Goal: Transaction & Acquisition: Purchase product/service

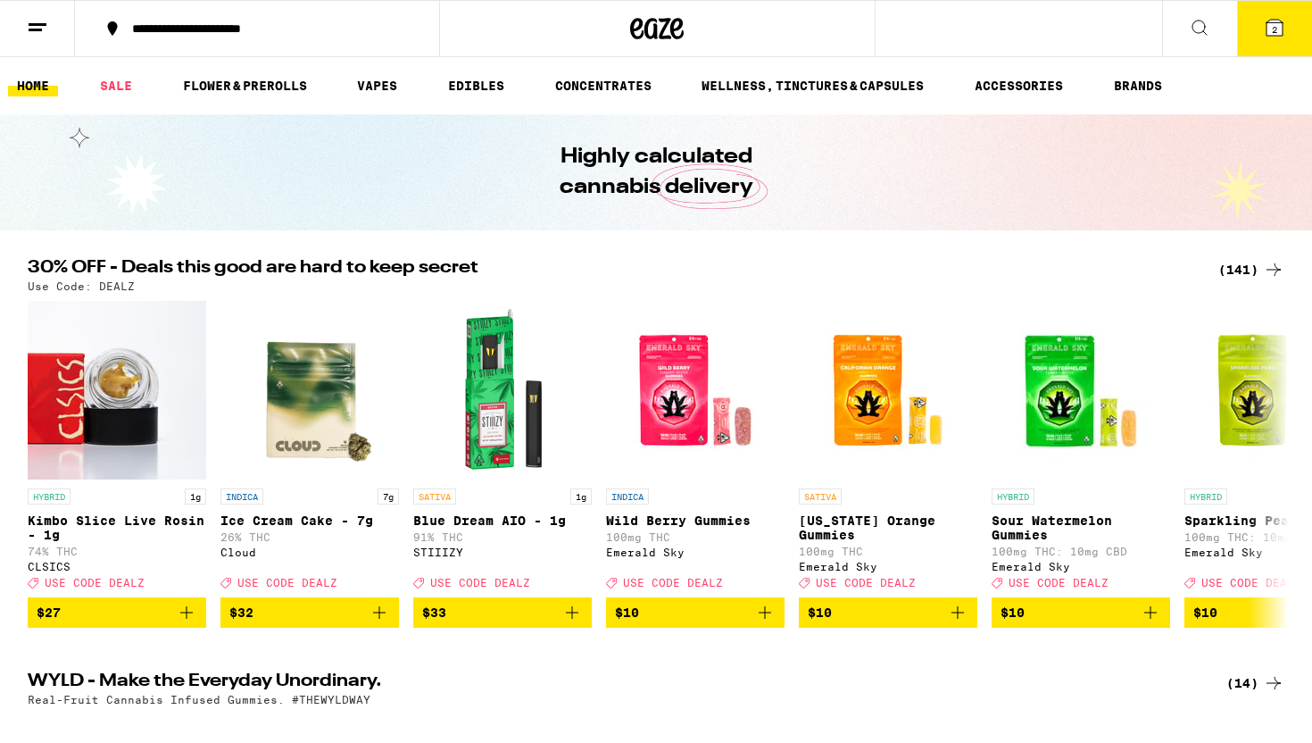
click at [1234, 275] on div "(141)" at bounding box center [1251, 269] width 66 height 21
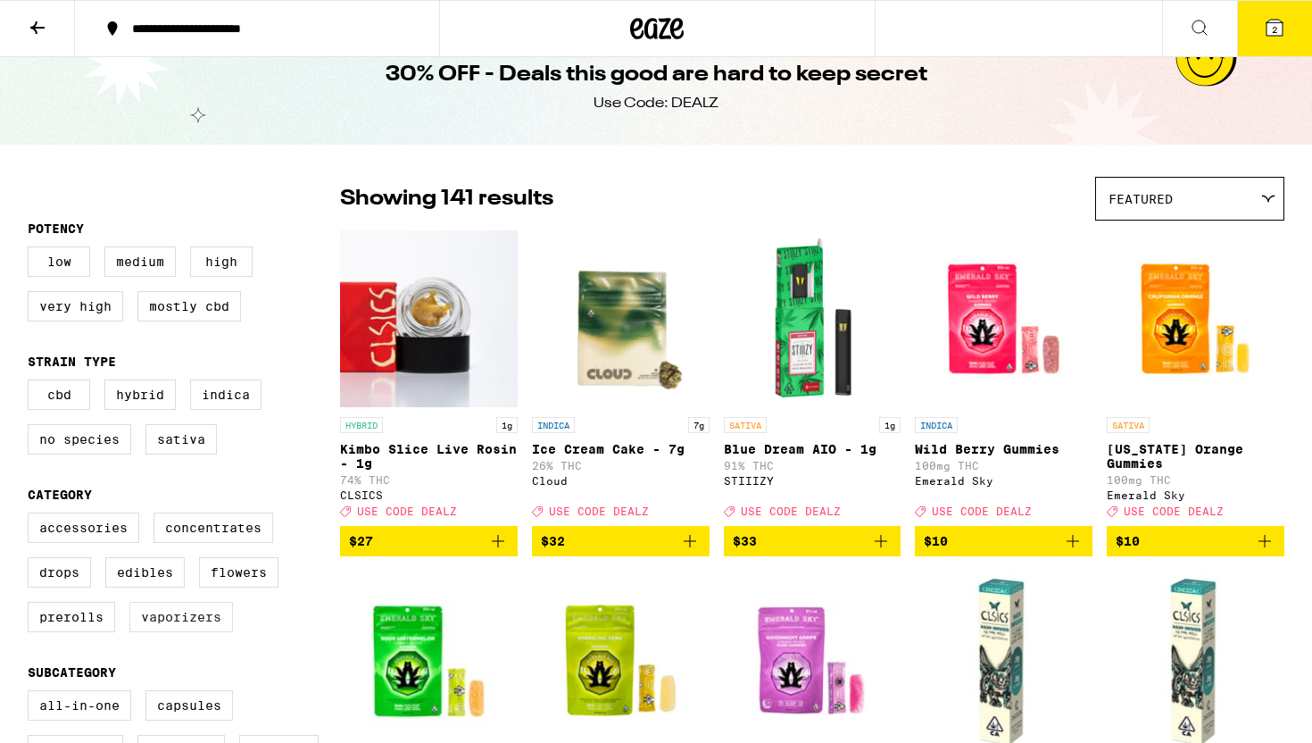
scroll to position [49, 0]
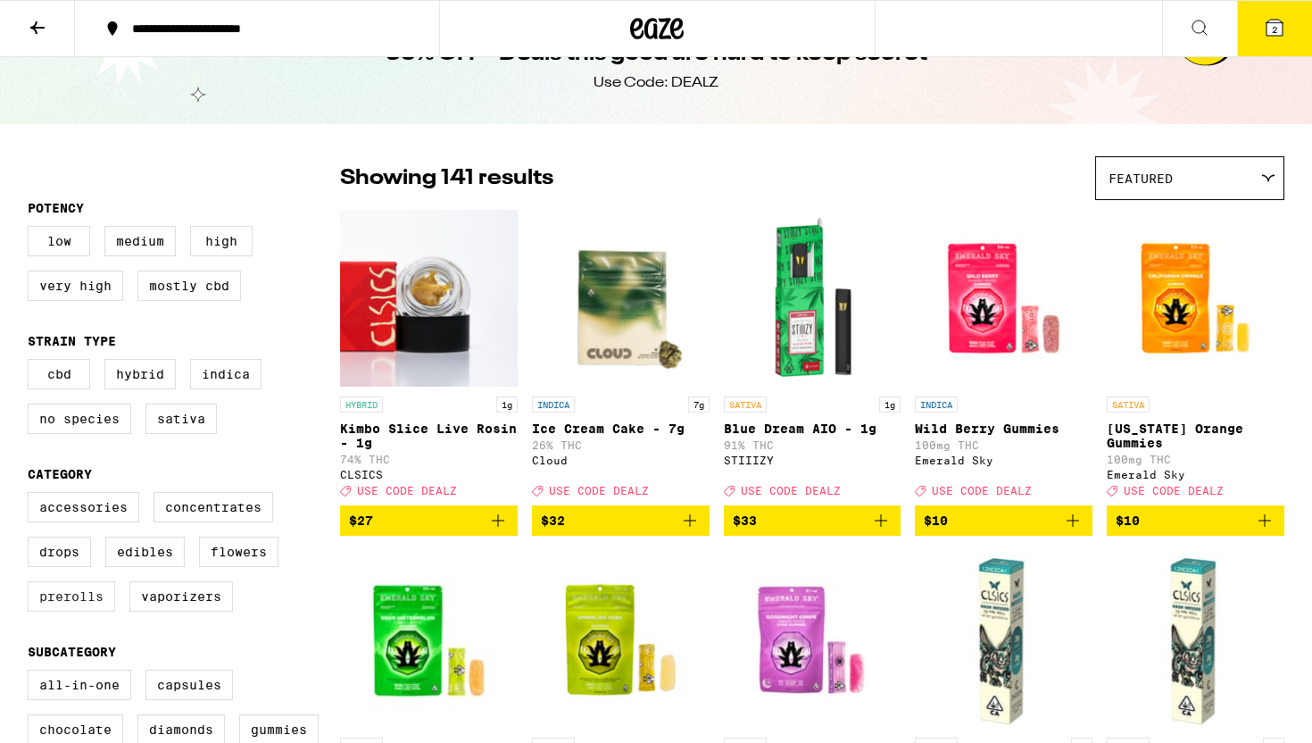
click at [77, 611] on label "Prerolls" at bounding box center [71, 596] width 87 height 30
click at [32, 495] on input "Prerolls" at bounding box center [31, 494] width 1 height 1
checkbox input "true"
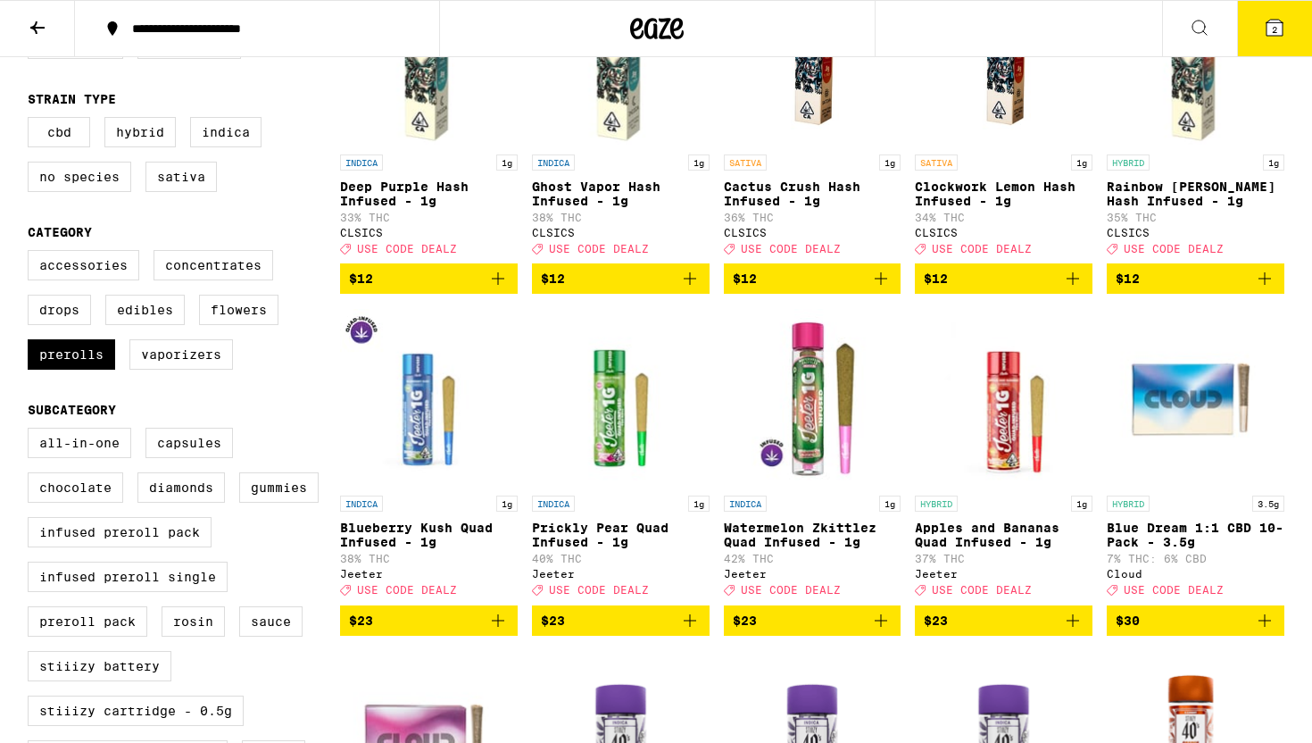
scroll to position [303, 0]
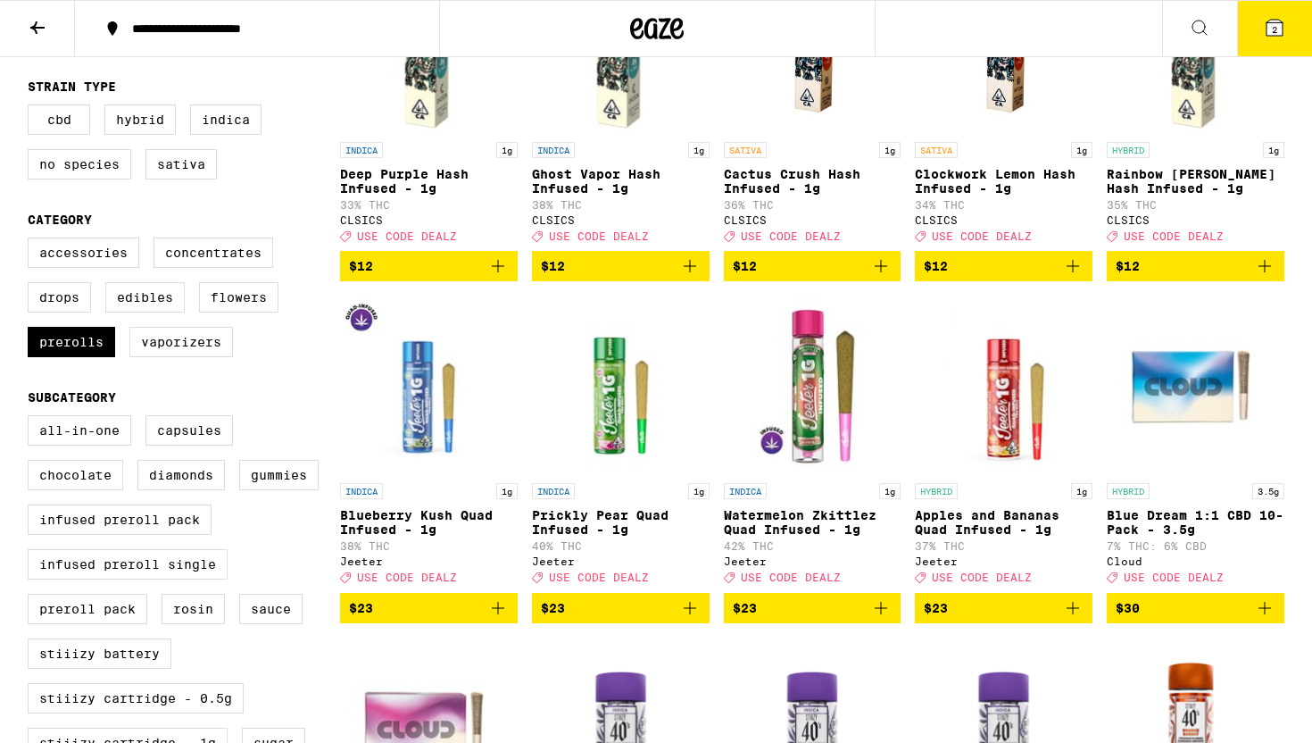
click at [497, 619] on icon "Add to bag" at bounding box center [497, 607] width 21 height 21
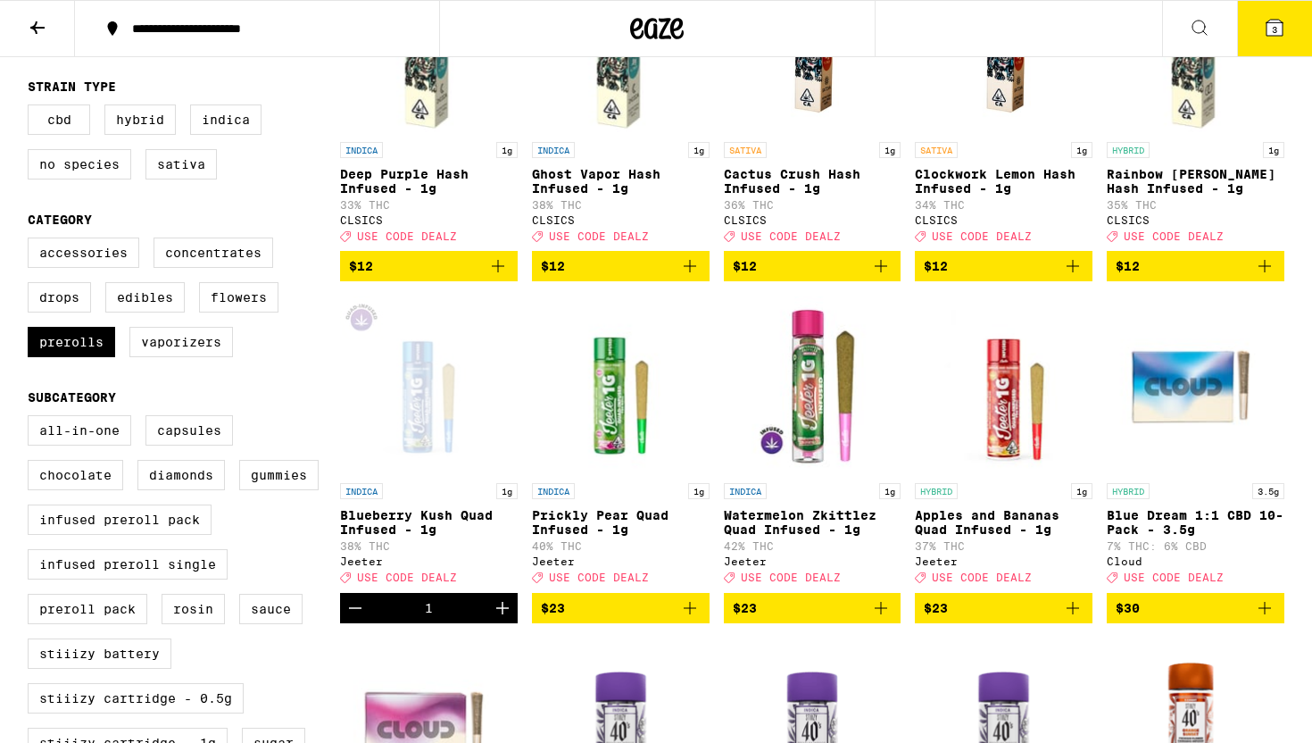
scroll to position [0, 0]
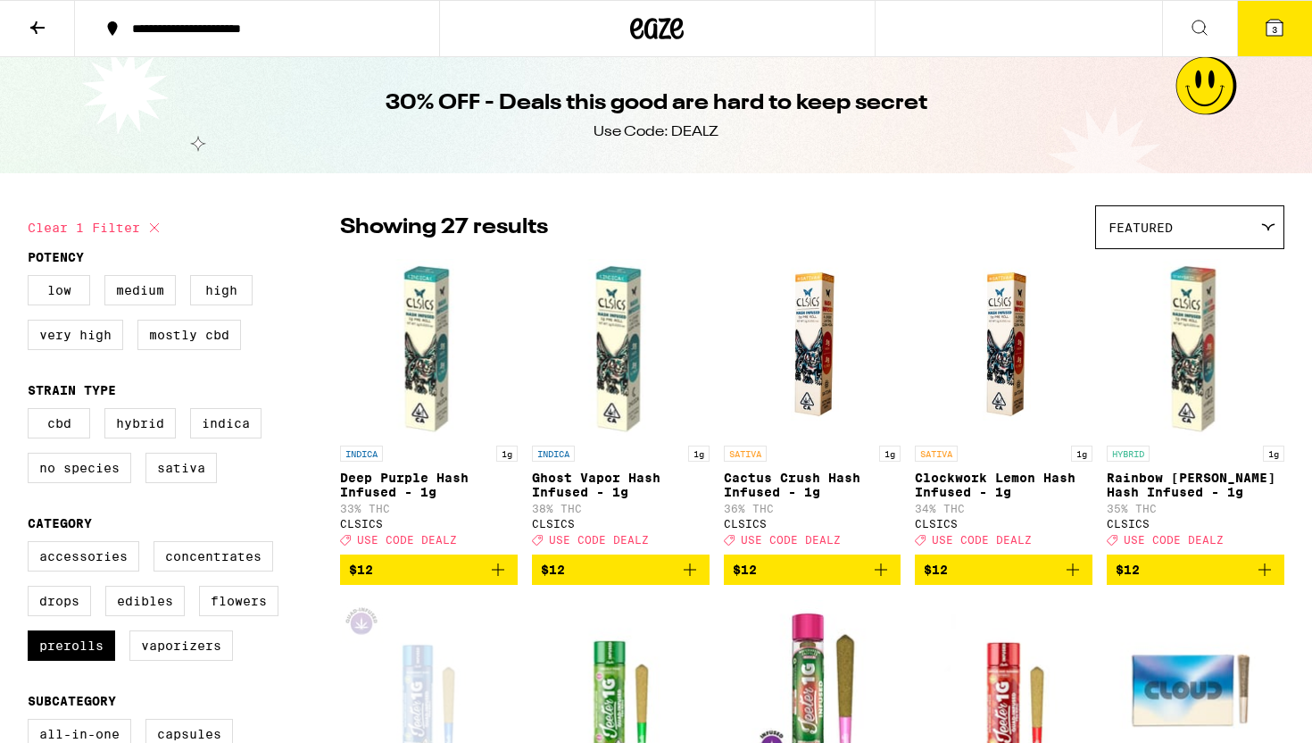
click at [1286, 45] on button "3" at bounding box center [1274, 28] width 75 height 55
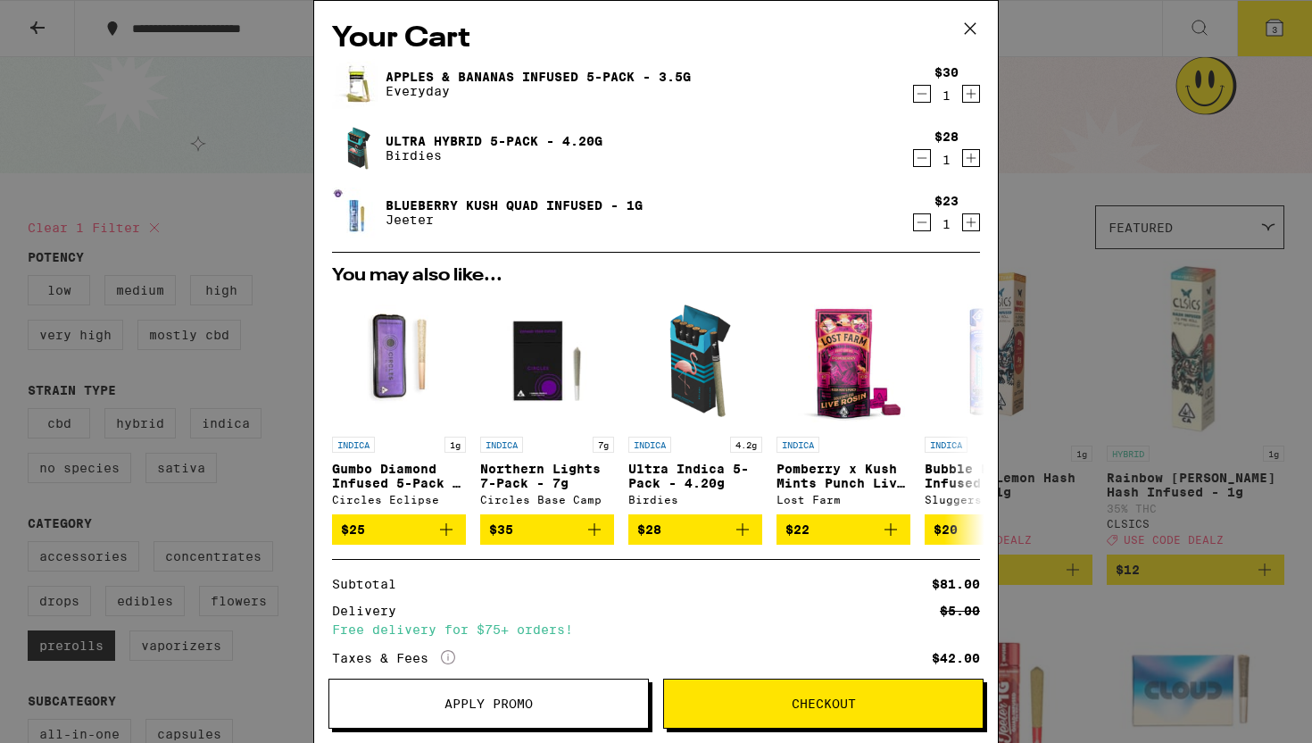
click at [926, 156] on icon "Decrement" at bounding box center [922, 157] width 16 height 21
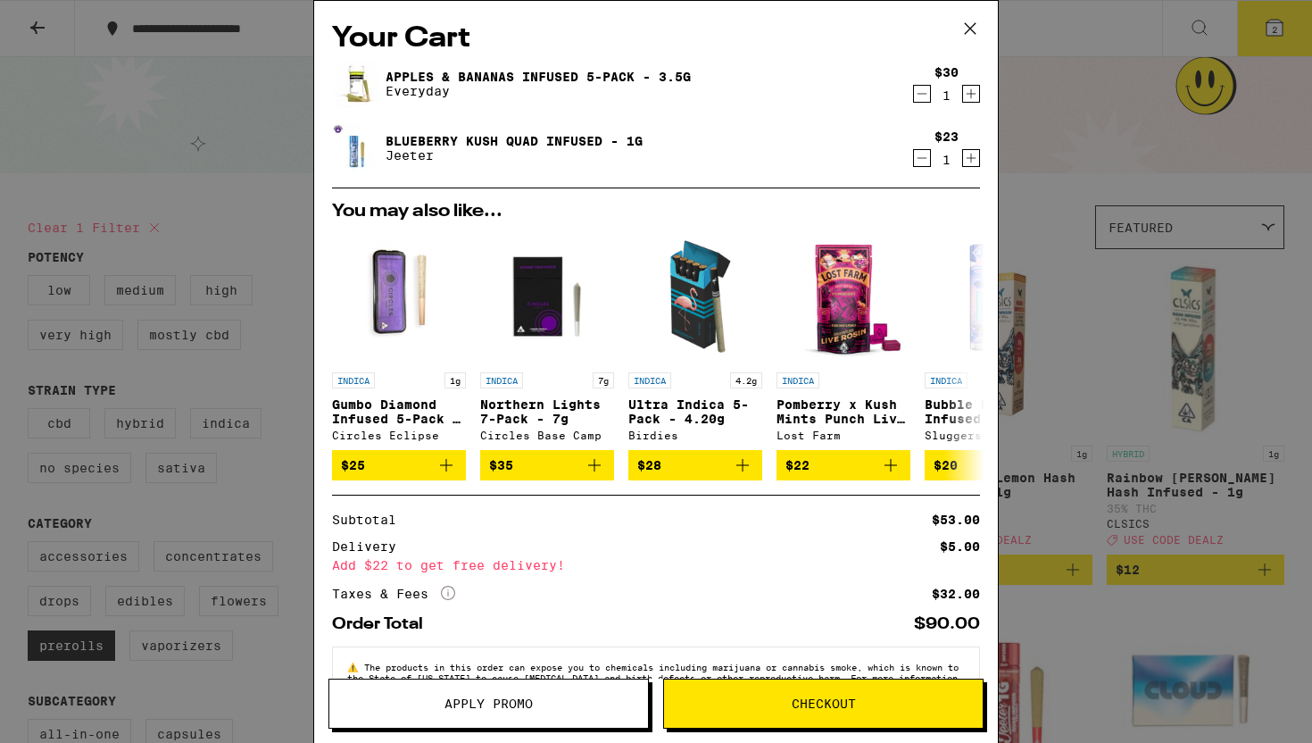
click at [513, 716] on button "Apply Promo" at bounding box center [488, 703] width 320 height 50
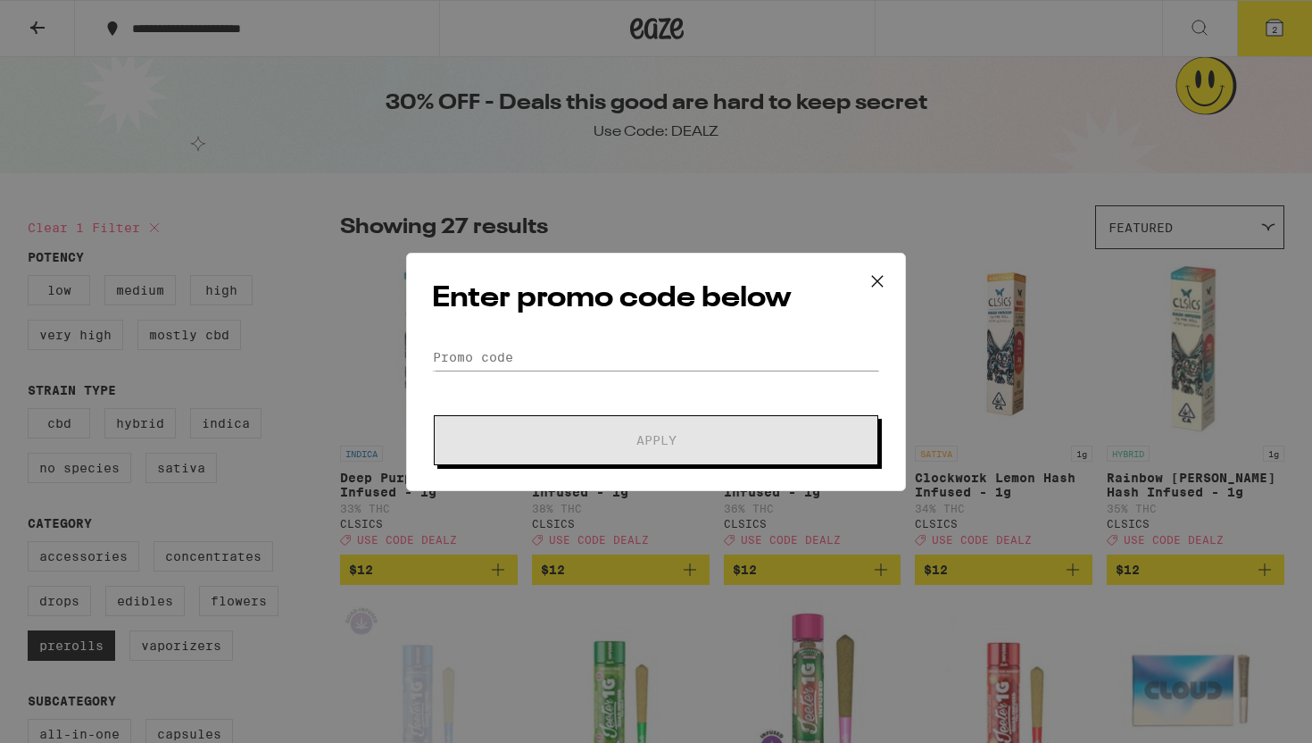
click at [450, 375] on form "Promo Code Apply" at bounding box center [656, 404] width 448 height 121
click at [450, 344] on input "Promo Code" at bounding box center [656, 357] width 448 height 27
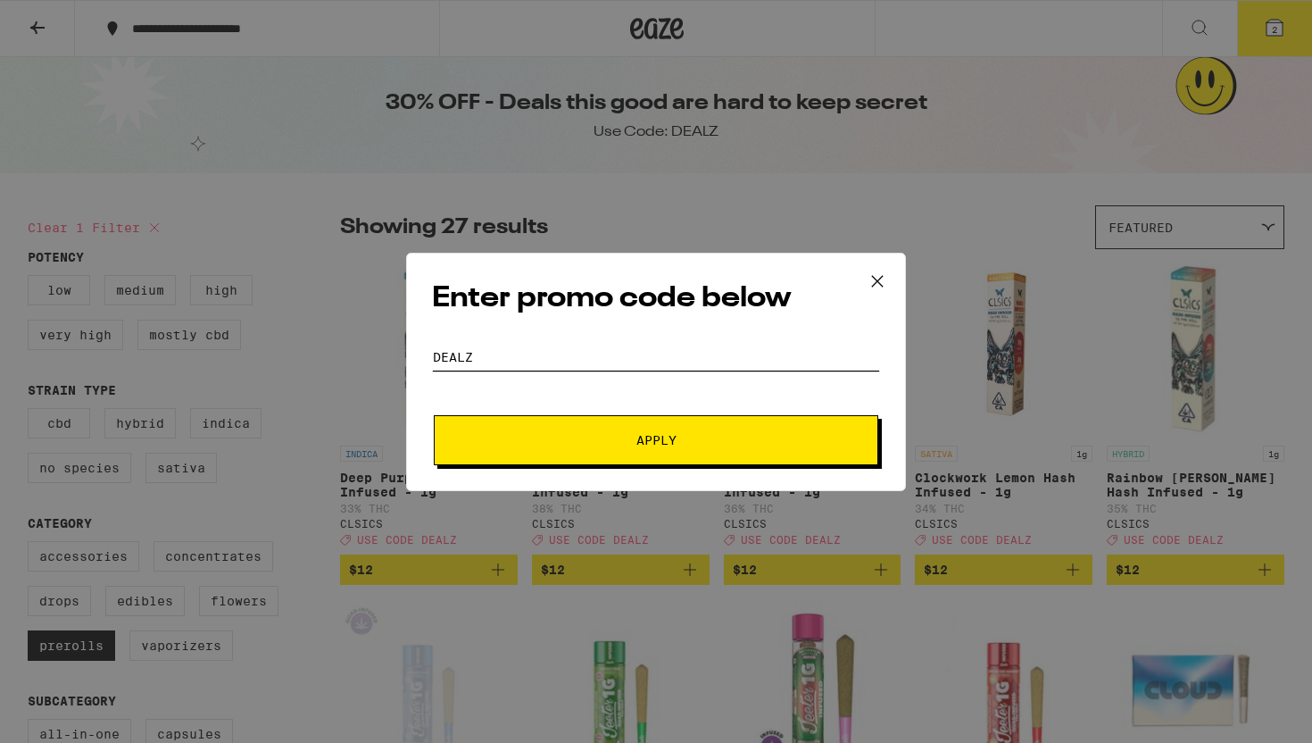
type input "dealz"
click at [434, 415] on button "Apply" at bounding box center [656, 440] width 444 height 50
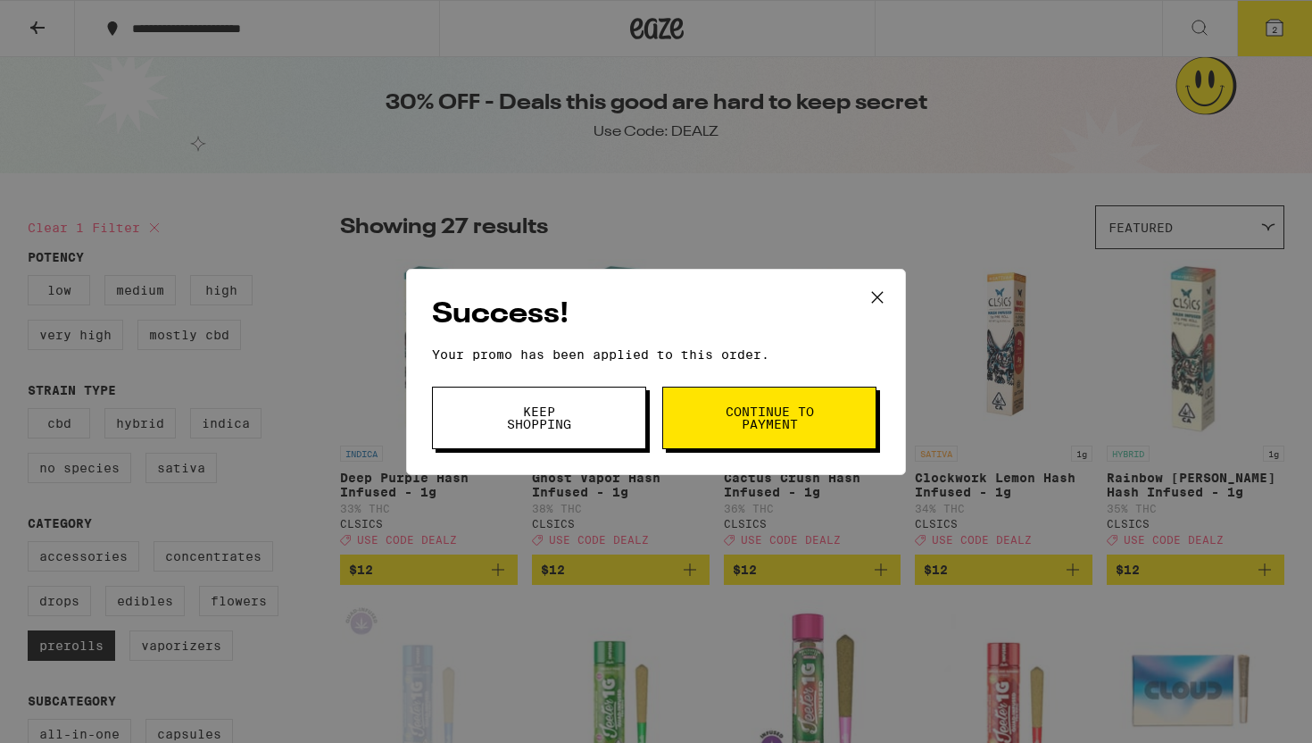
click at [893, 294] on button at bounding box center [877, 298] width 55 height 57
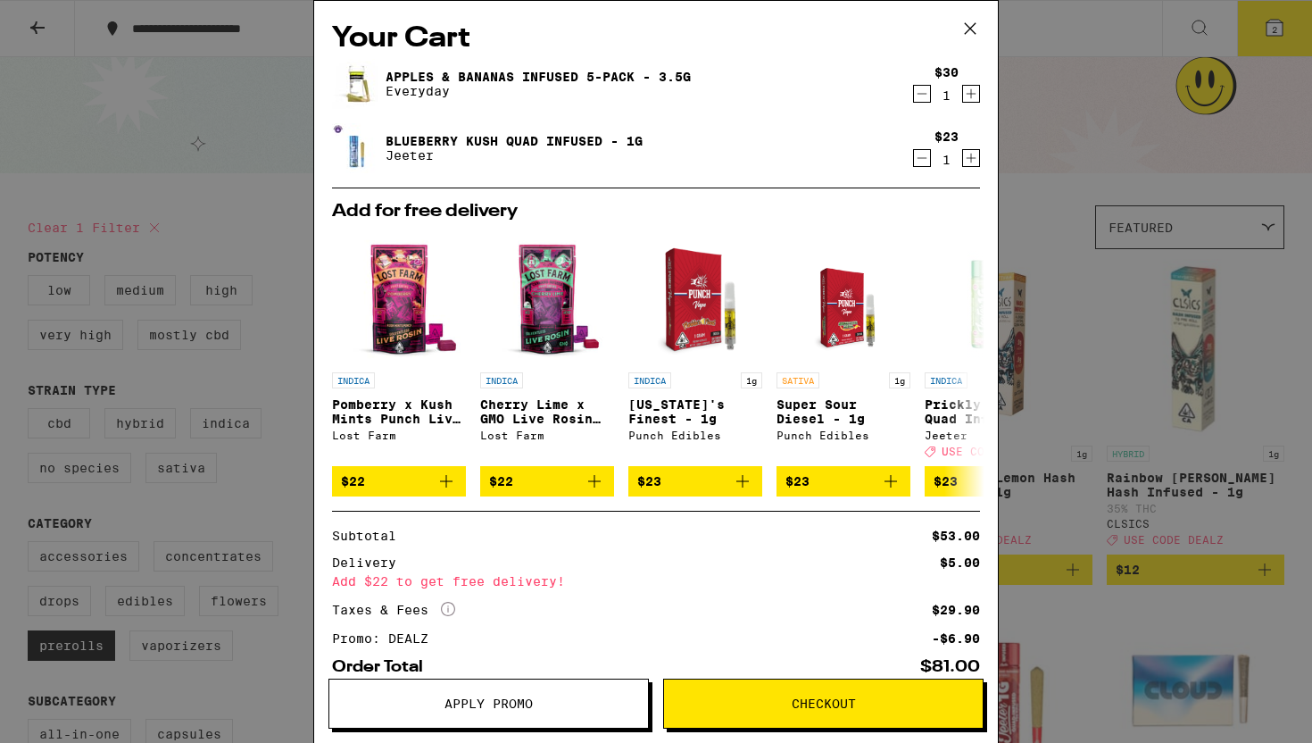
click at [1143, 294] on div "Your Cart Apples & Bananas Infused 5-Pack - 3.5g Everyday $30 1 Blueberry Kush …" at bounding box center [656, 371] width 1312 height 743
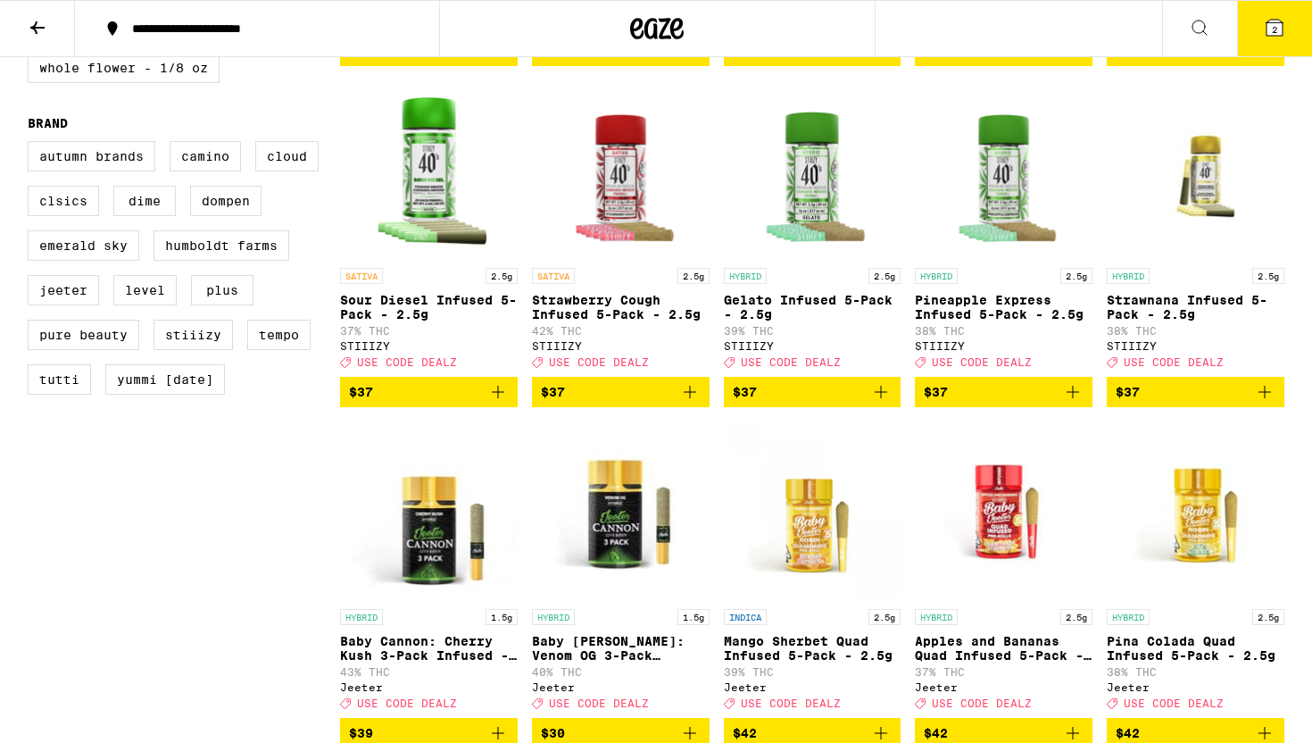
scroll to position [1491, 0]
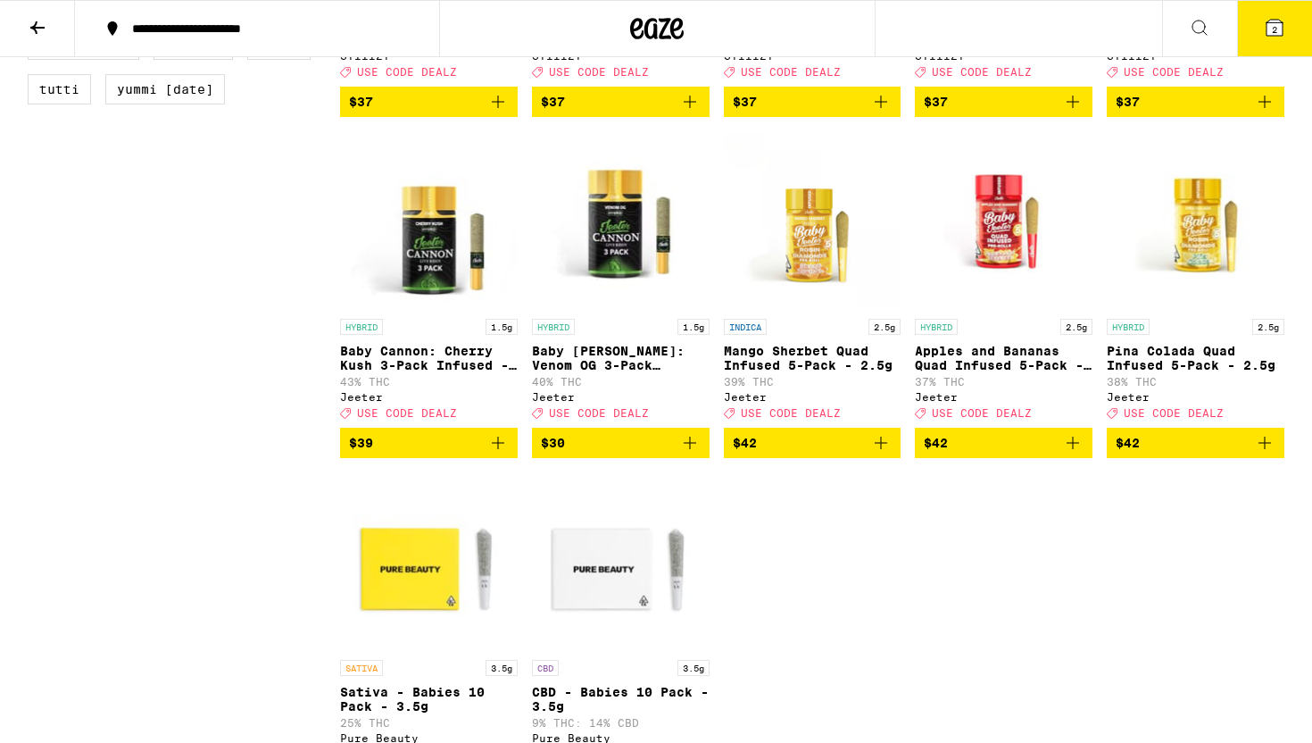
click at [48, 21] on button at bounding box center [37, 29] width 75 height 56
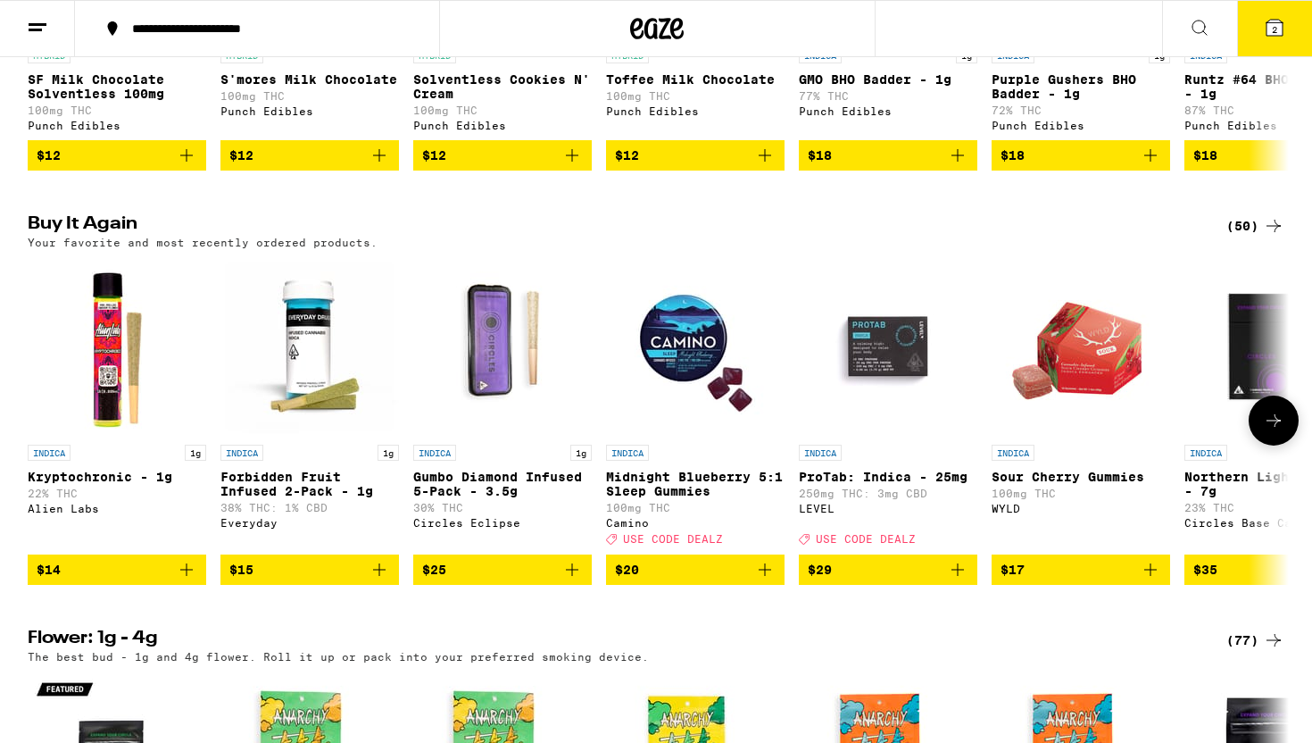
scroll to position [1255, 0]
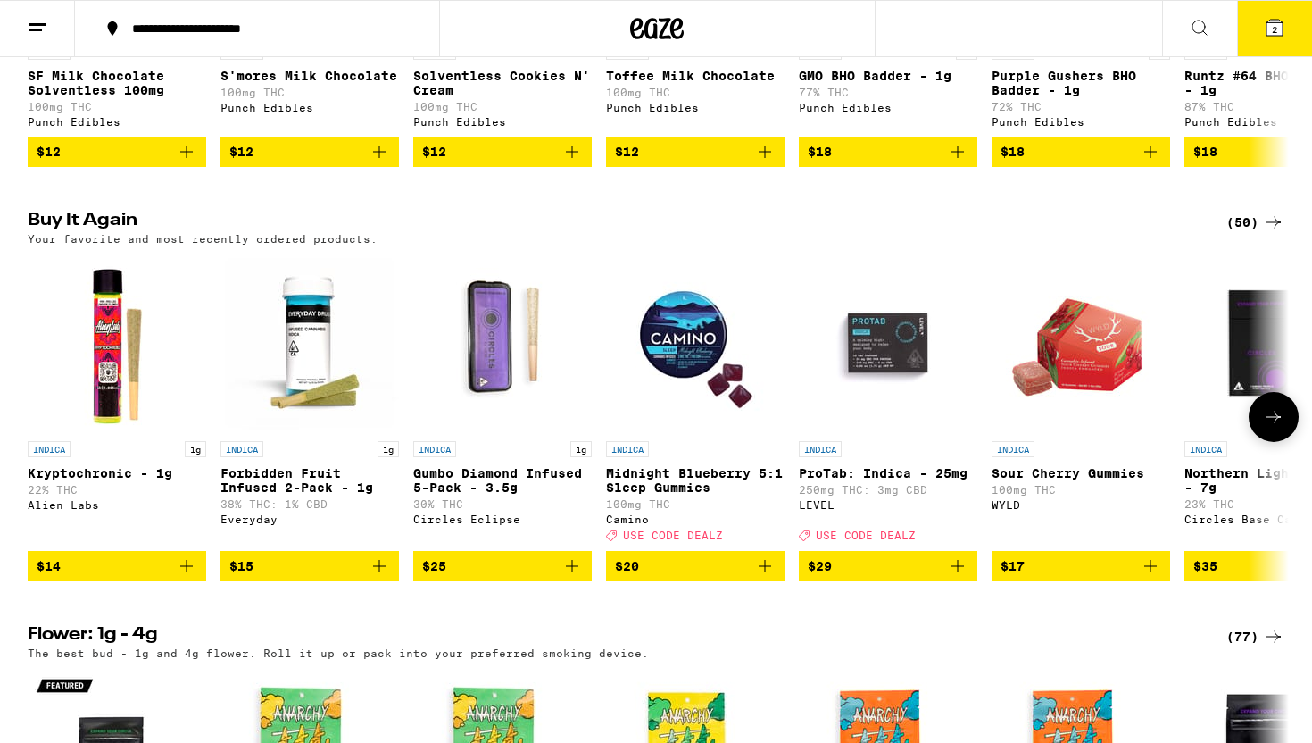
click at [956, 577] on icon "Add to bag" at bounding box center [957, 565] width 21 height 21
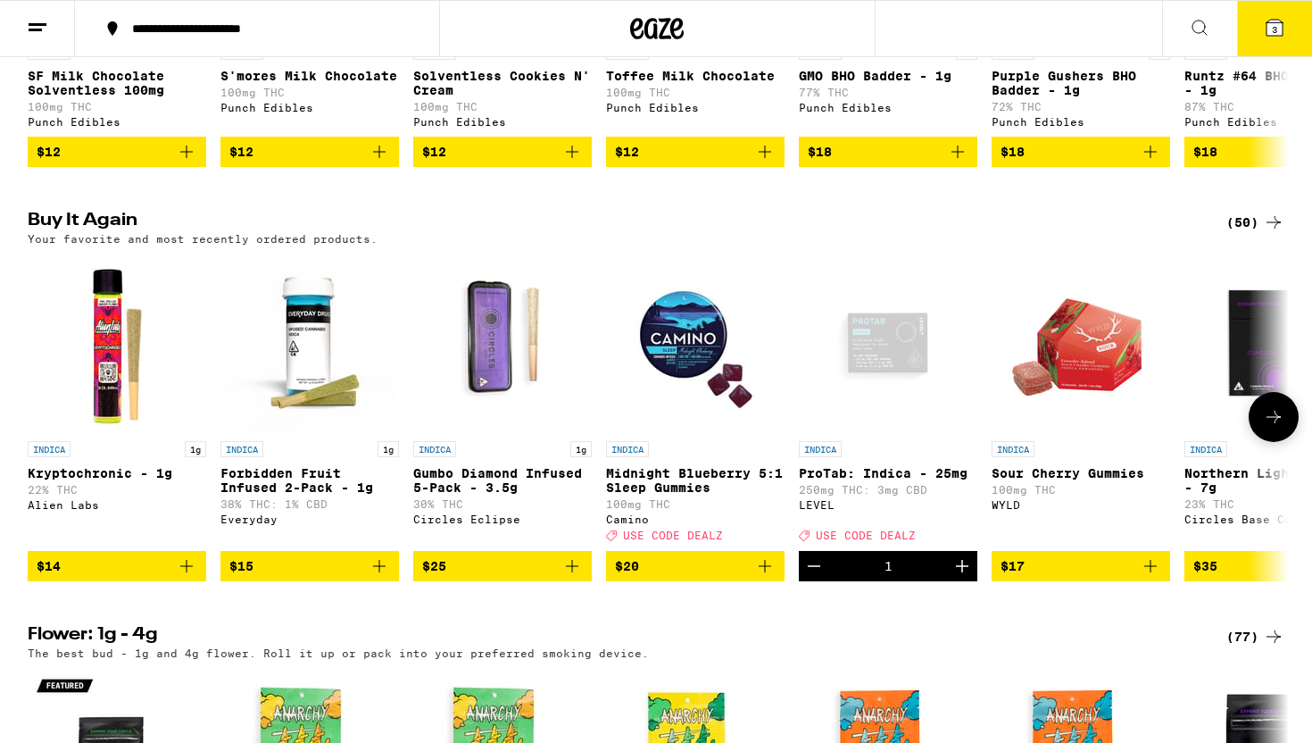
click at [1275, 428] on icon at bounding box center [1273, 416] width 21 height 21
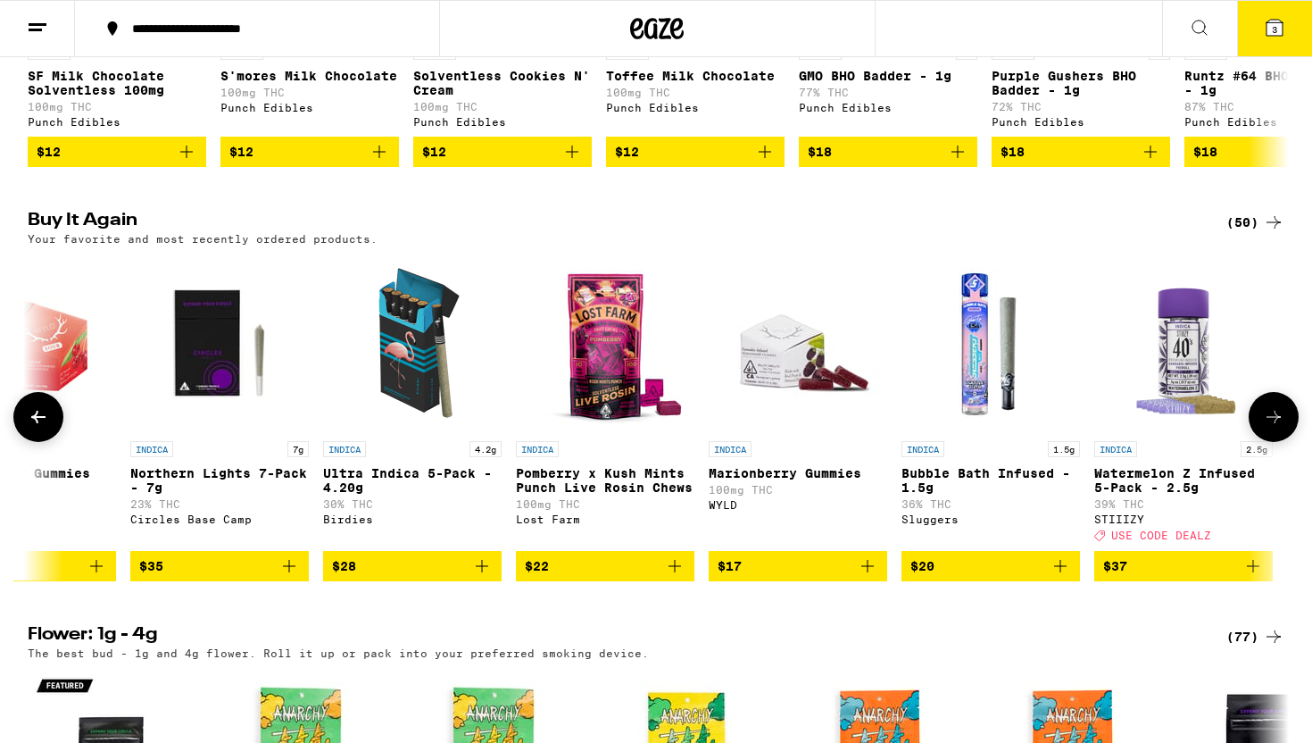
scroll to position [0, 1062]
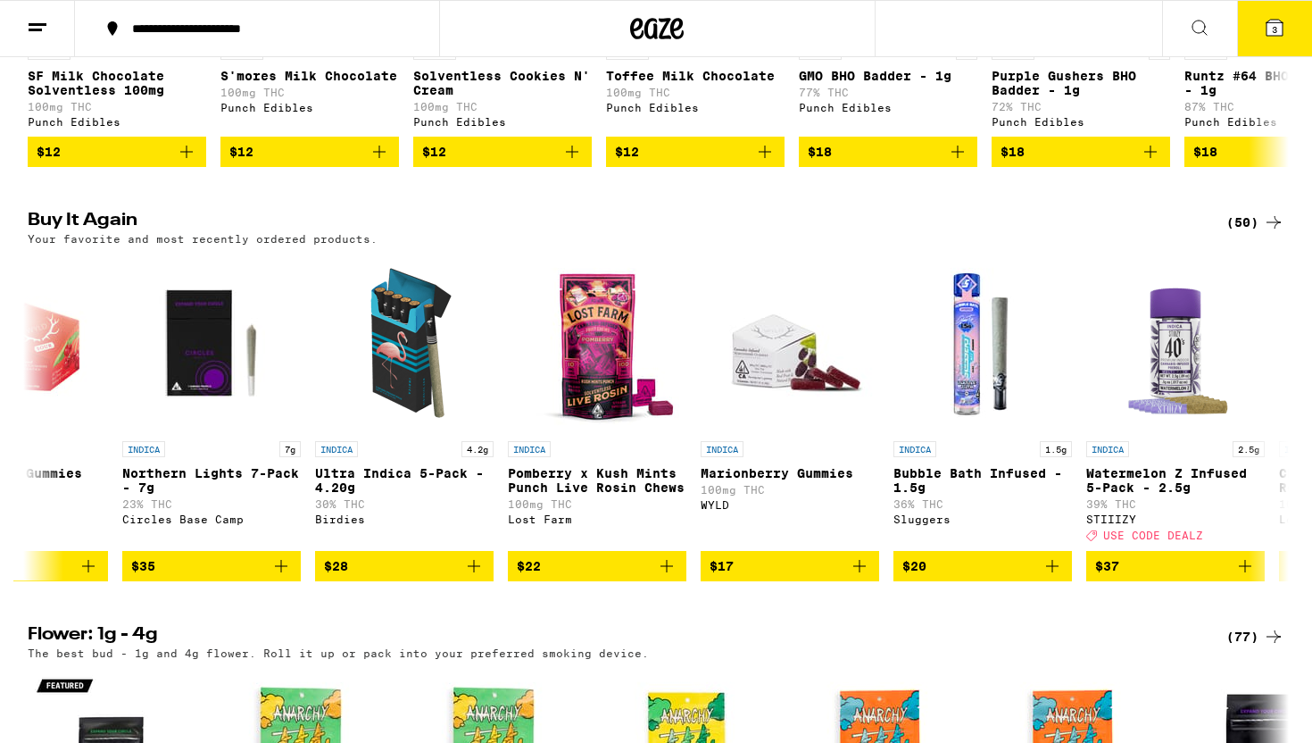
click at [1264, 30] on icon at bounding box center [1274, 27] width 21 height 21
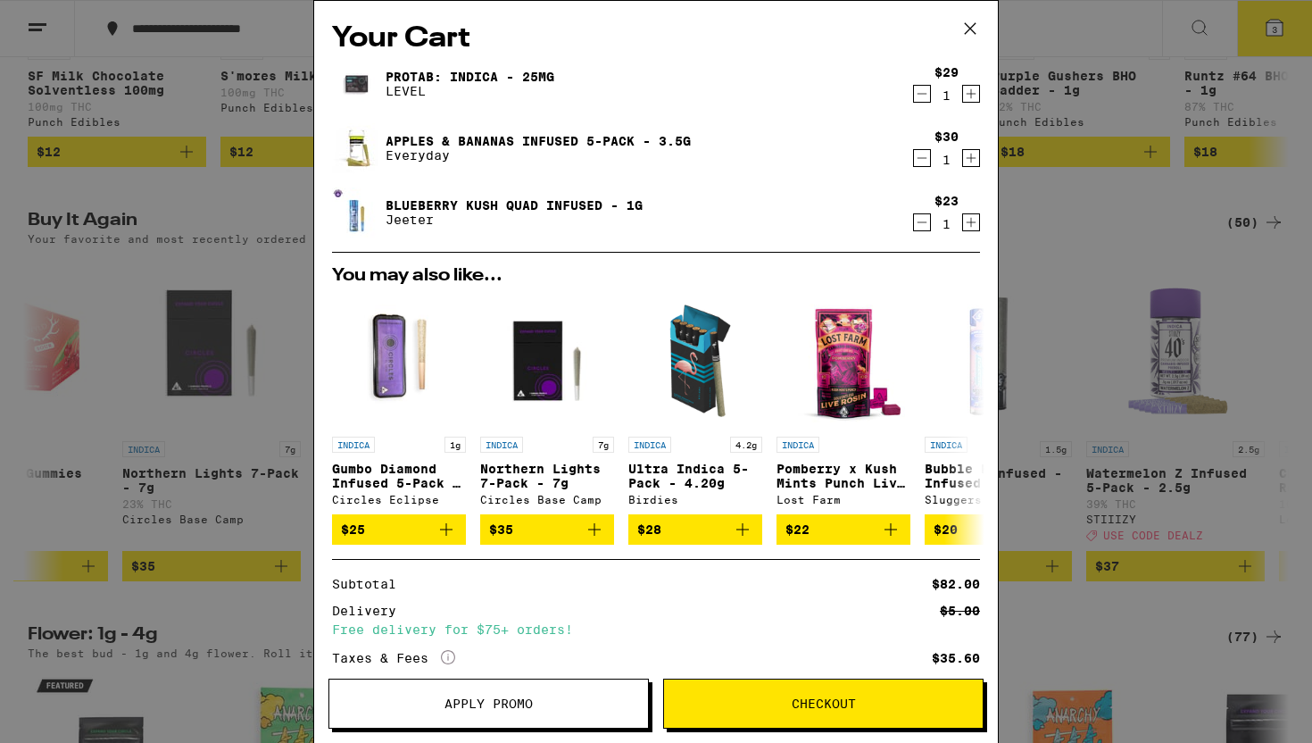
click at [916, 228] on icon "Decrement" at bounding box center [922, 222] width 16 height 21
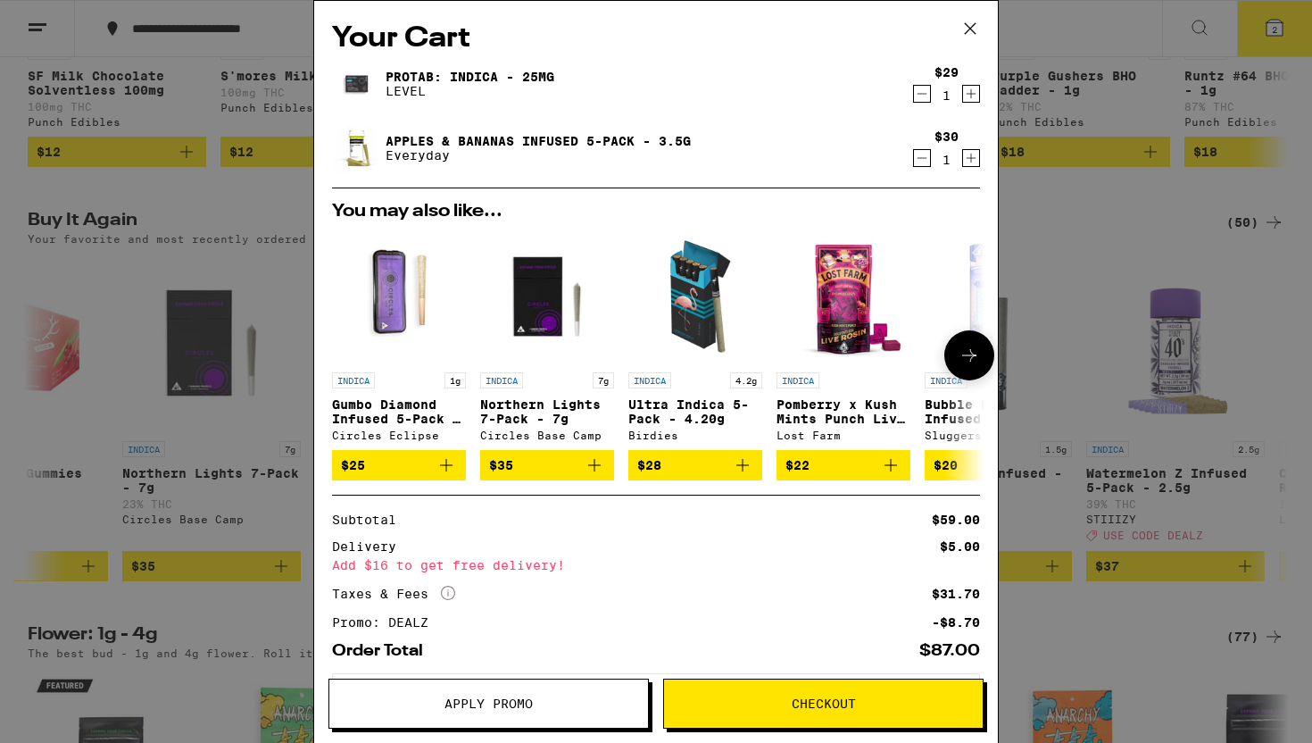
scroll to position [89, 0]
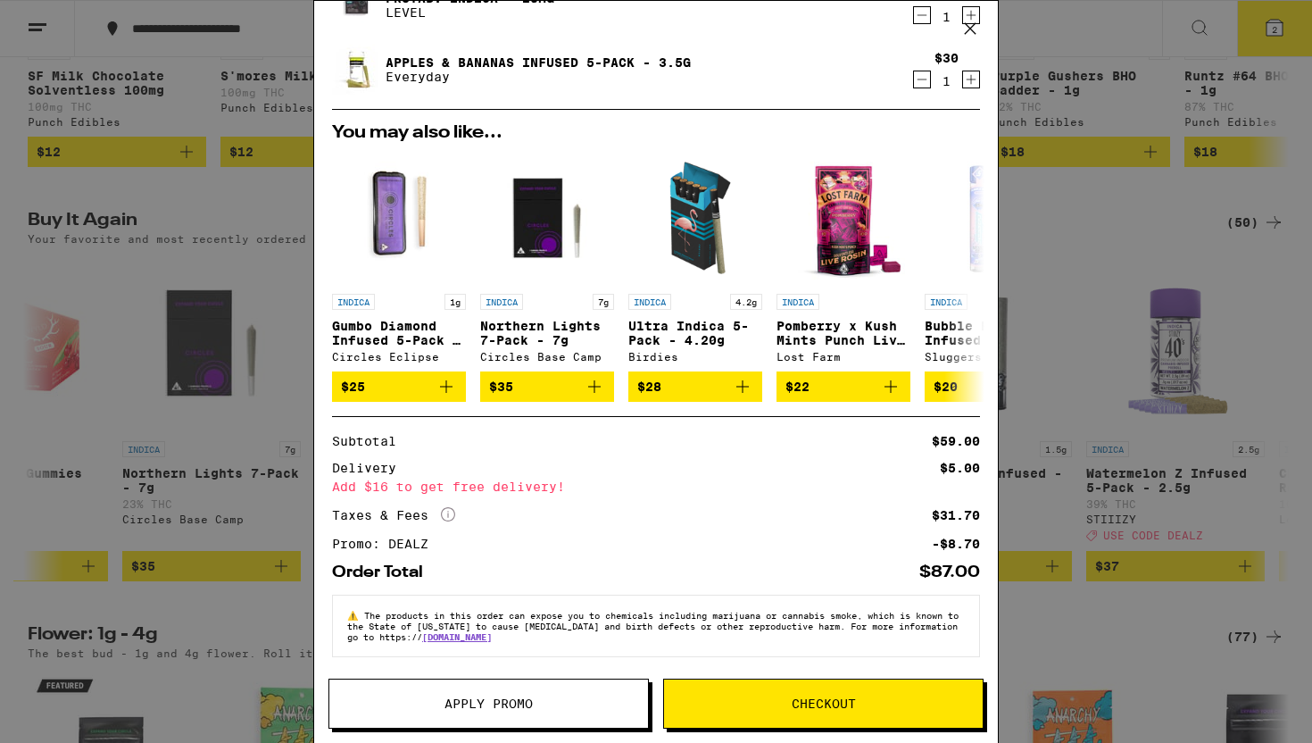
click at [1094, 431] on div "Your Cart ProTab: Indica - 25mg LEVEL $29 1 Apples & Bananas Infused 5-Pack - 3…" at bounding box center [656, 371] width 1312 height 743
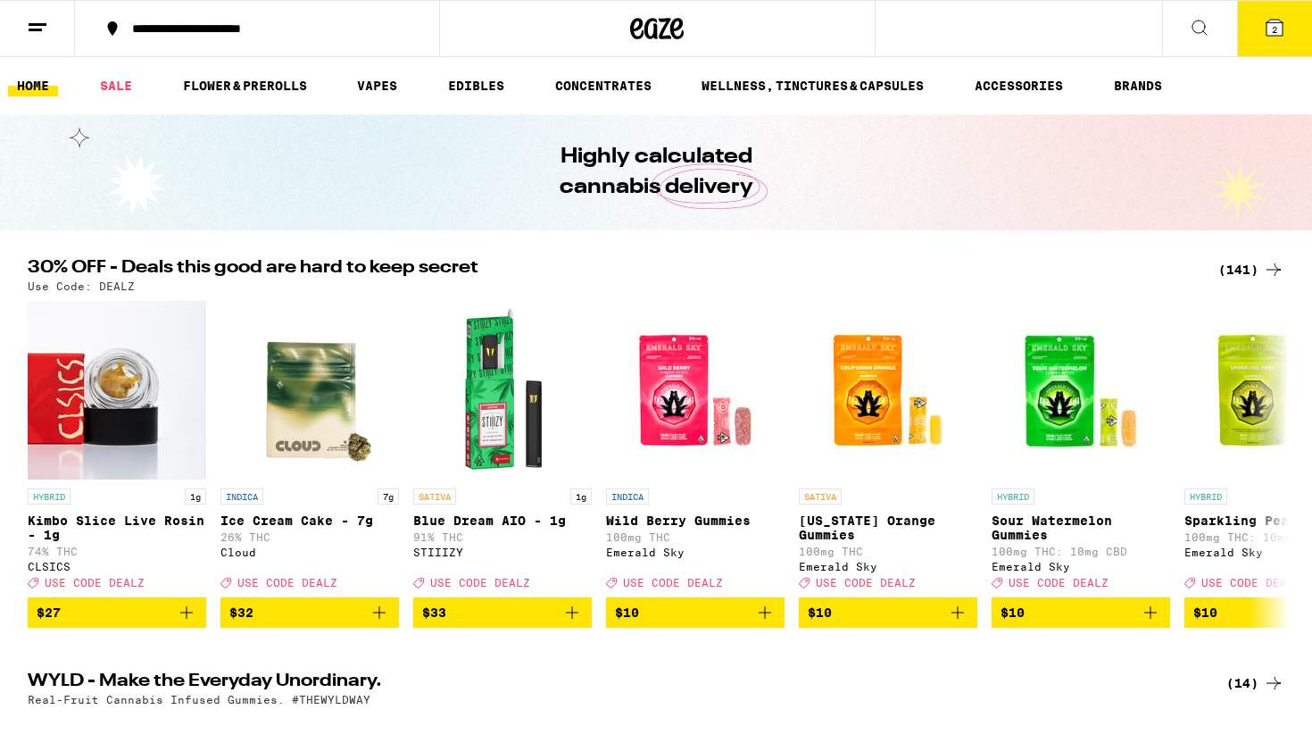
click at [1233, 263] on div "(141)" at bounding box center [1251, 269] width 66 height 21
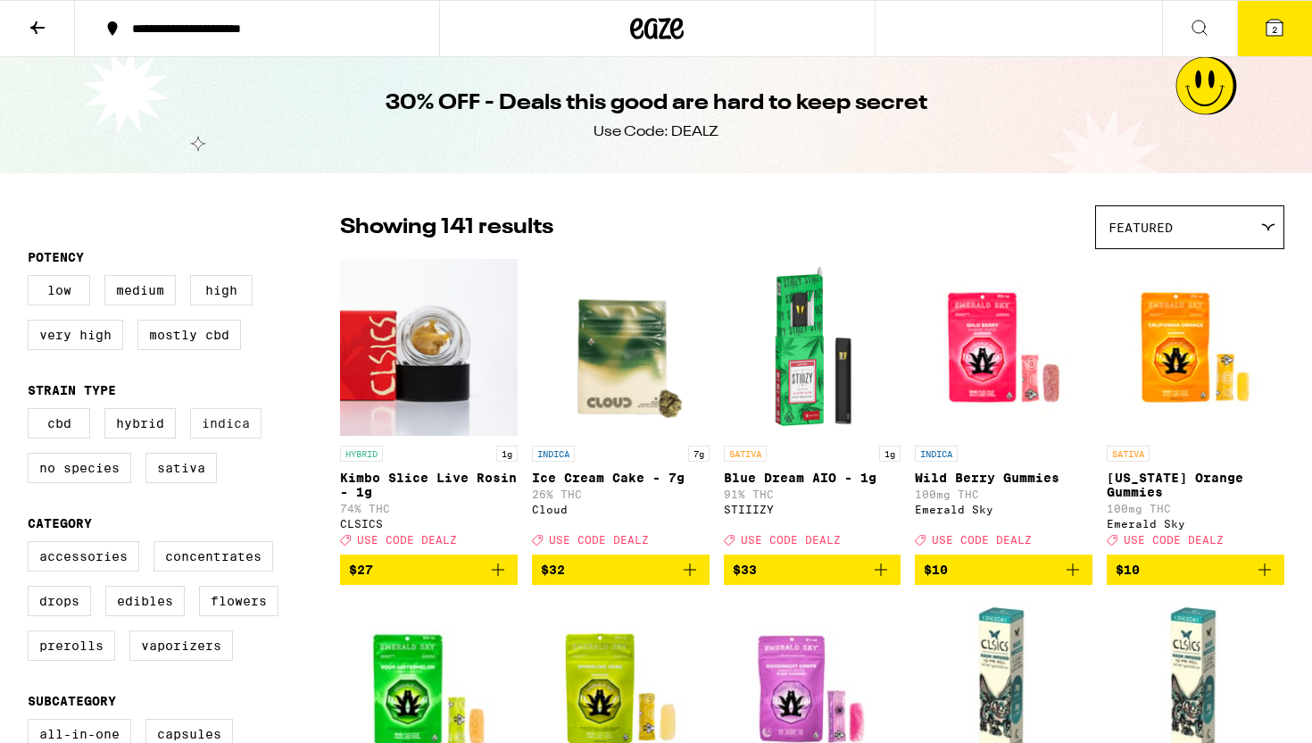
click at [218, 420] on label "Indica" at bounding box center [225, 423] width 71 height 30
click at [32, 411] on input "Indica" at bounding box center [31, 411] width 1 height 1
checkbox input "true"
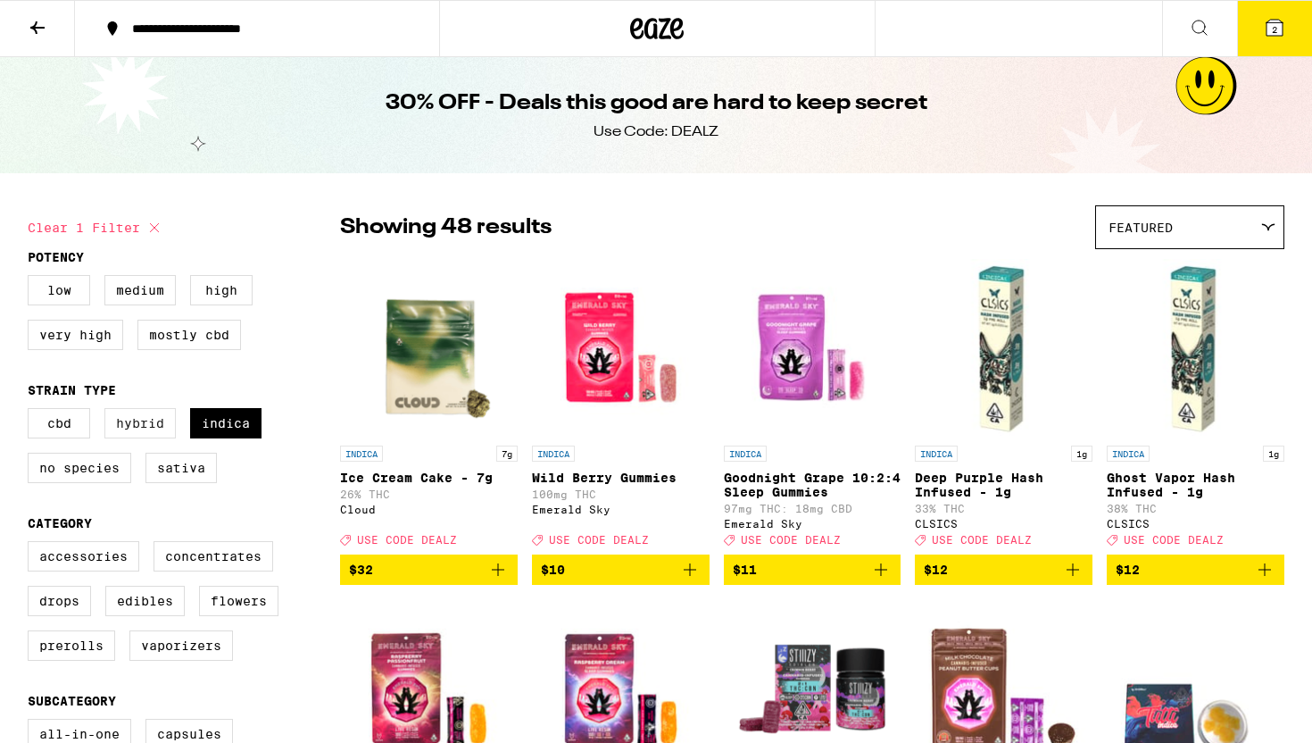
click at [138, 427] on label "Hybrid" at bounding box center [139, 423] width 71 height 30
click at [32, 411] on input "Hybrid" at bounding box center [31, 411] width 1 height 1
checkbox input "true"
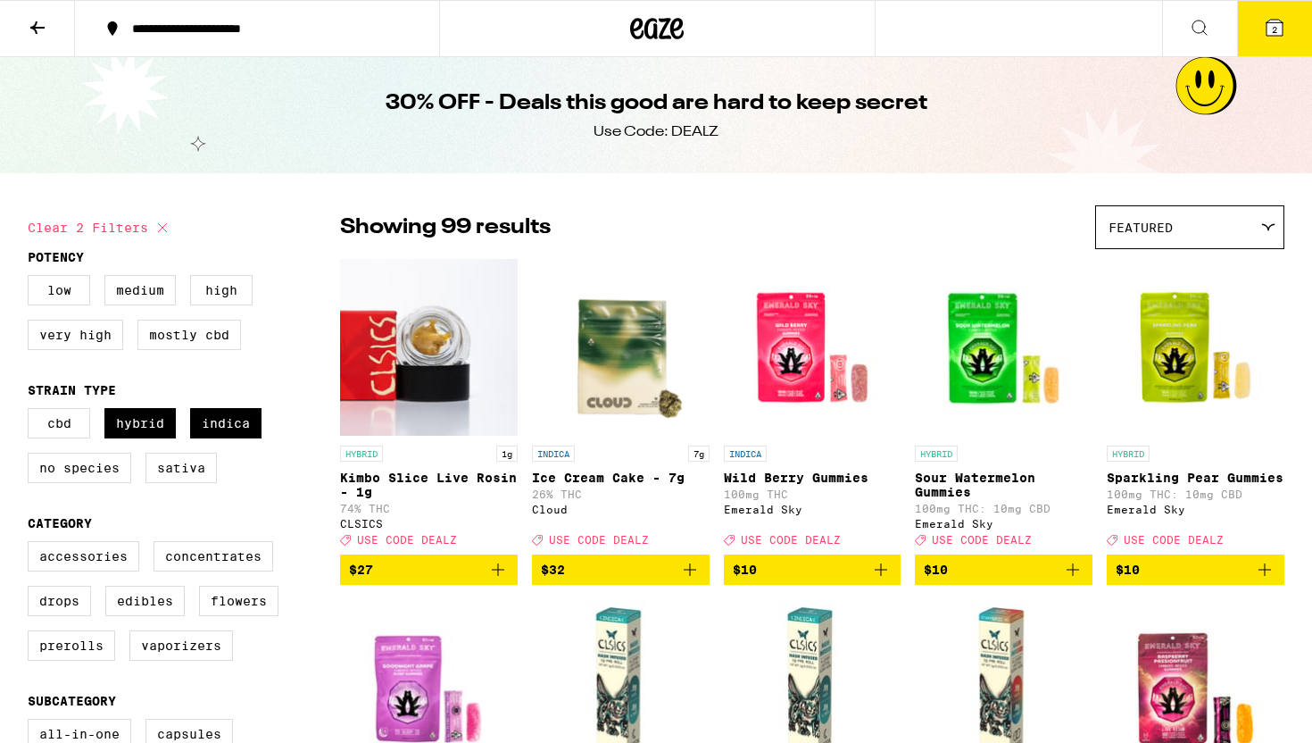
click at [63, 675] on div "Accessories Concentrates Drops Edibles Flowers Prerolls Vaporizers" at bounding box center [184, 608] width 312 height 134
click at [48, 660] on label "Prerolls" at bounding box center [71, 645] width 87 height 30
click at [32, 544] on input "Prerolls" at bounding box center [31, 544] width 1 height 1
checkbox input "true"
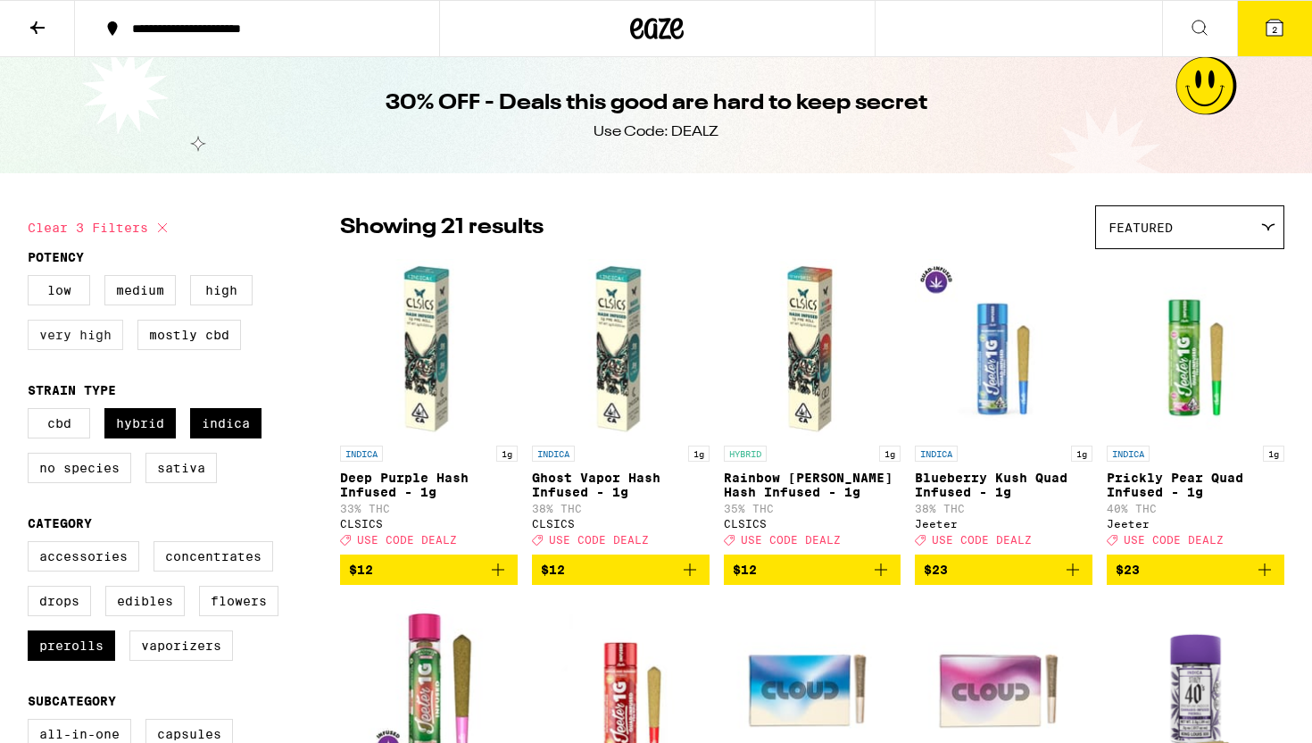
click at [94, 340] on label "Very High" at bounding box center [76, 335] width 96 height 30
click at [32, 278] on input "Very High" at bounding box center [31, 278] width 1 height 1
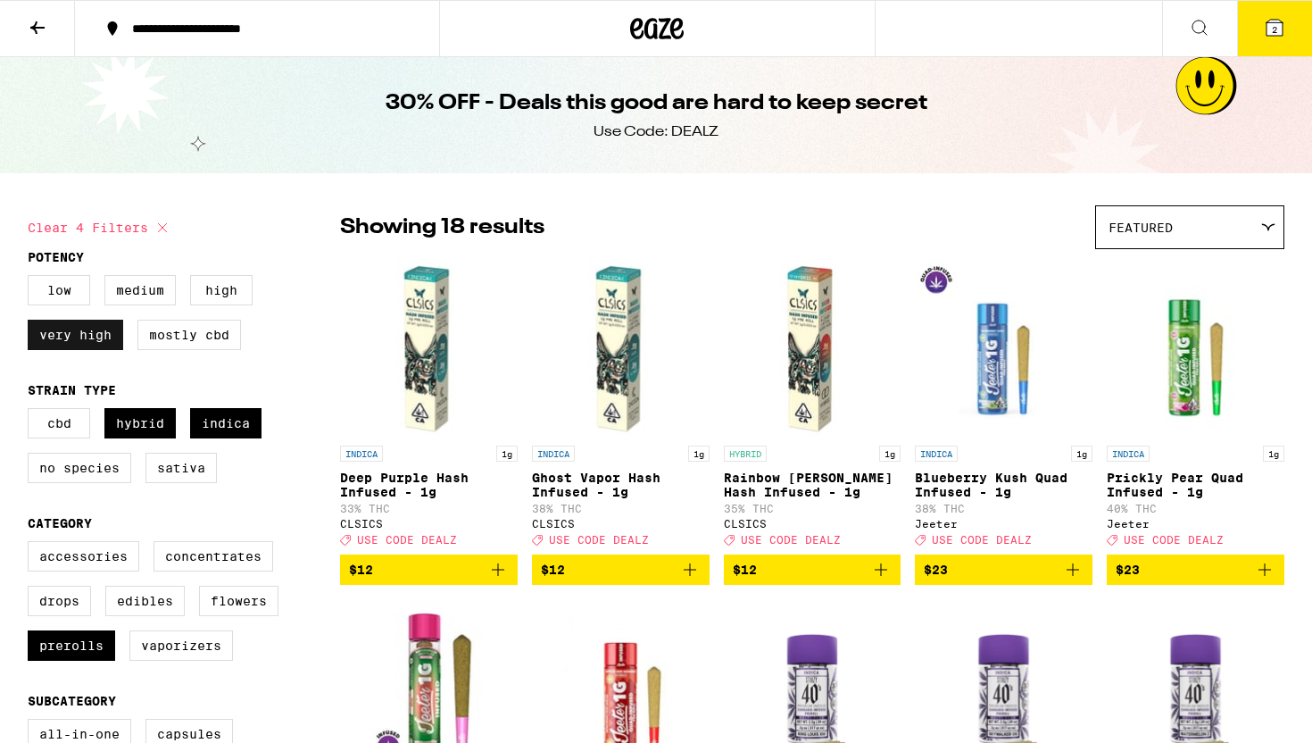
click at [97, 342] on label "Very High" at bounding box center [76, 335] width 96 height 30
click at [32, 278] on input "Very High" at bounding box center [31, 278] width 1 height 1
checkbox input "false"
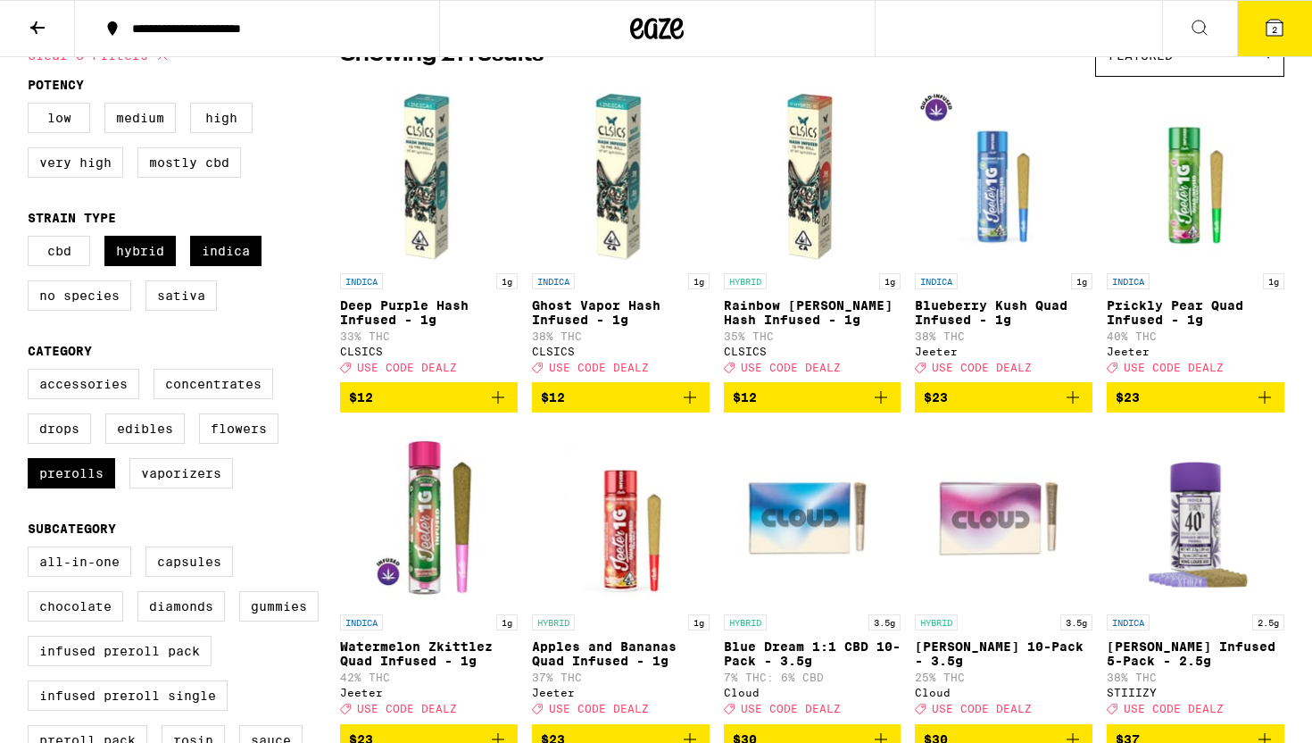
scroll to position [171, 0]
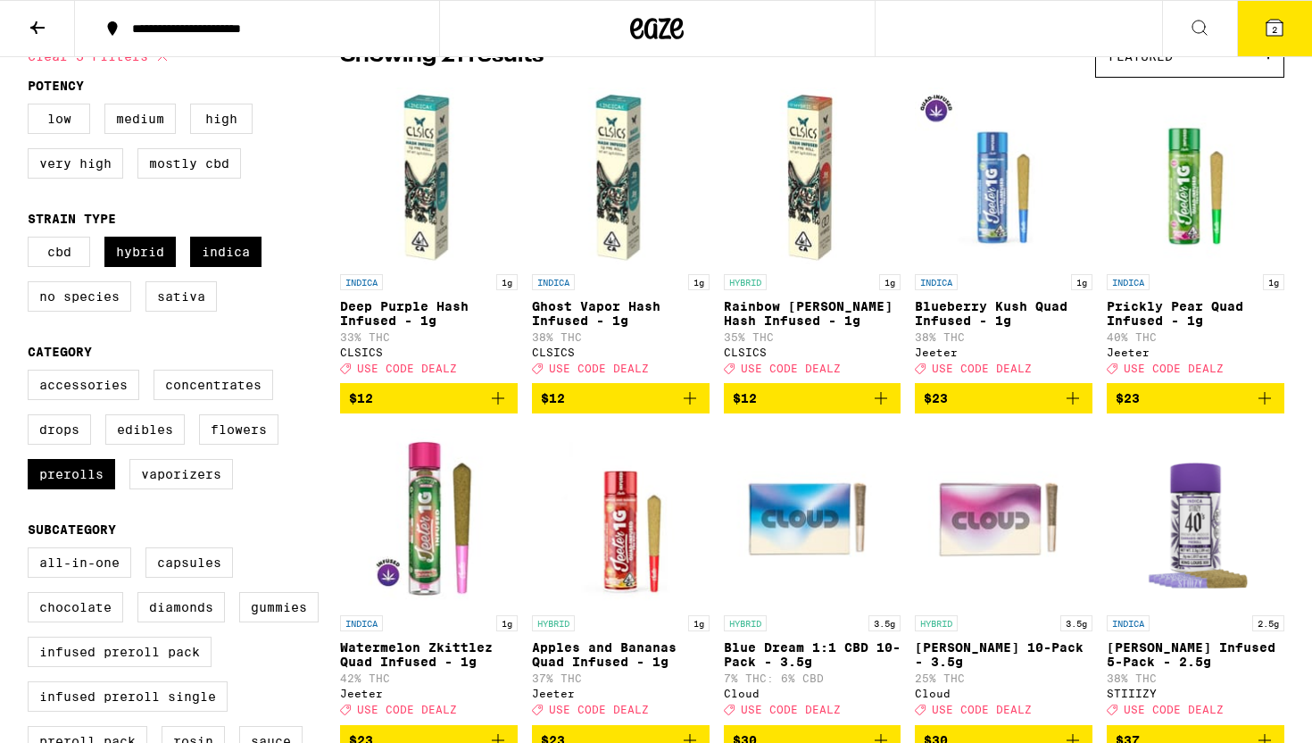
click at [487, 409] on icon "Add to bag" at bounding box center [497, 397] width 21 height 21
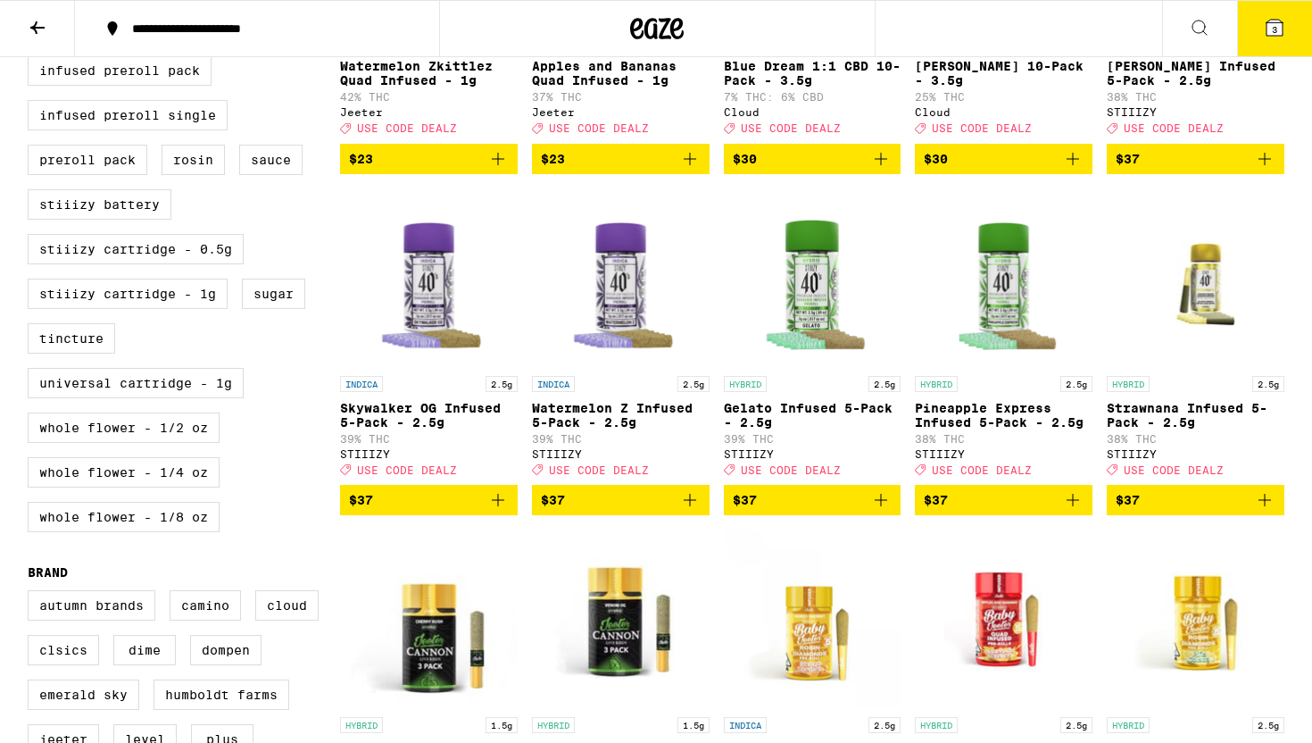
scroll to position [783, 0]
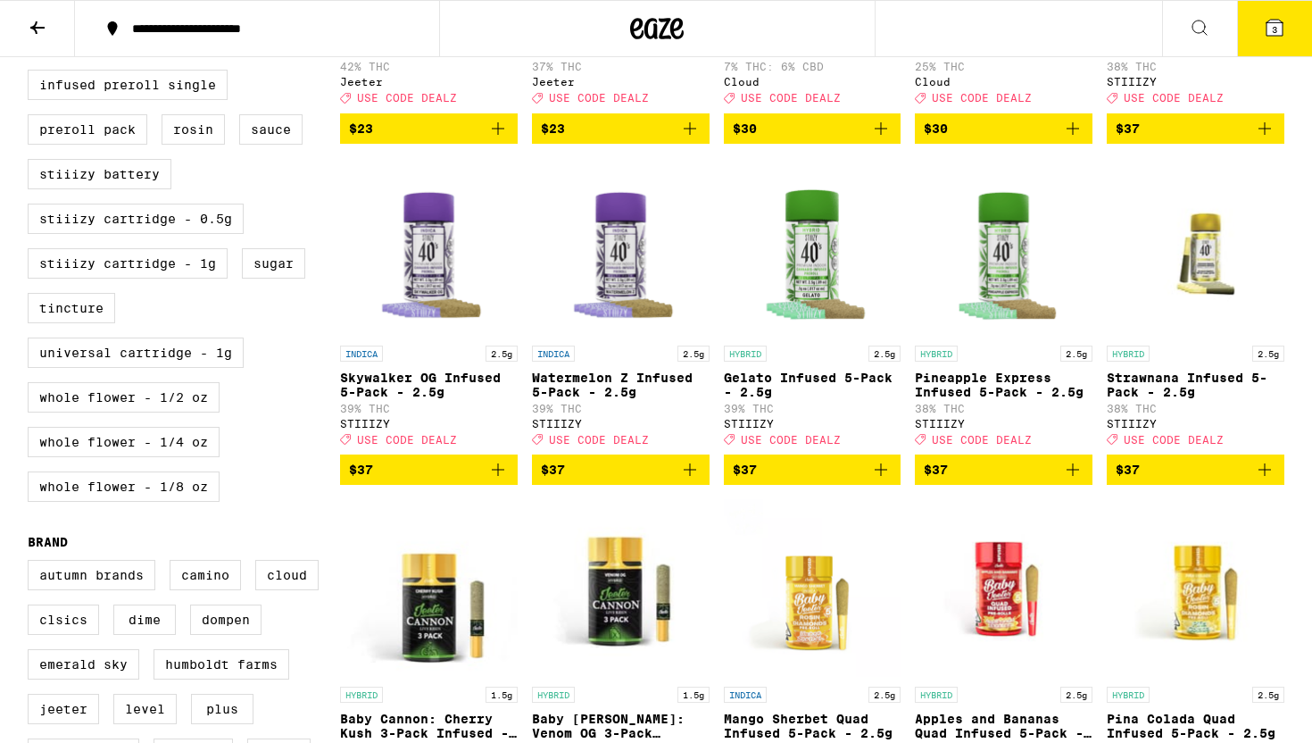
click at [1279, 21] on icon at bounding box center [1275, 28] width 16 height 16
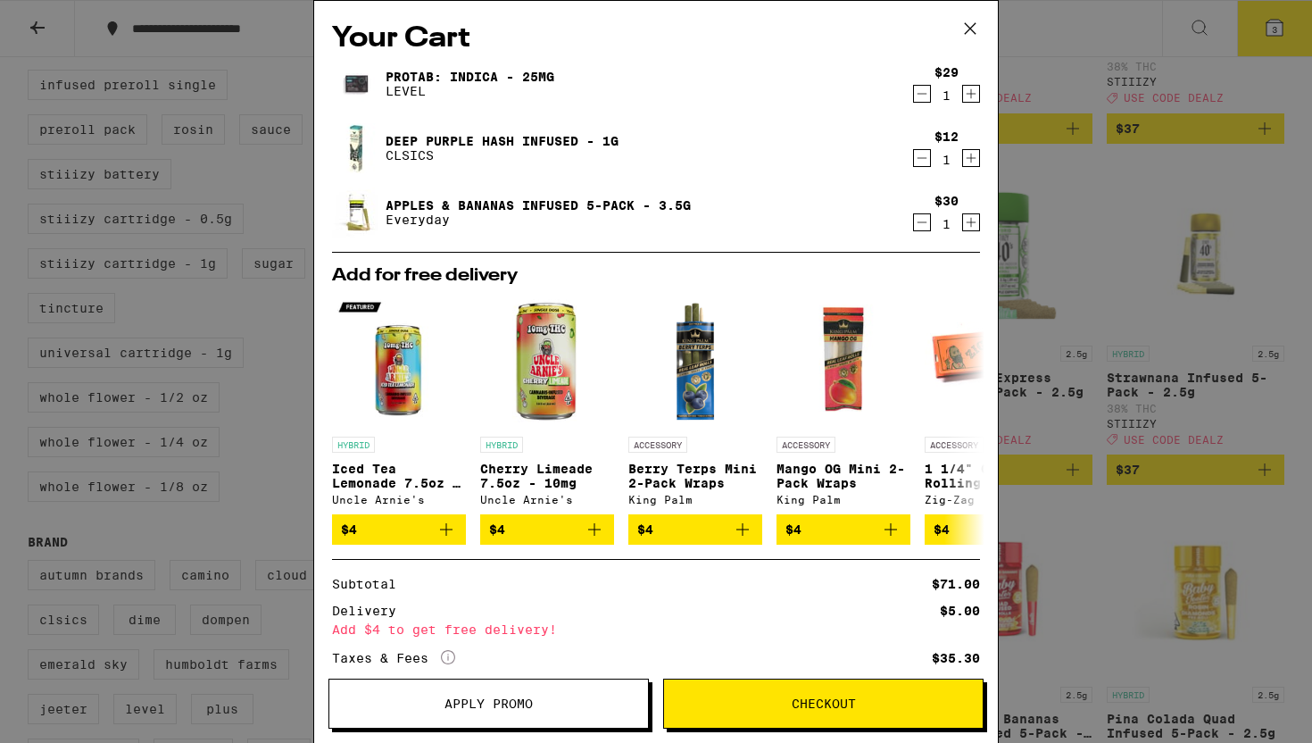
click at [1062, 144] on div "Your Cart ProTab: Indica - 25mg LEVEL $29 1 Deep Purple Hash Infused - 1g CLSIC…" at bounding box center [656, 371] width 1312 height 743
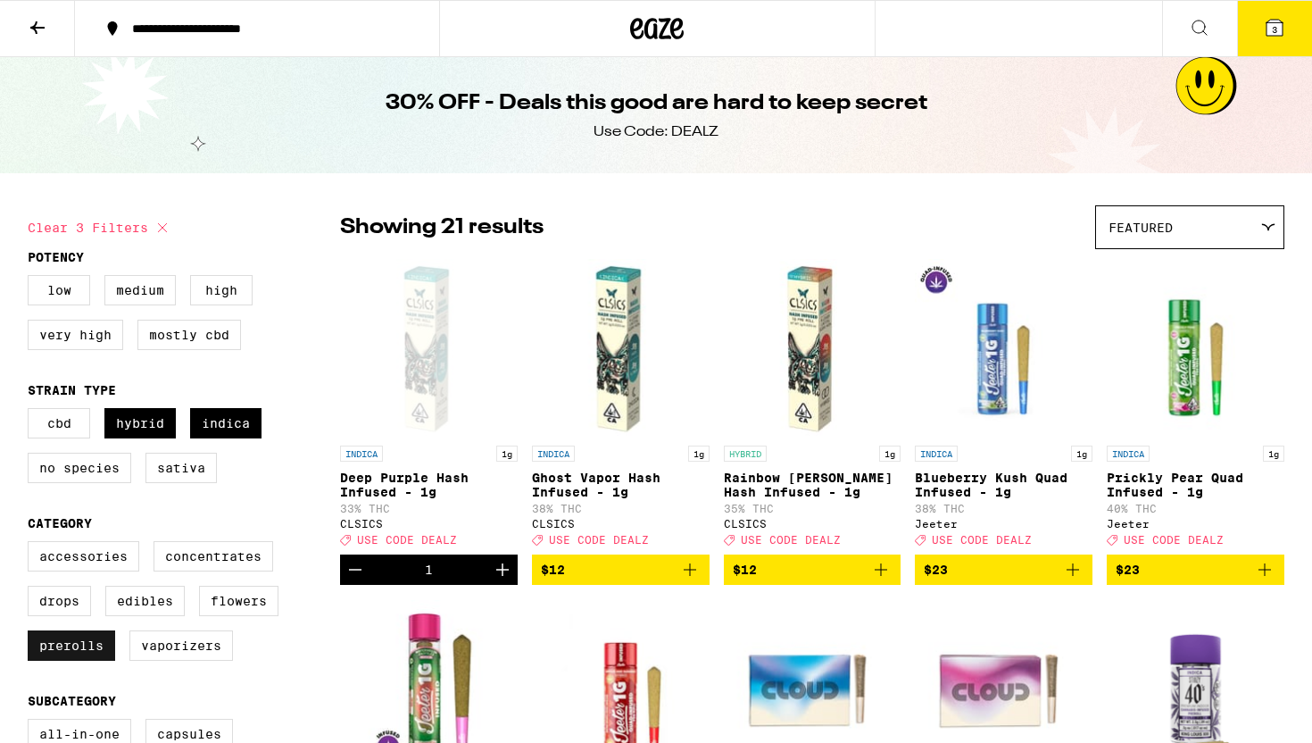
click at [49, 660] on label "Prerolls" at bounding box center [71, 645] width 87 height 30
click at [32, 544] on input "Prerolls" at bounding box center [31, 544] width 1 height 1
checkbox input "false"
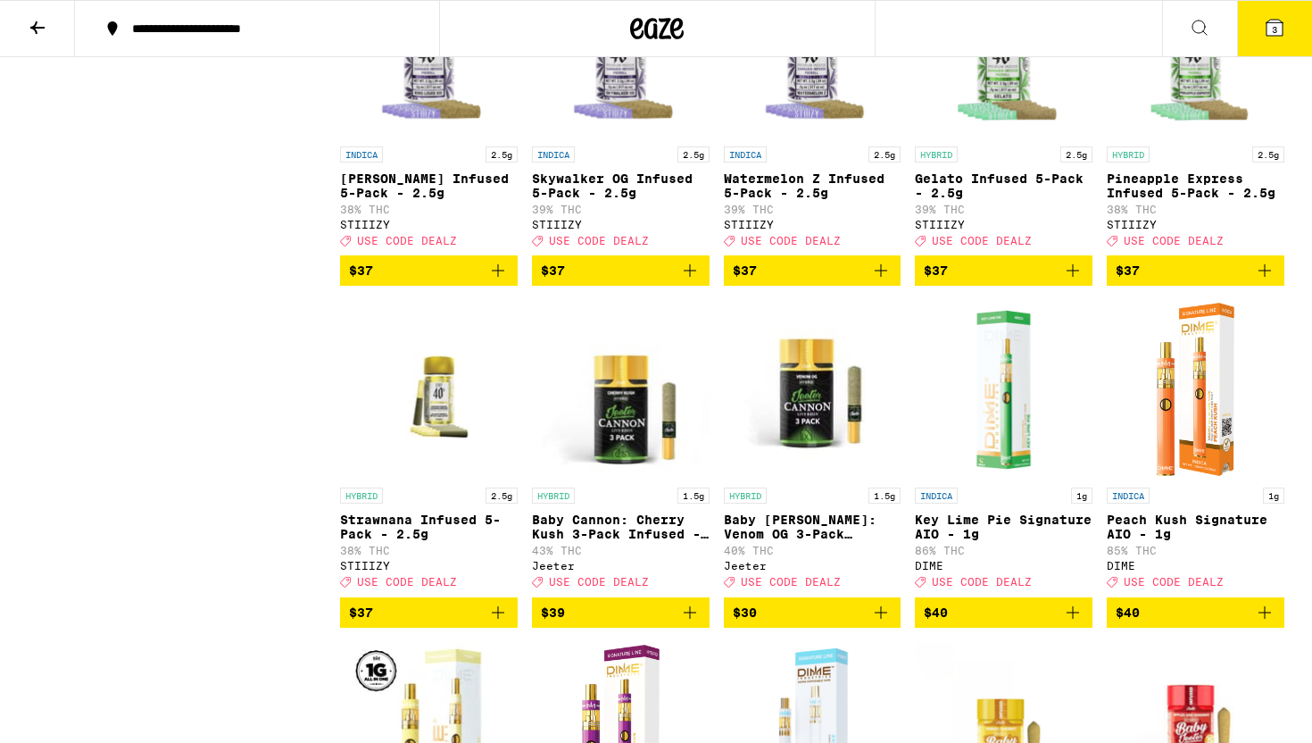
scroll to position [5407, 0]
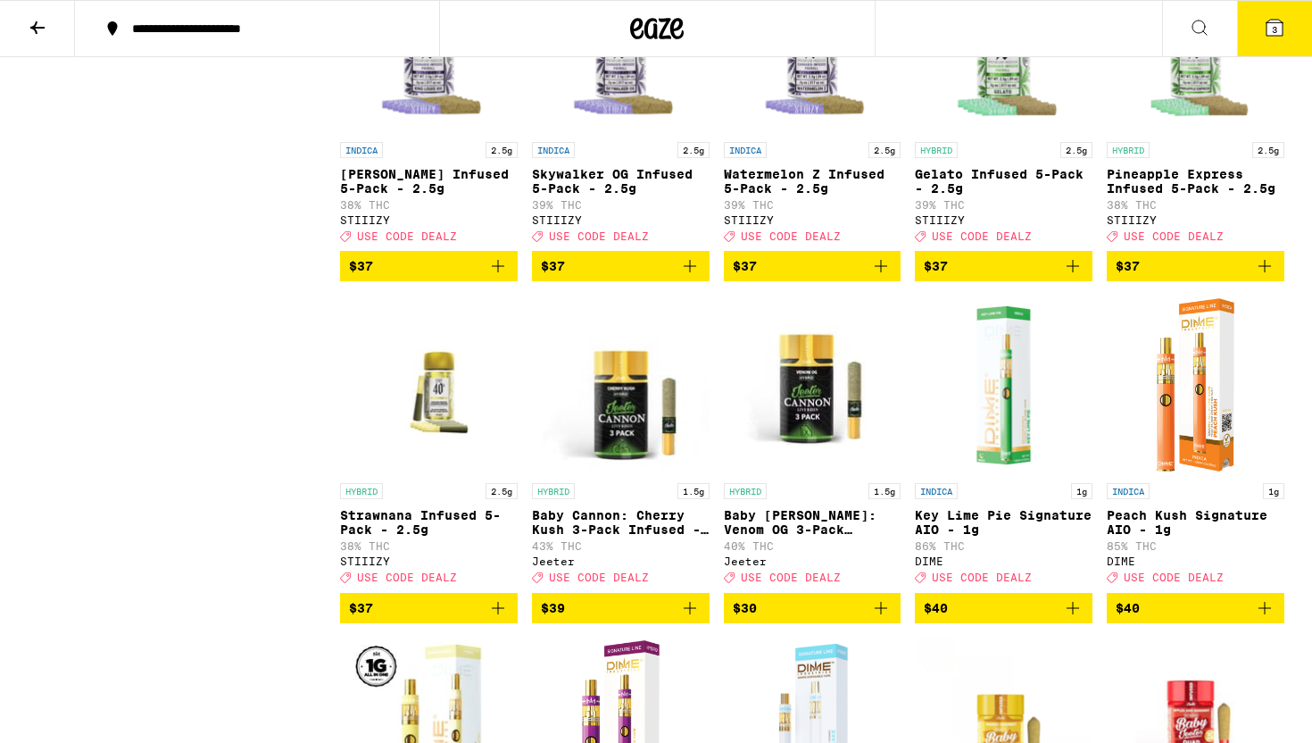
click at [827, 277] on span "$37" at bounding box center [813, 265] width 160 height 21
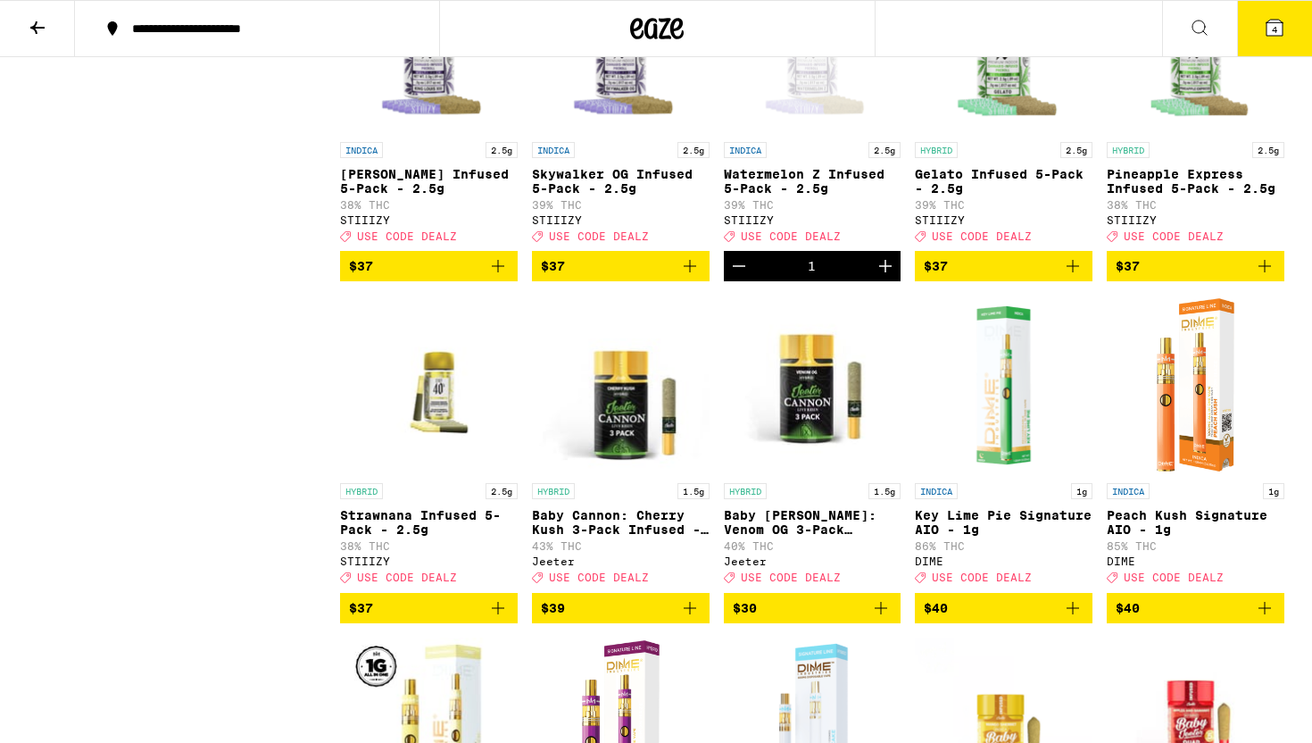
click at [1273, 31] on span "4" at bounding box center [1274, 29] width 5 height 11
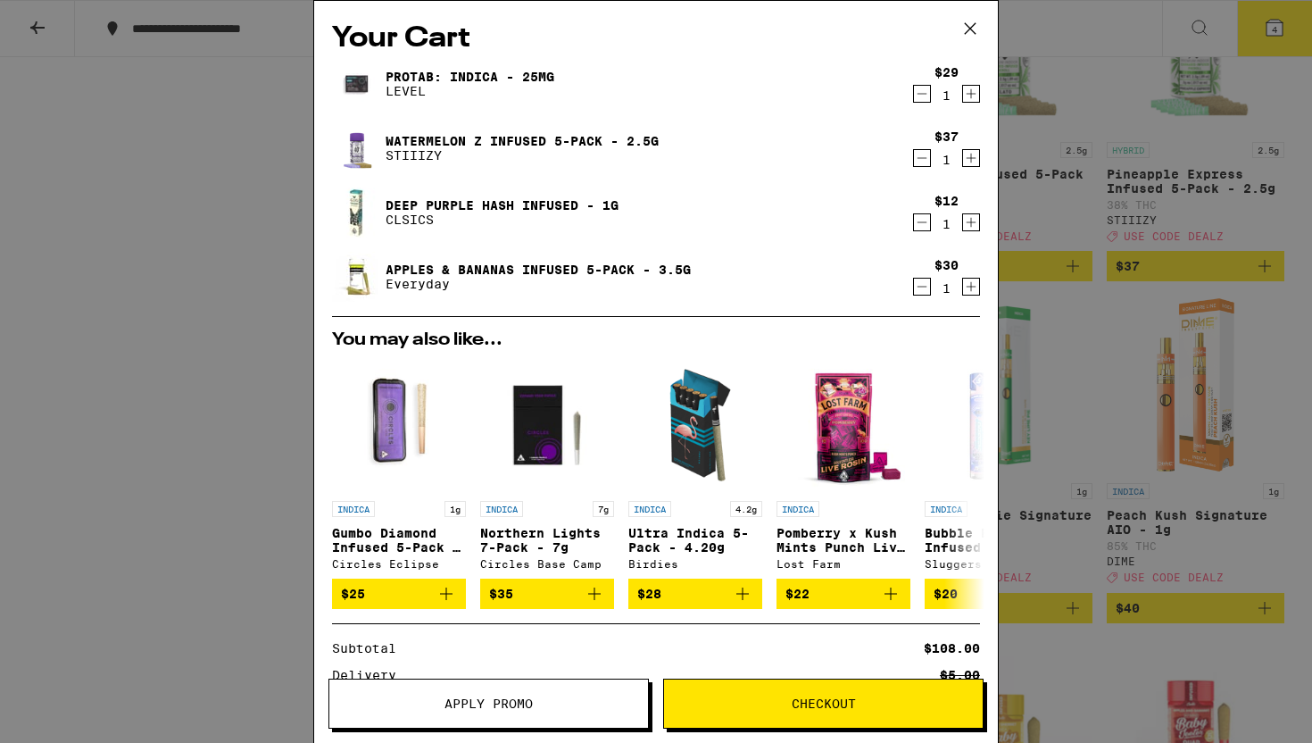
click at [920, 284] on icon "Decrement" at bounding box center [922, 286] width 16 height 21
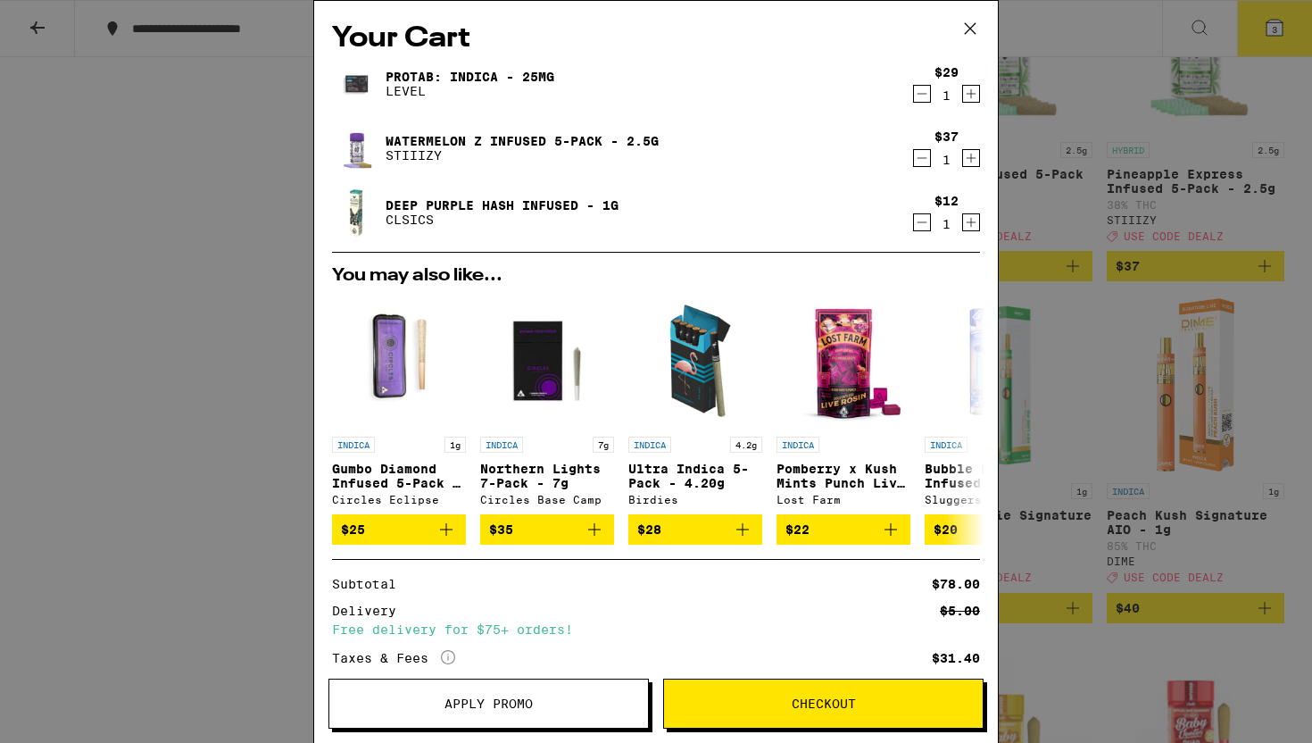
click at [920, 215] on icon "Decrement" at bounding box center [922, 222] width 16 height 21
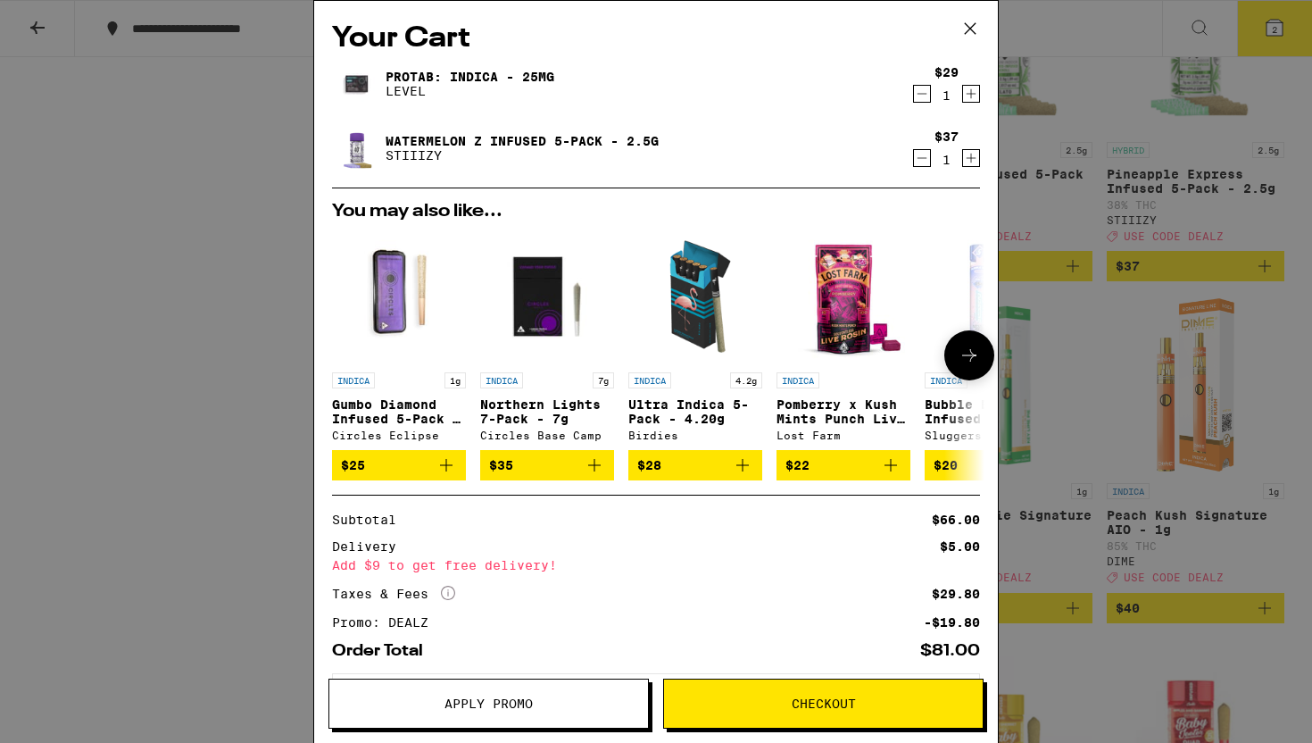
scroll to position [89, 0]
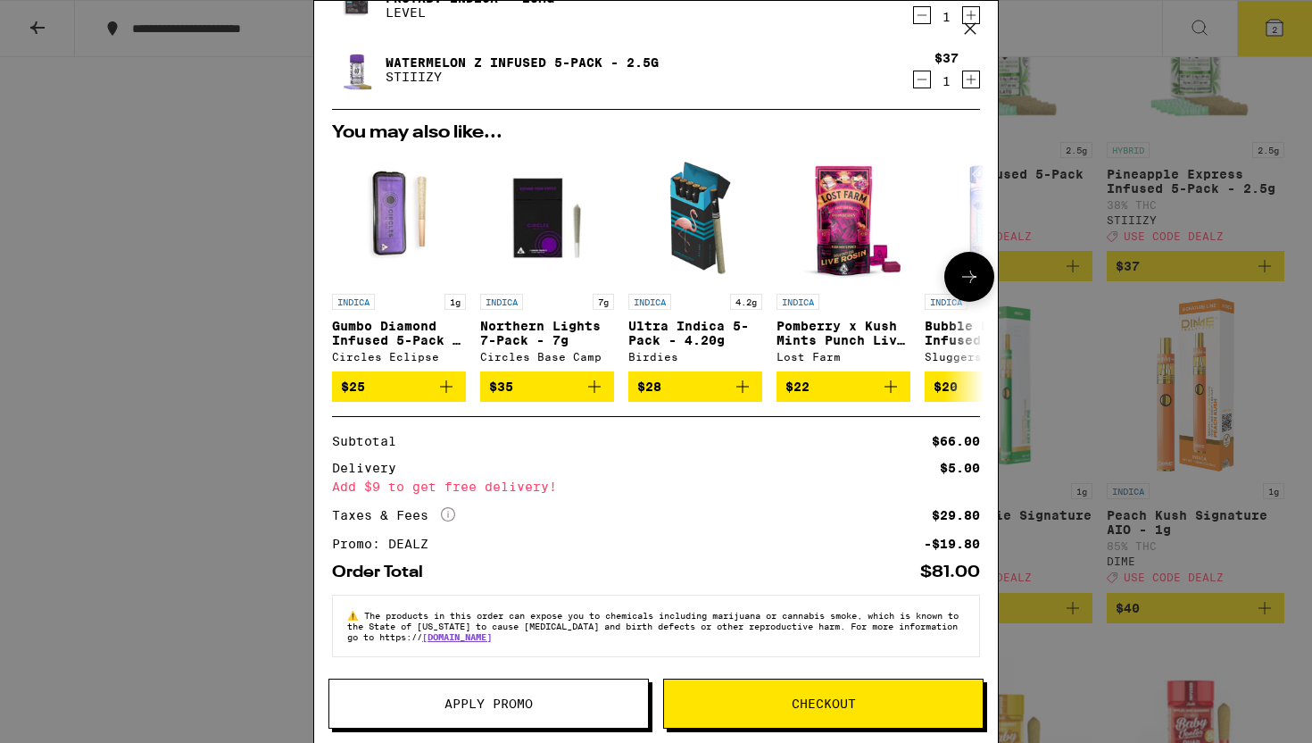
click at [967, 266] on icon at bounding box center [969, 276] width 21 height 21
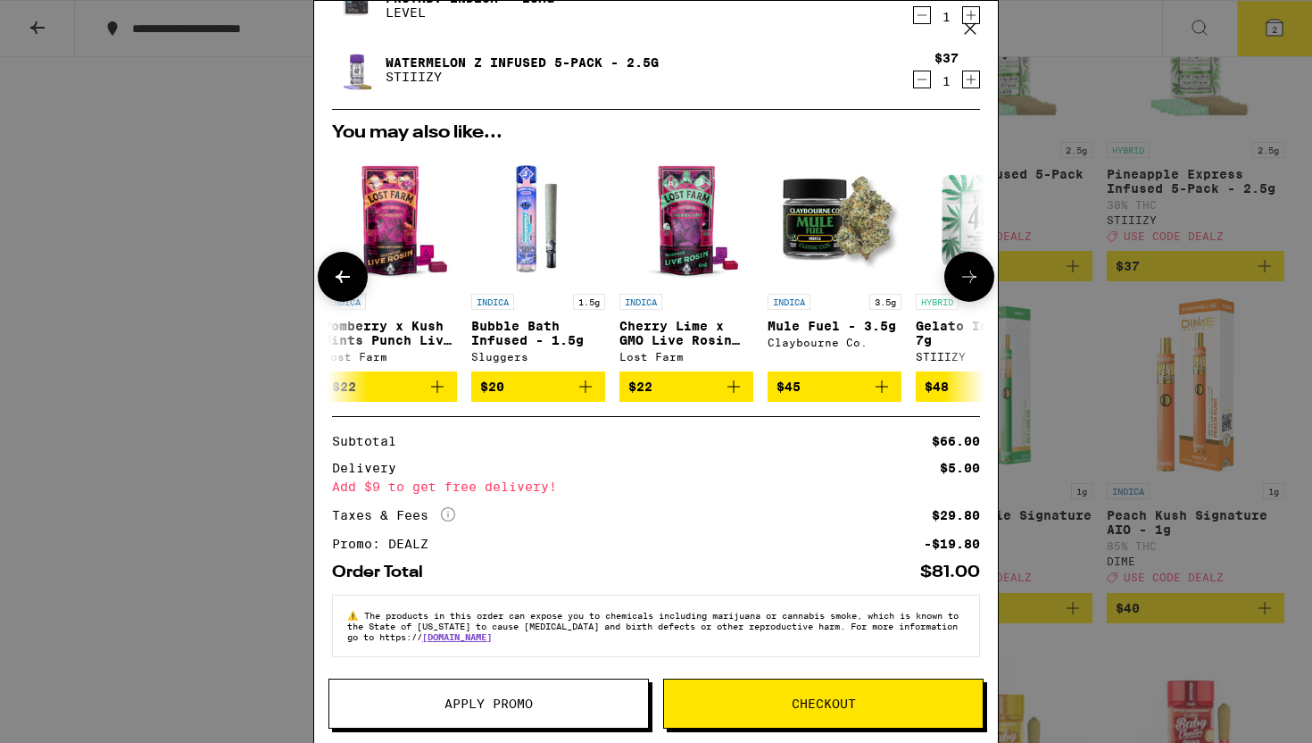
click at [967, 266] on icon at bounding box center [969, 276] width 21 height 21
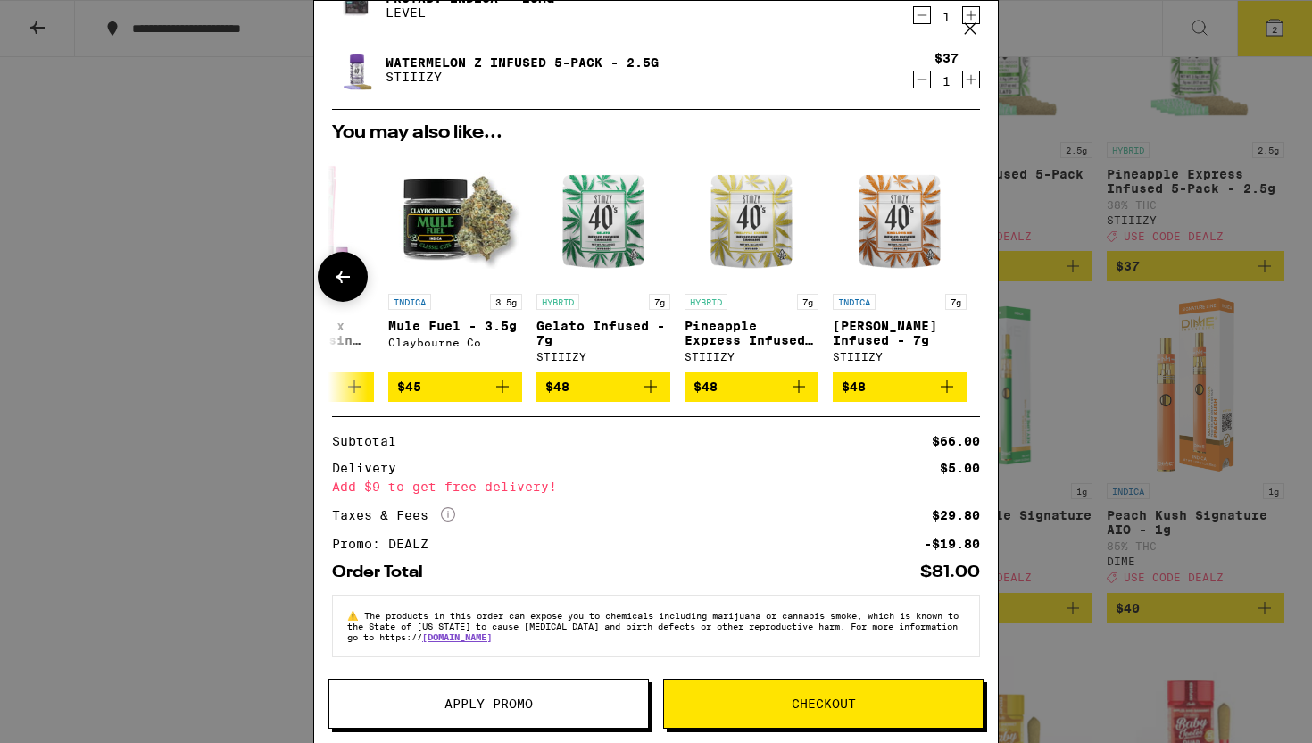
scroll to position [0, 834]
click at [1159, 273] on div "Your Cart ProTab: Indica - 25mg LEVEL $29 1 Watermelon Z Infused 5-Pack - 2.5g …" at bounding box center [656, 371] width 1312 height 743
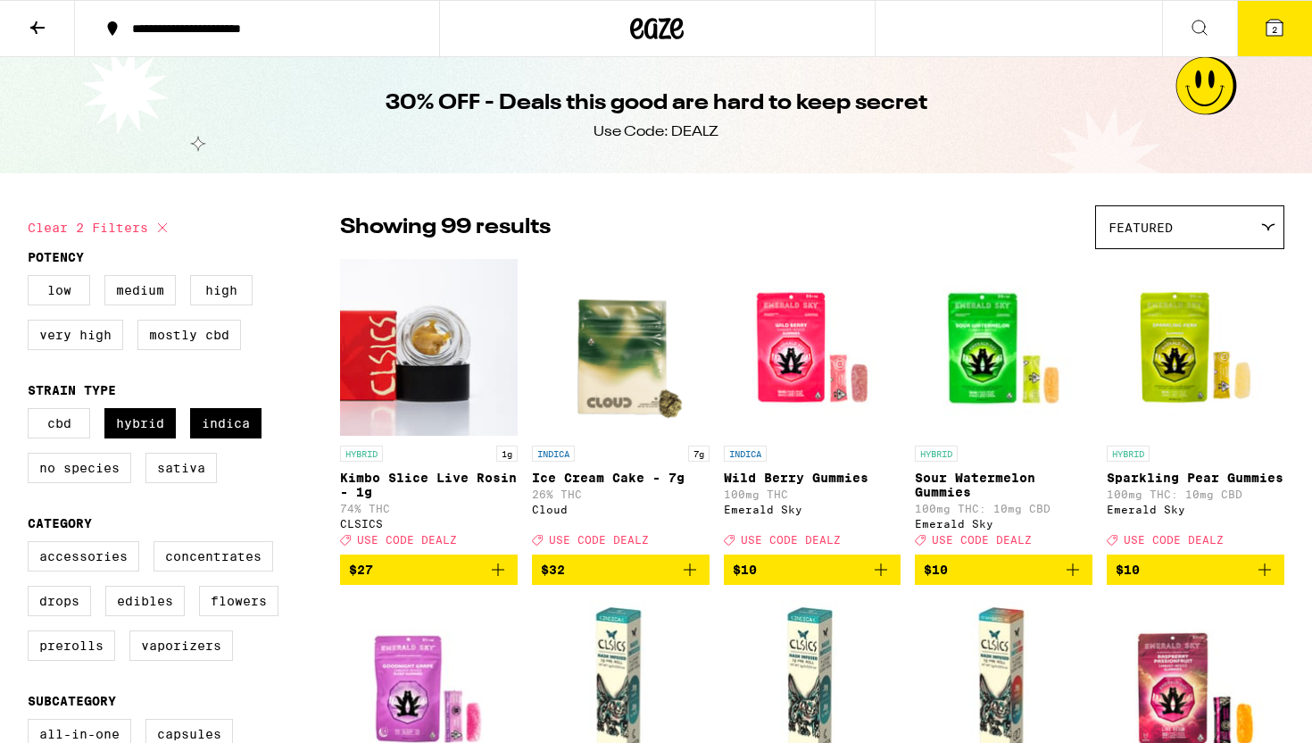
click at [47, 43] on button at bounding box center [37, 29] width 75 height 56
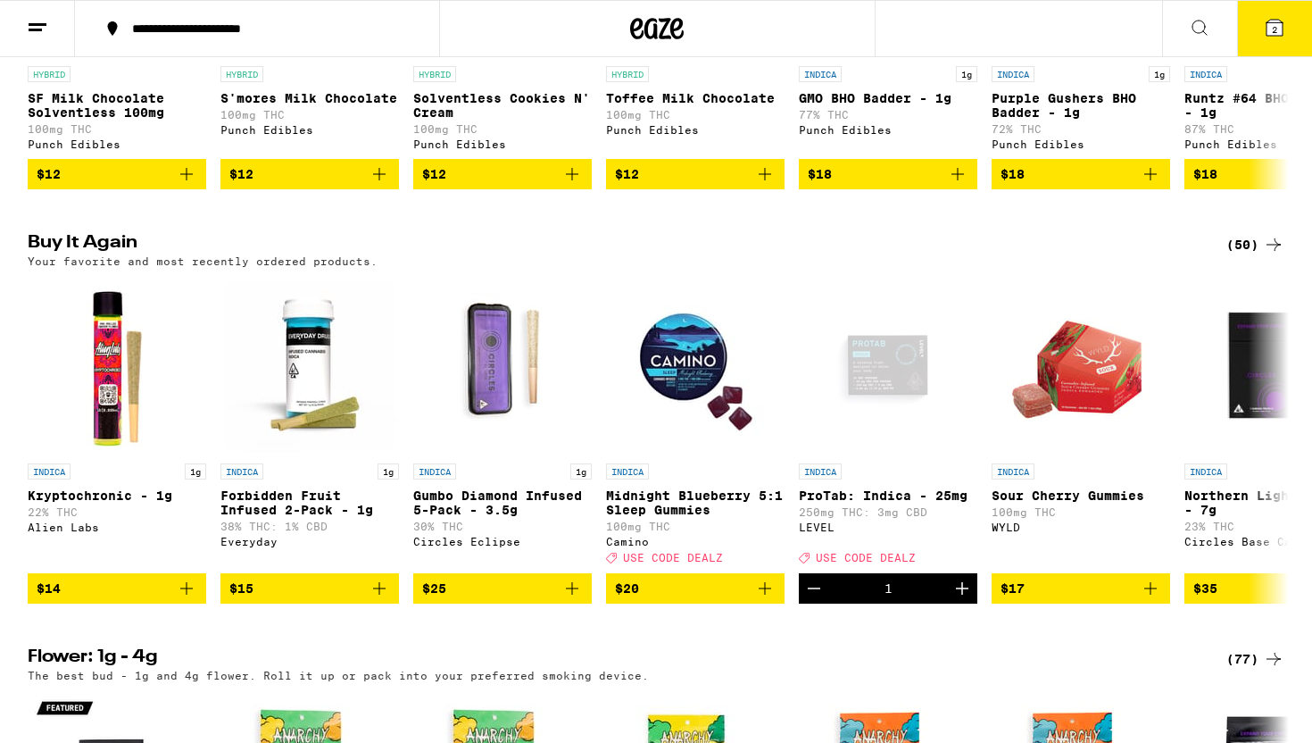
scroll to position [1237, 0]
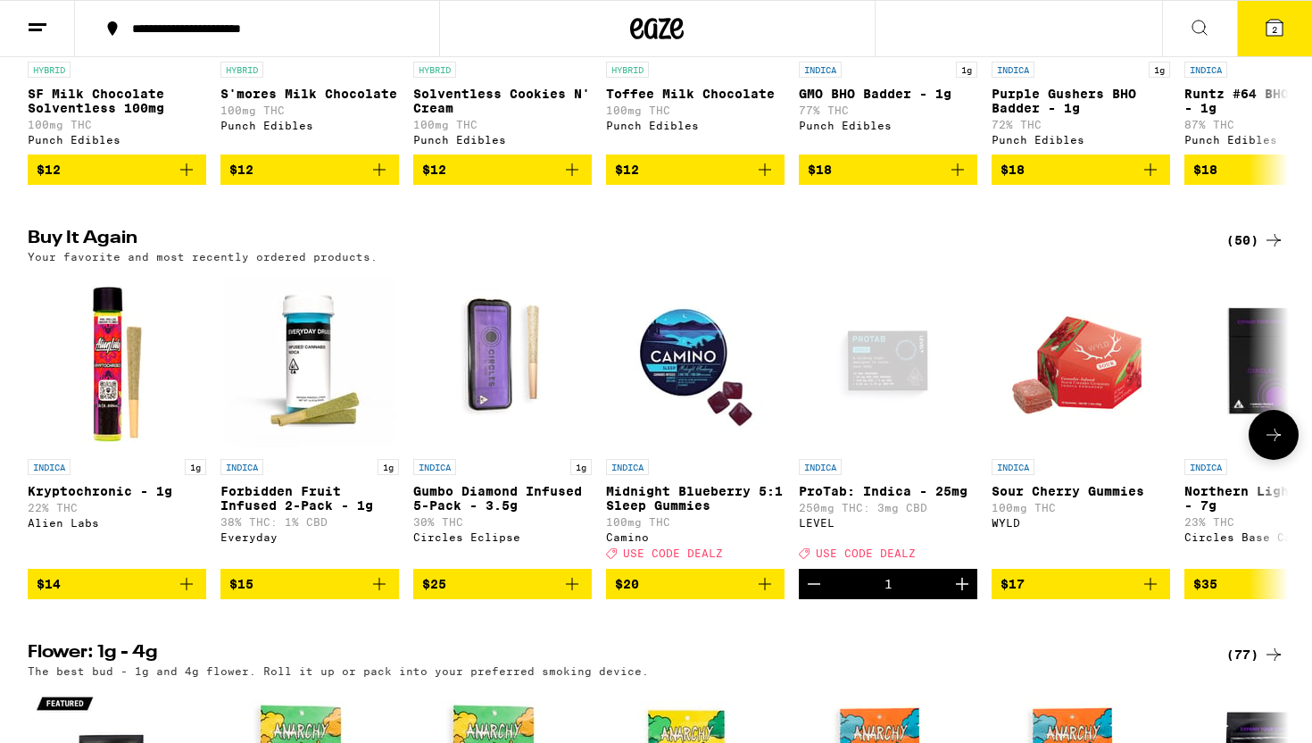
click at [379, 590] on icon "Add to bag" at bounding box center [379, 583] width 12 height 12
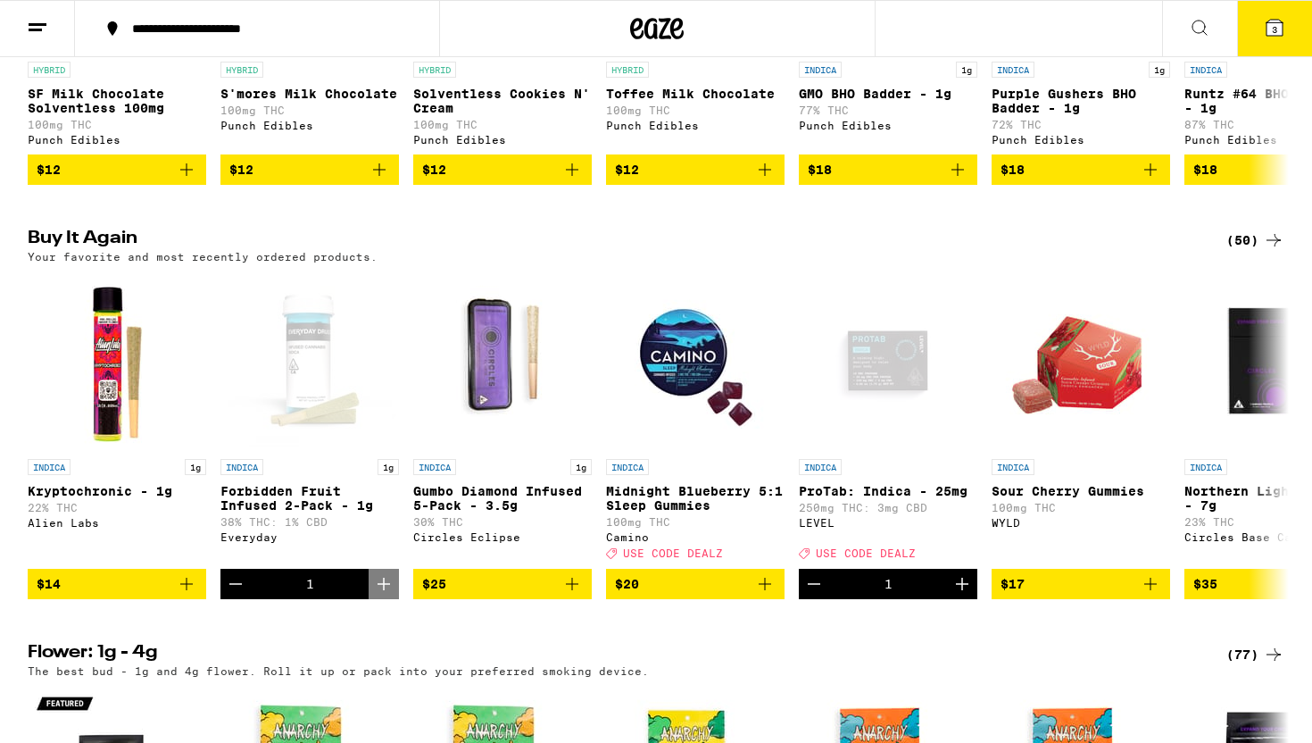
click at [1261, 37] on button "3" at bounding box center [1274, 28] width 75 height 55
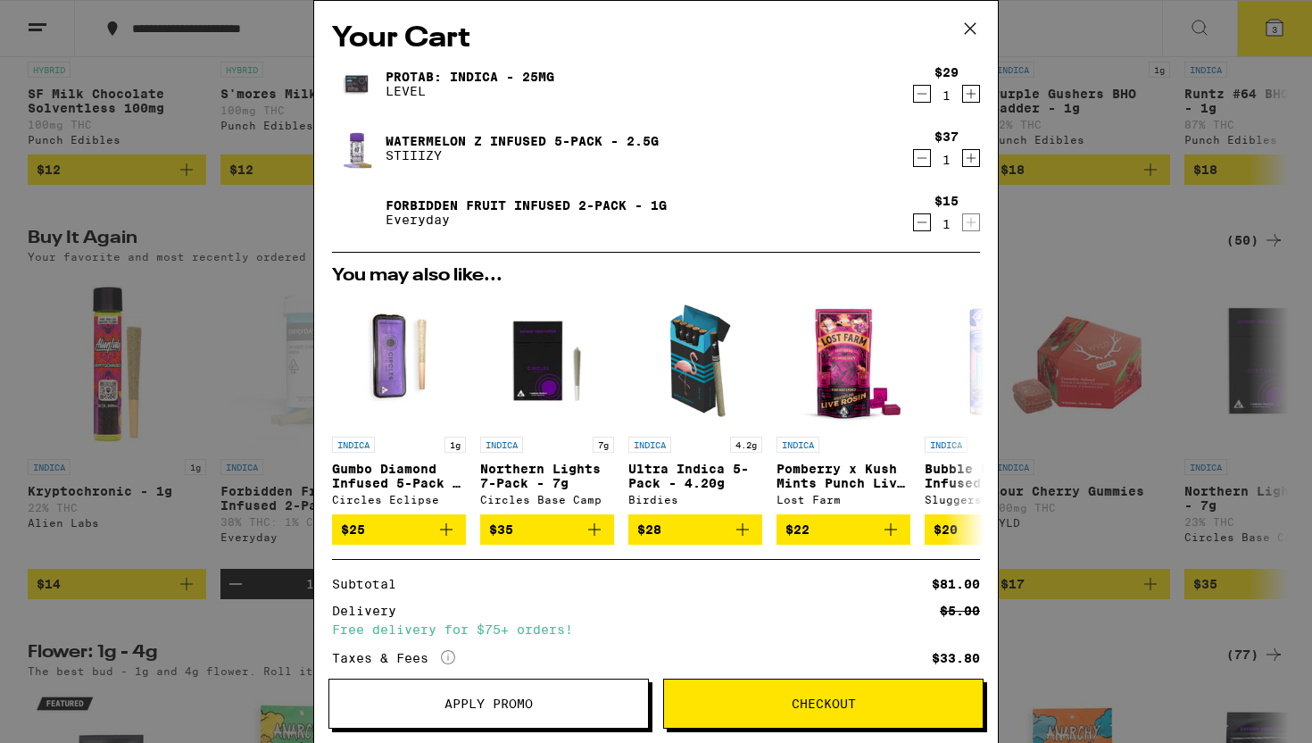
click at [1120, 272] on div "Your Cart ProTab: Indica - 25mg LEVEL $29 1 Watermelon Z Infused 5-Pack - 2.5g …" at bounding box center [656, 371] width 1312 height 743
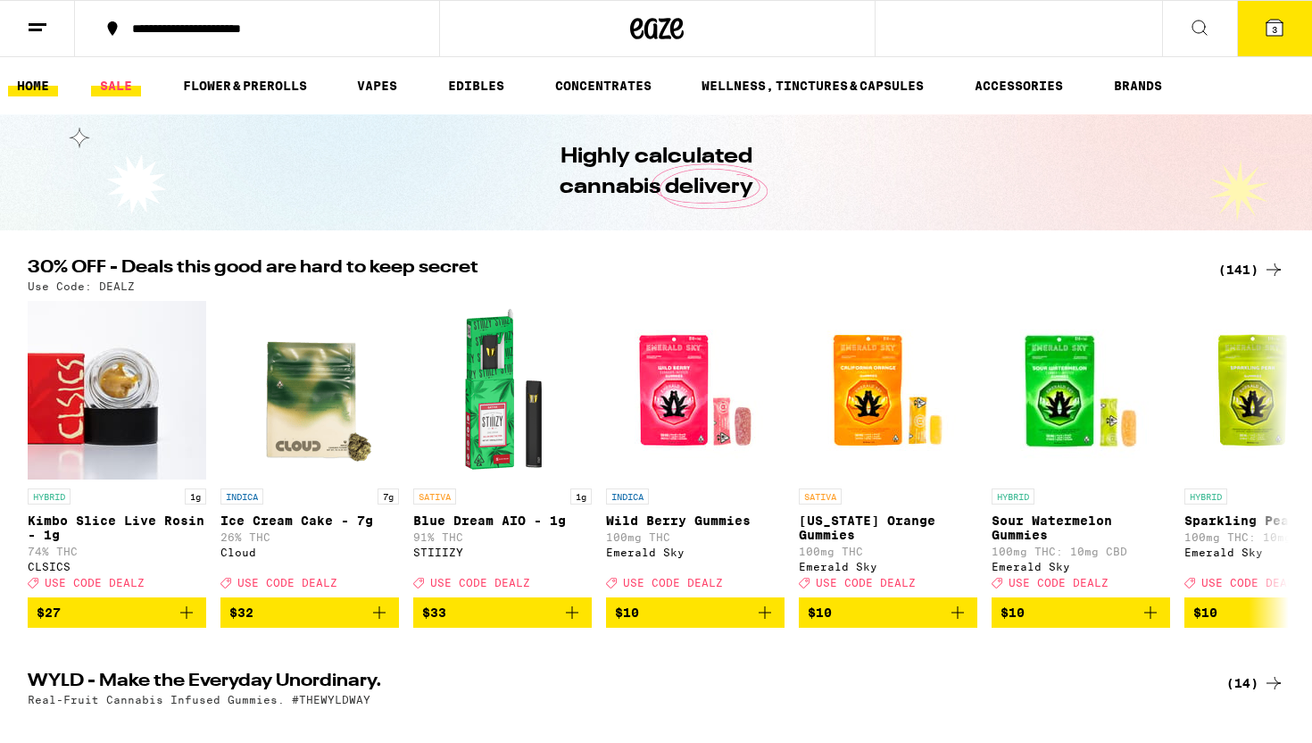
click at [121, 90] on link "SALE" at bounding box center [116, 85] width 50 height 21
click at [119, 83] on link "SALE" at bounding box center [116, 85] width 50 height 21
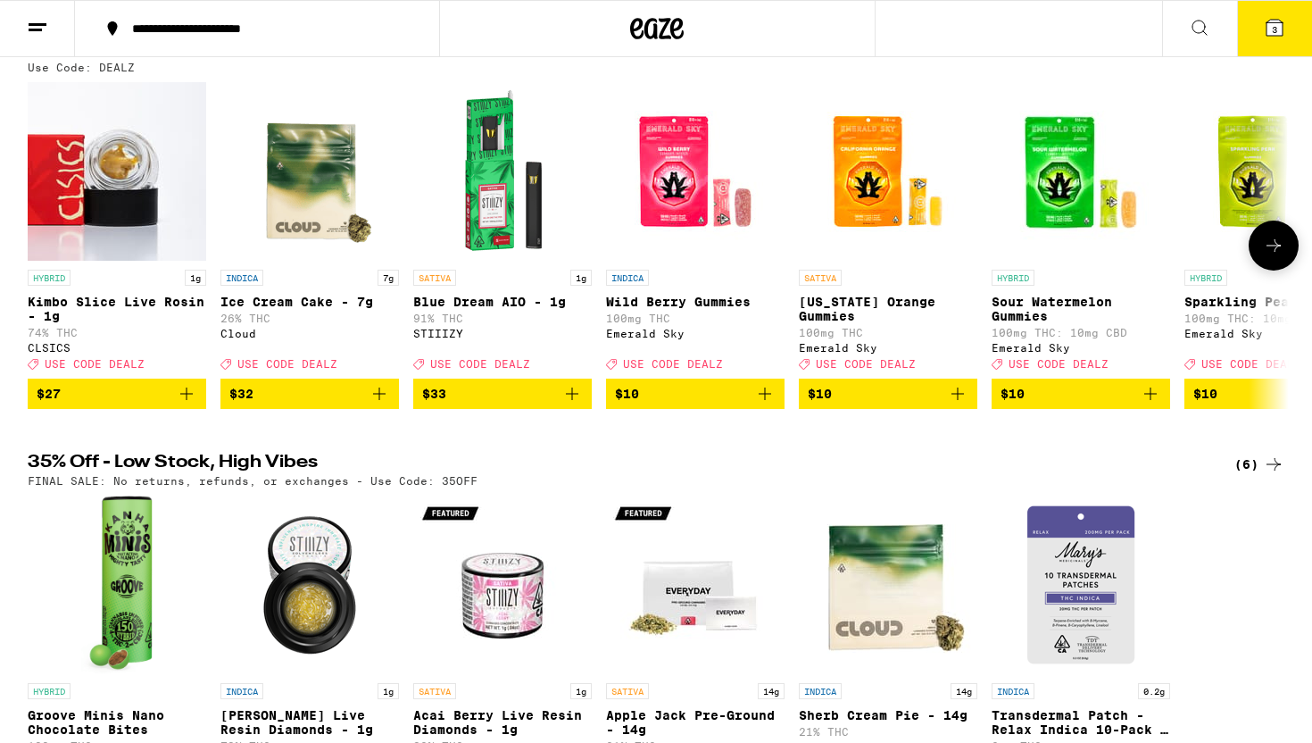
scroll to position [56, 0]
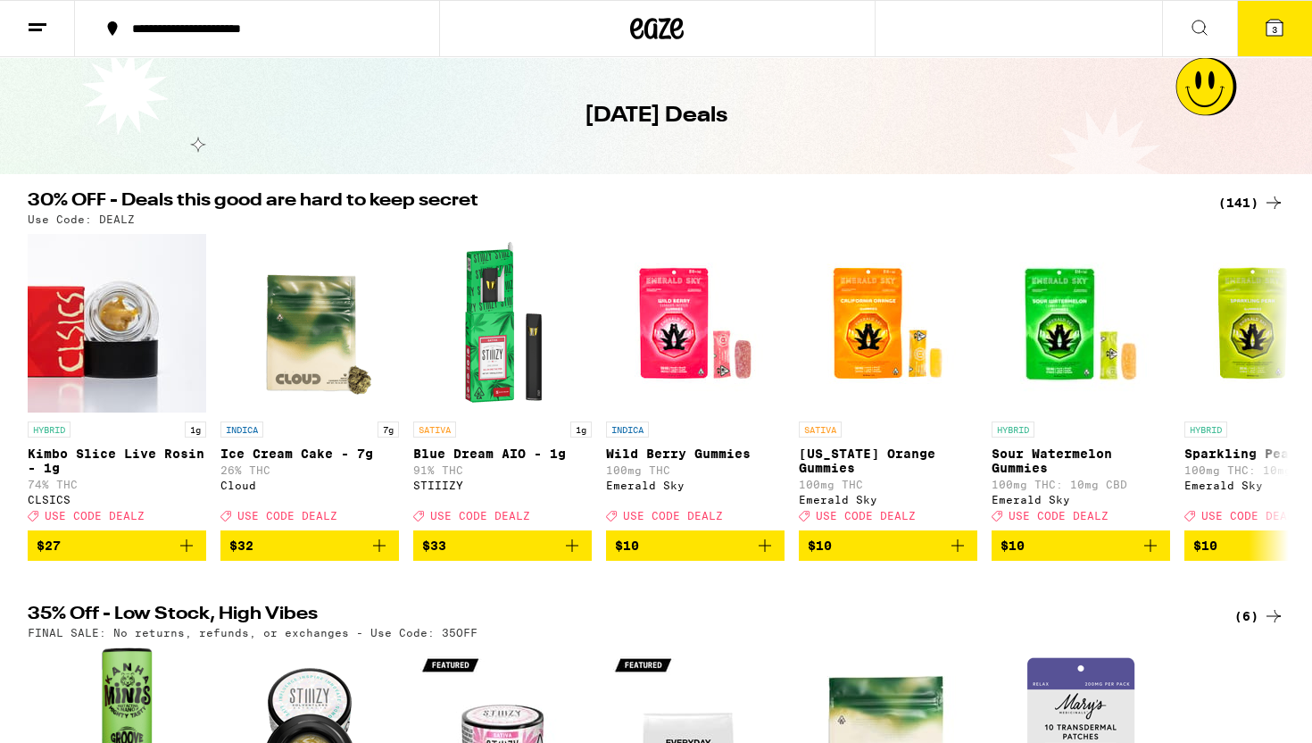
click at [1243, 202] on div "(141)" at bounding box center [1251, 202] width 66 height 21
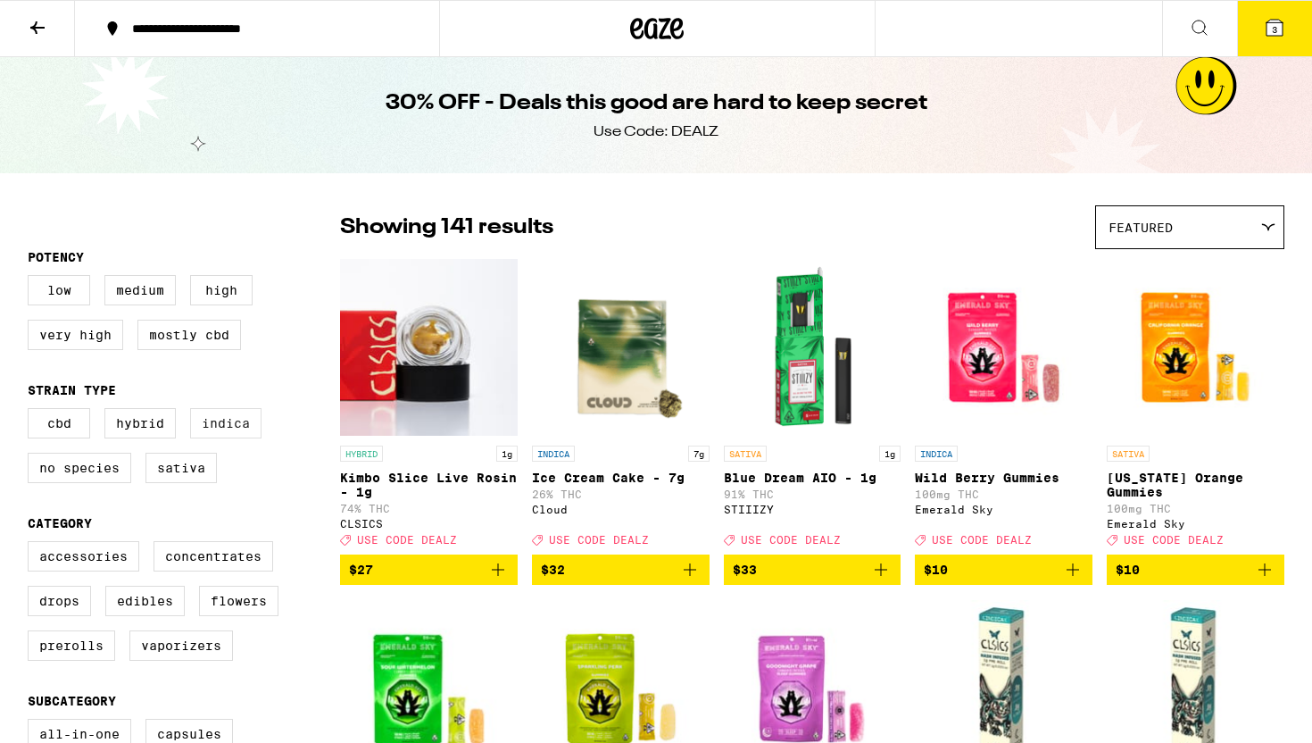
click at [239, 436] on label "Indica" at bounding box center [225, 423] width 71 height 30
click at [32, 411] on input "Indica" at bounding box center [31, 411] width 1 height 1
checkbox input "true"
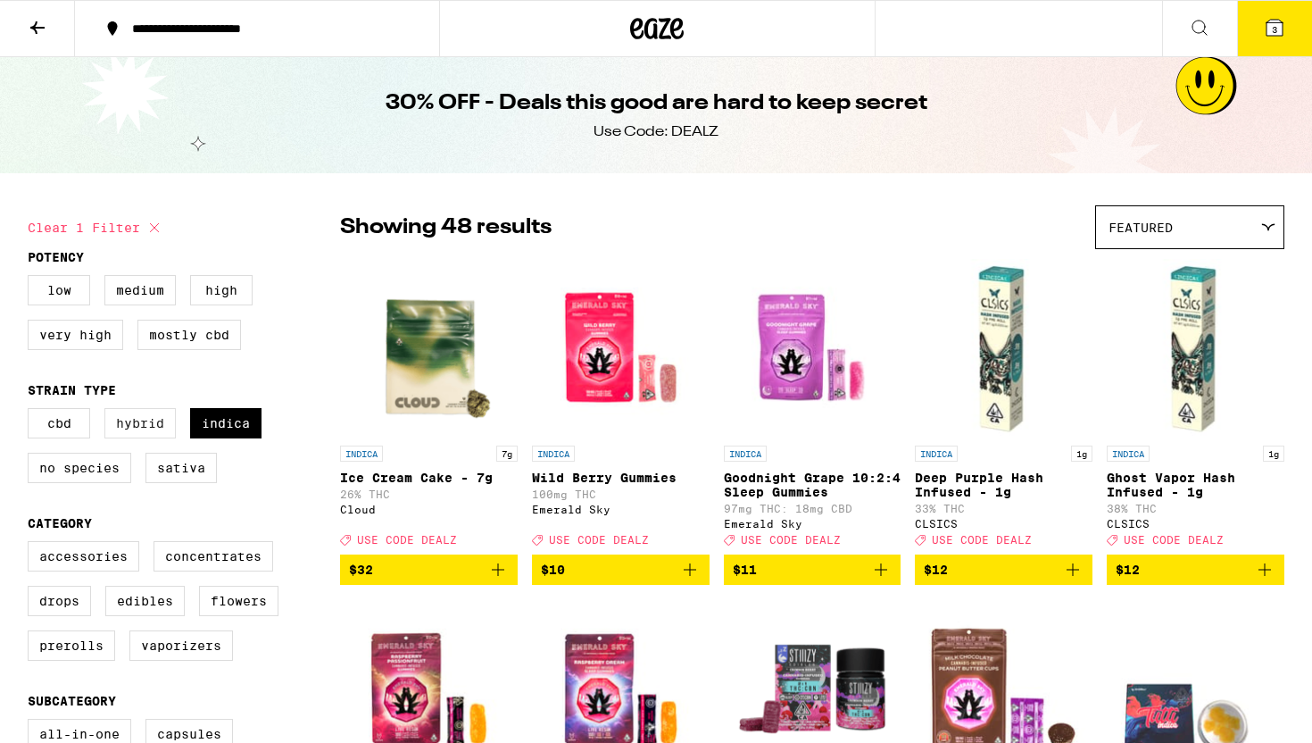
click at [154, 438] on label "Hybrid" at bounding box center [139, 423] width 71 height 30
click at [32, 411] on input "Hybrid" at bounding box center [31, 411] width 1 height 1
checkbox input "true"
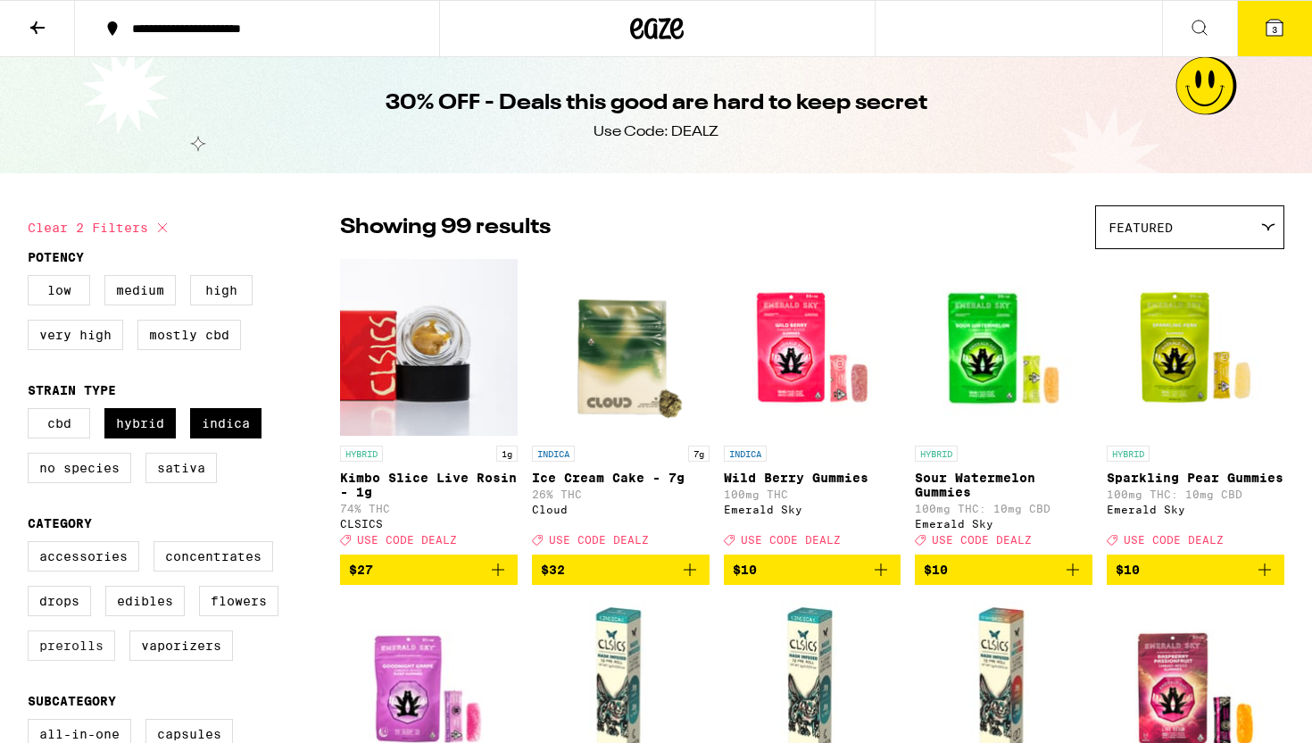
click at [70, 660] on label "Prerolls" at bounding box center [71, 645] width 87 height 30
click at [32, 544] on input "Prerolls" at bounding box center [31, 544] width 1 height 1
checkbox input "true"
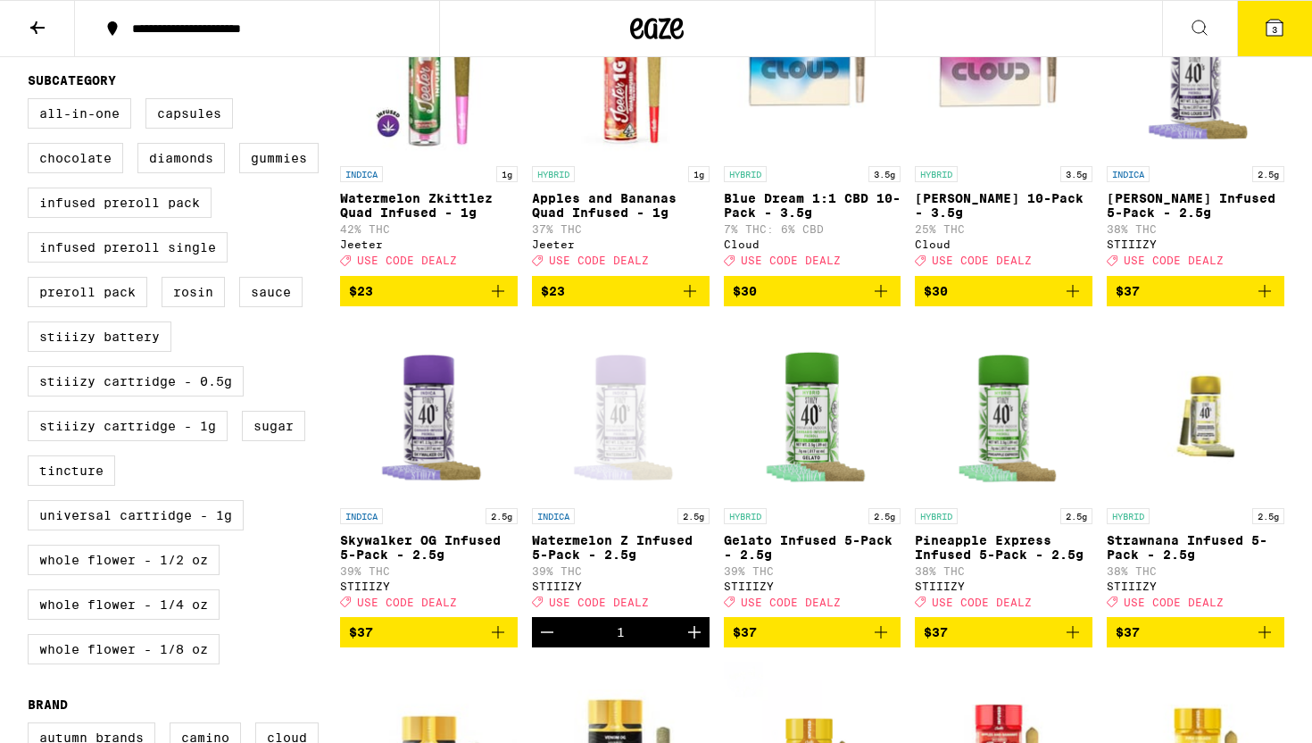
scroll to position [628, 0]
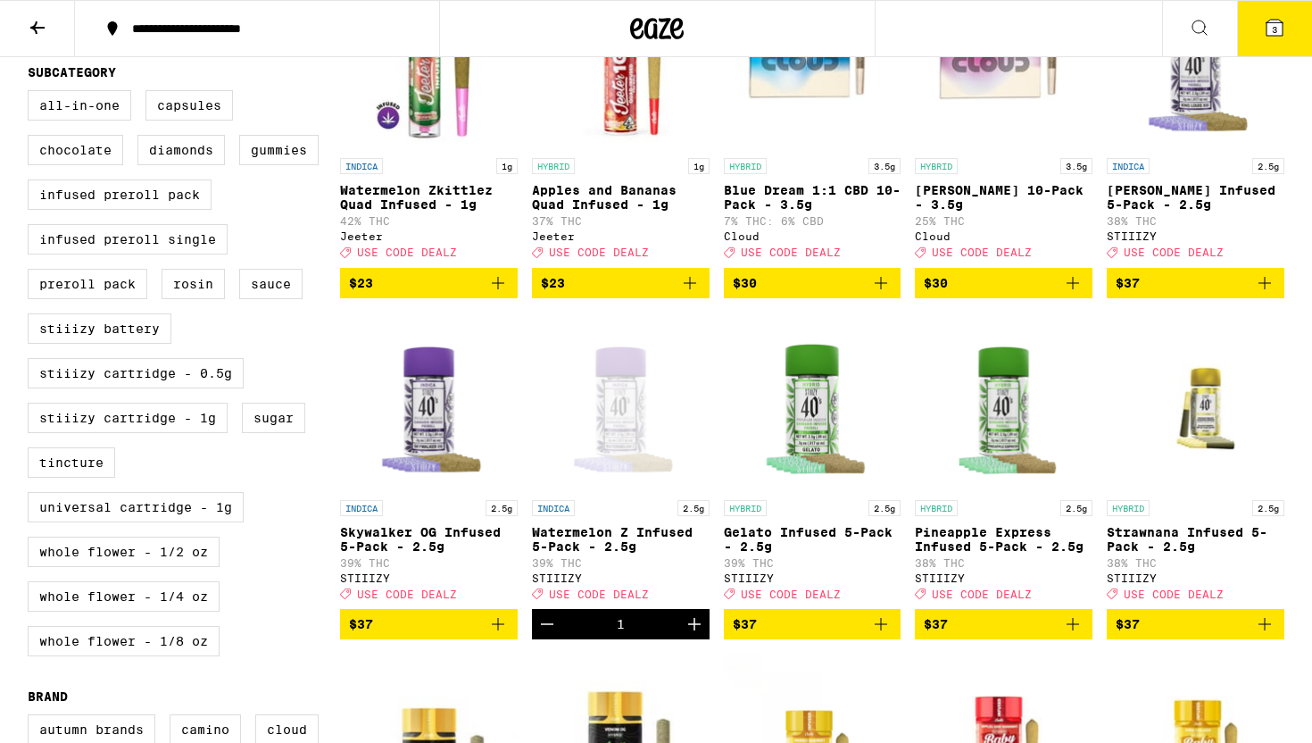
click at [495, 635] on icon "Add to bag" at bounding box center [497, 623] width 21 height 21
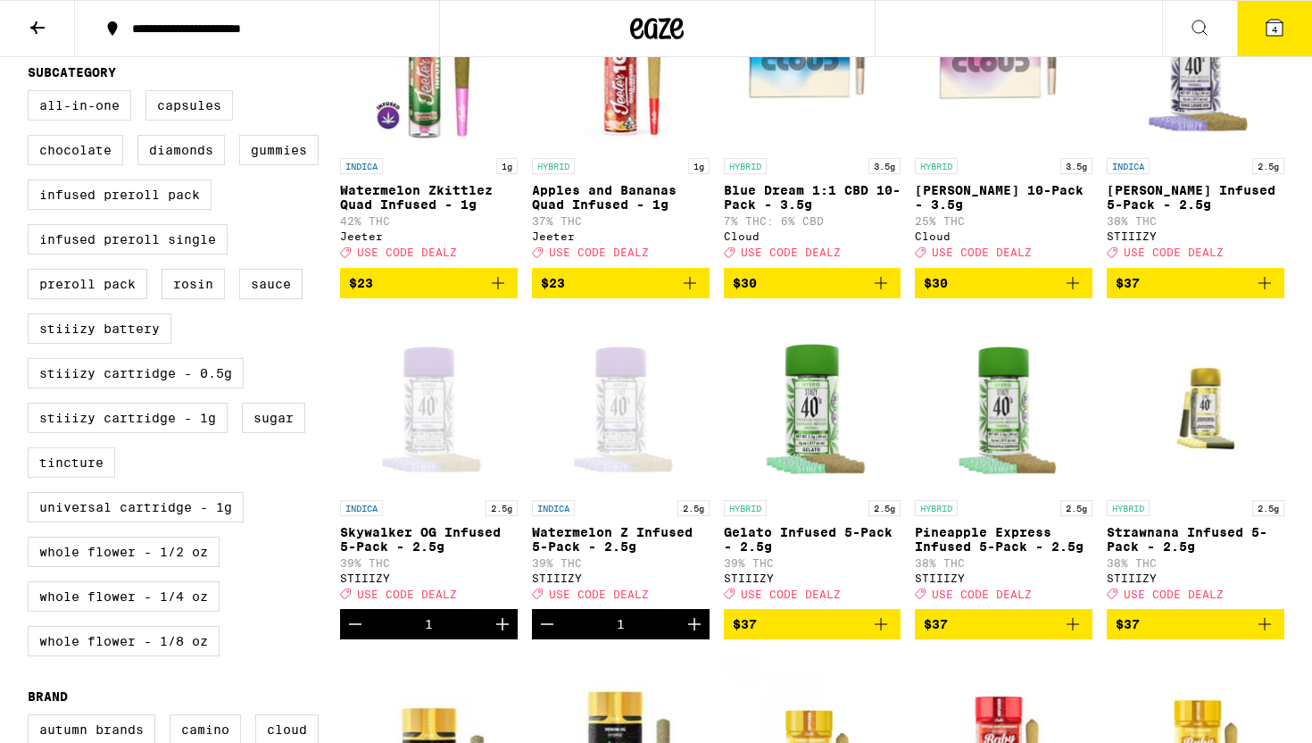
click at [548, 624] on icon "Decrement" at bounding box center [547, 624] width 12 height 0
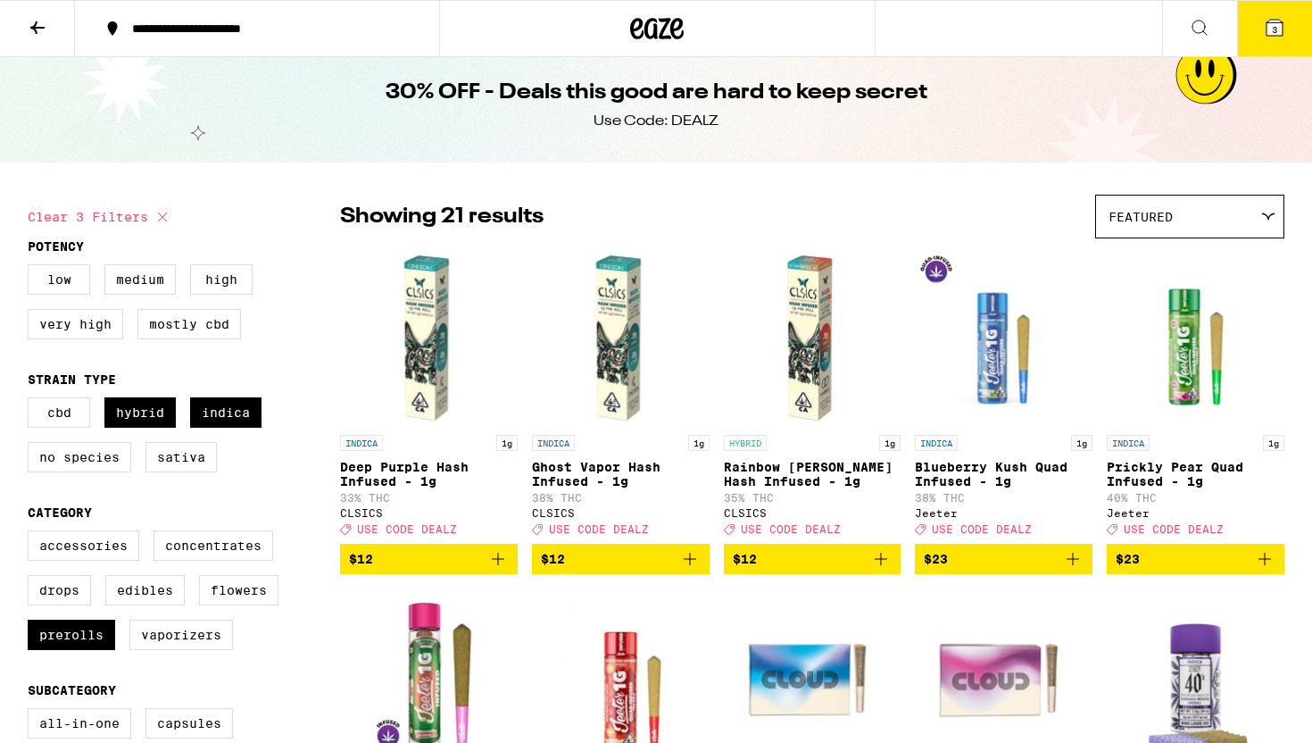
scroll to position [0, 0]
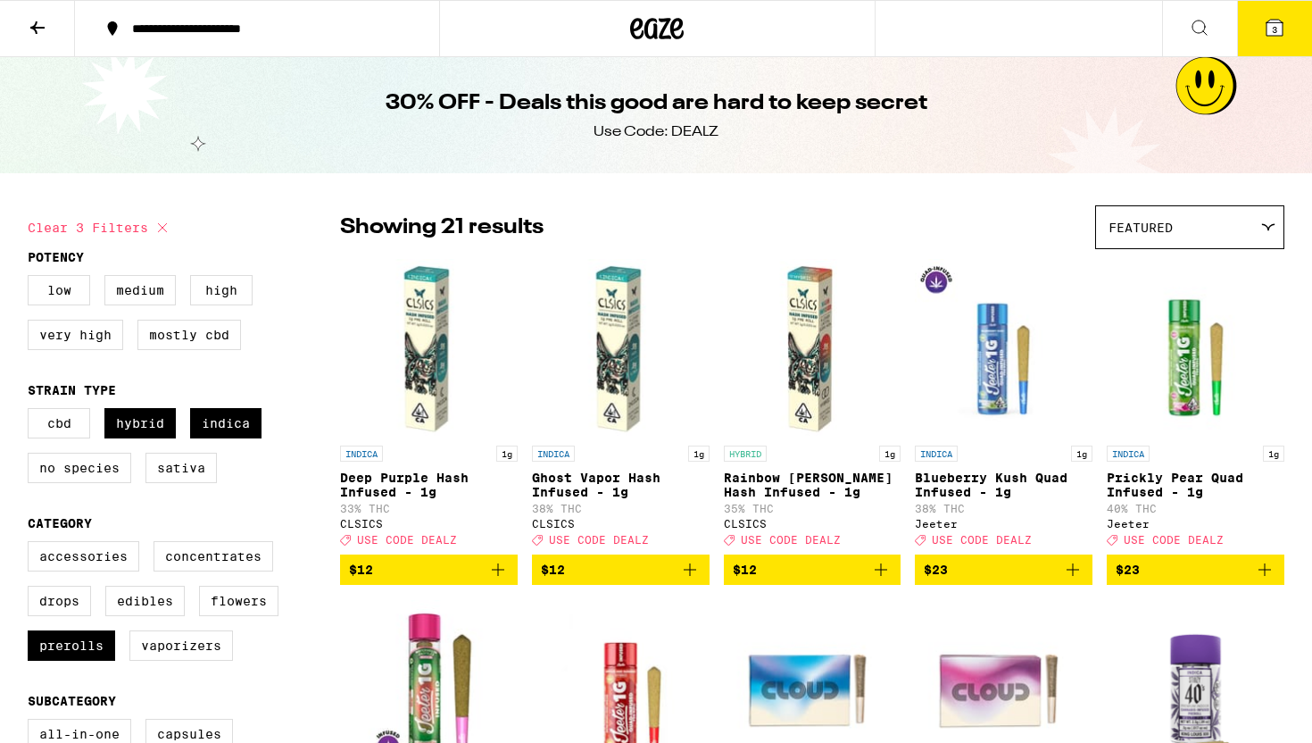
click at [1301, 32] on button "3" at bounding box center [1274, 28] width 75 height 55
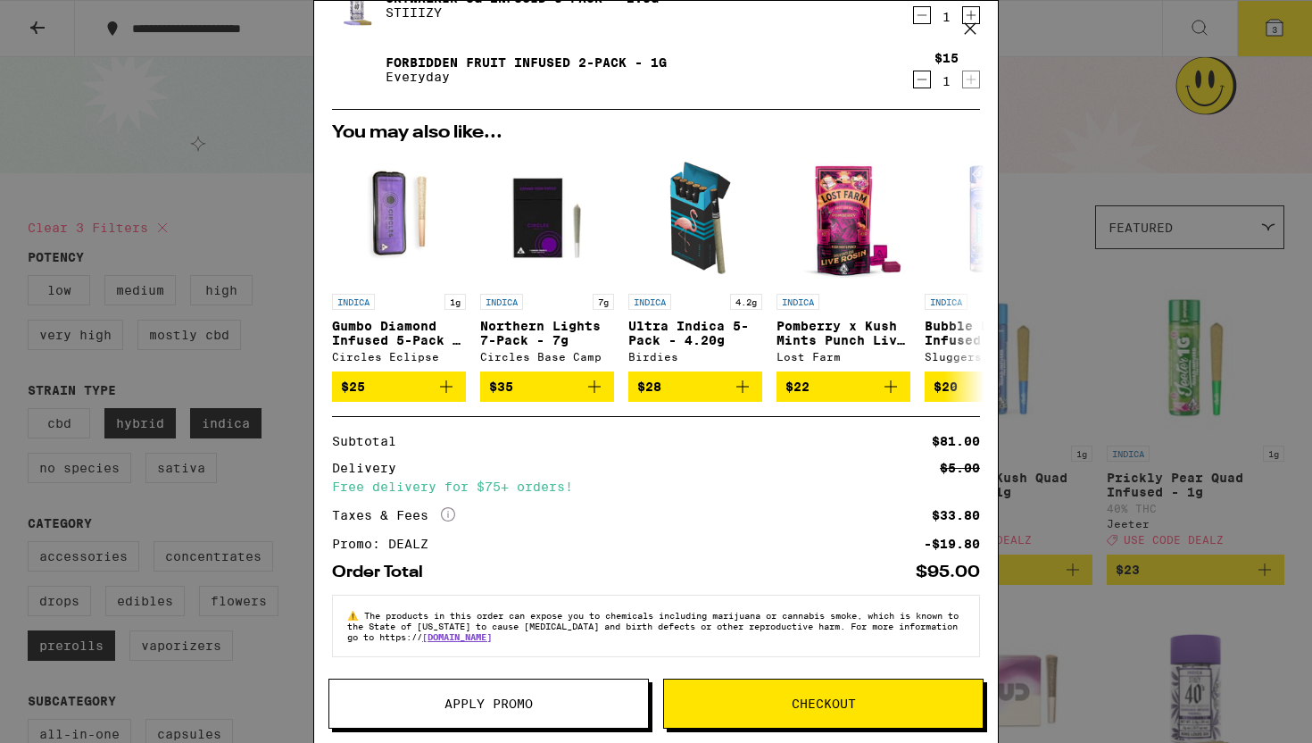
scroll to position [154, 0]
click at [699, 693] on button "Checkout" at bounding box center [823, 703] width 320 height 50
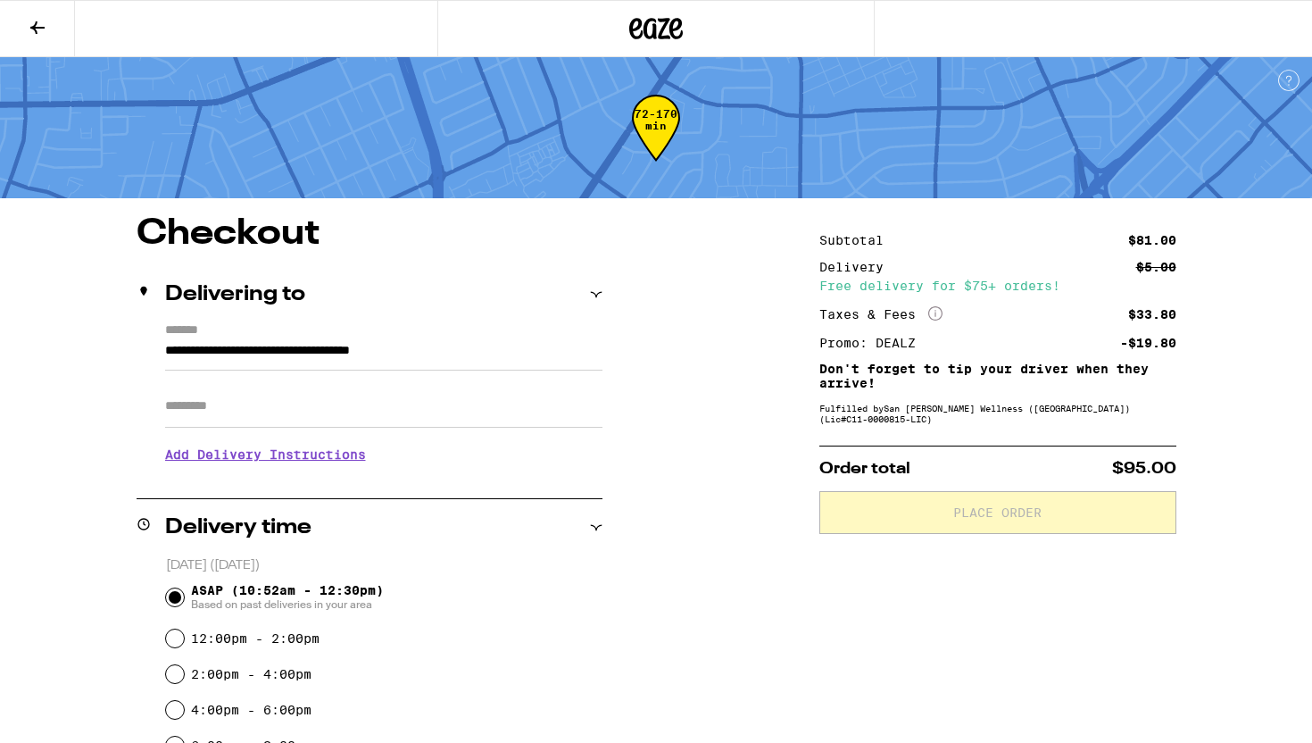
click at [372, 421] on input "Apt/Suite" at bounding box center [383, 406] width 437 height 43
type input "**********"
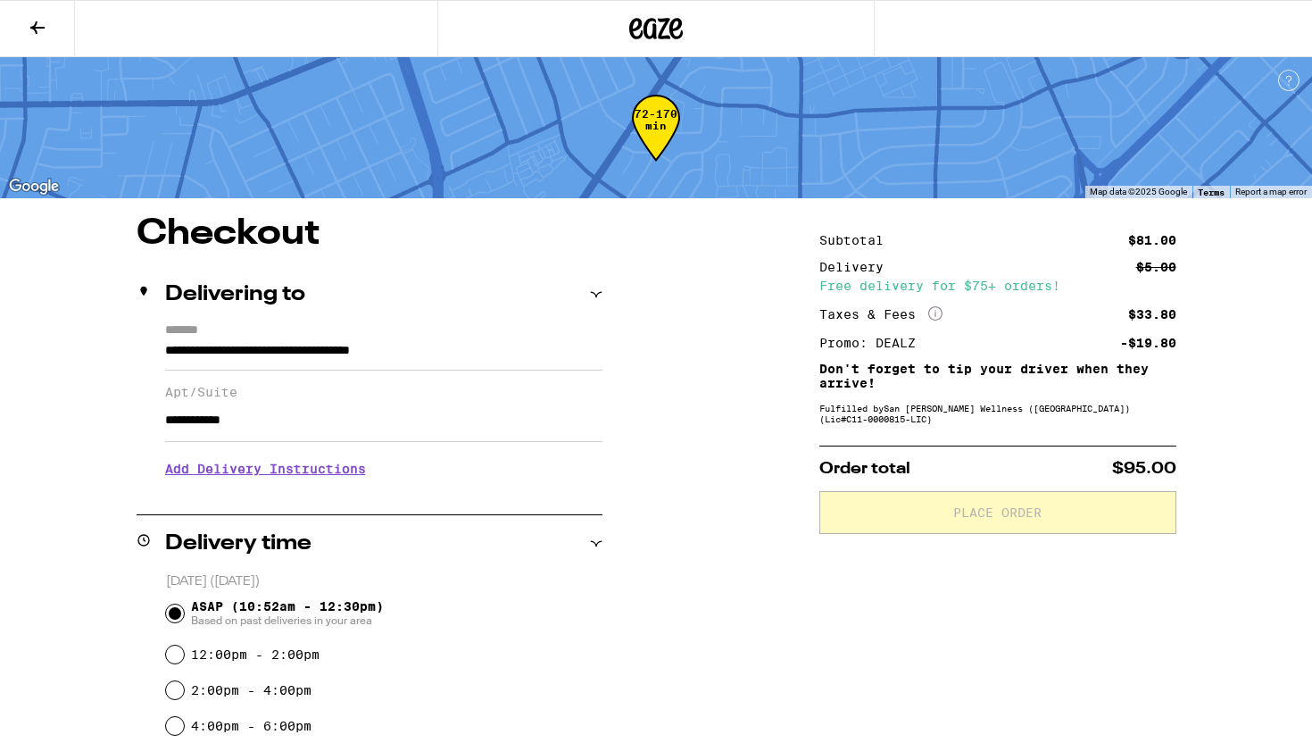
click at [234, 481] on h3 "Add Delivery Instructions" at bounding box center [383, 468] width 437 height 41
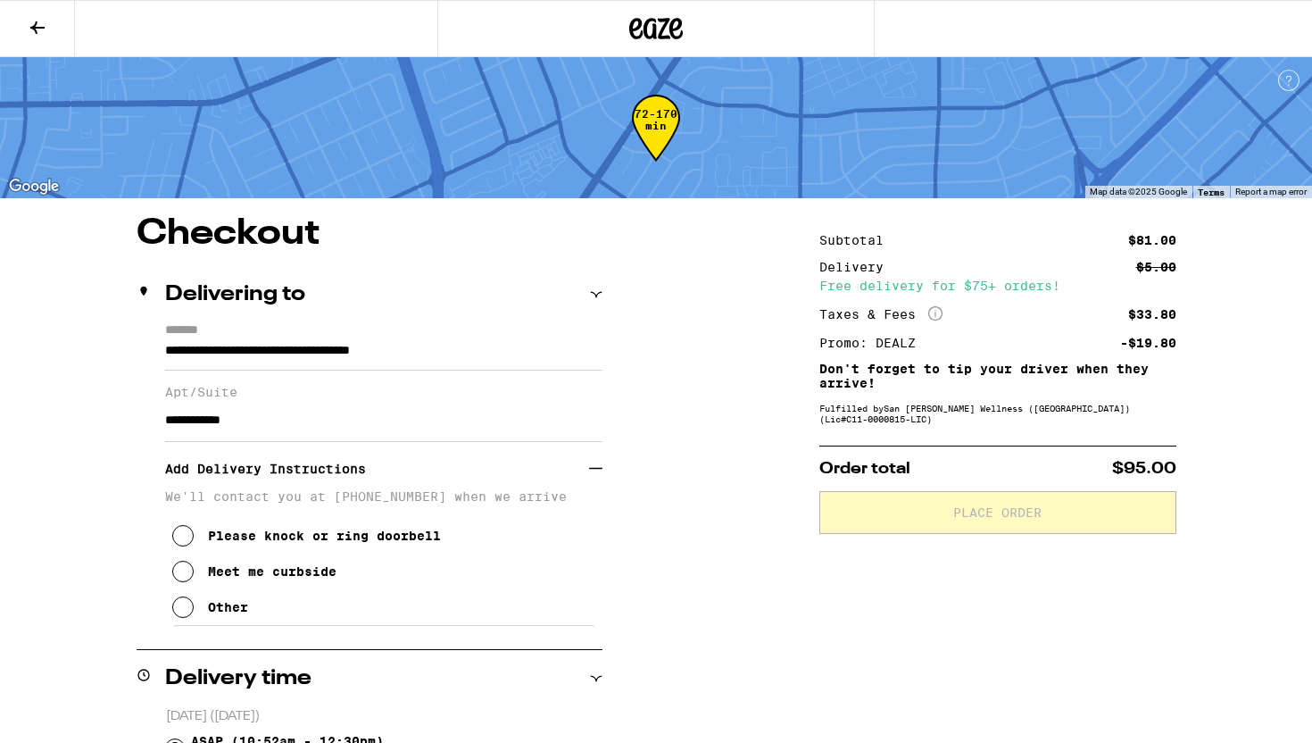
click at [227, 539] on div "Please knock or ring doorbell" at bounding box center [324, 535] width 233 height 14
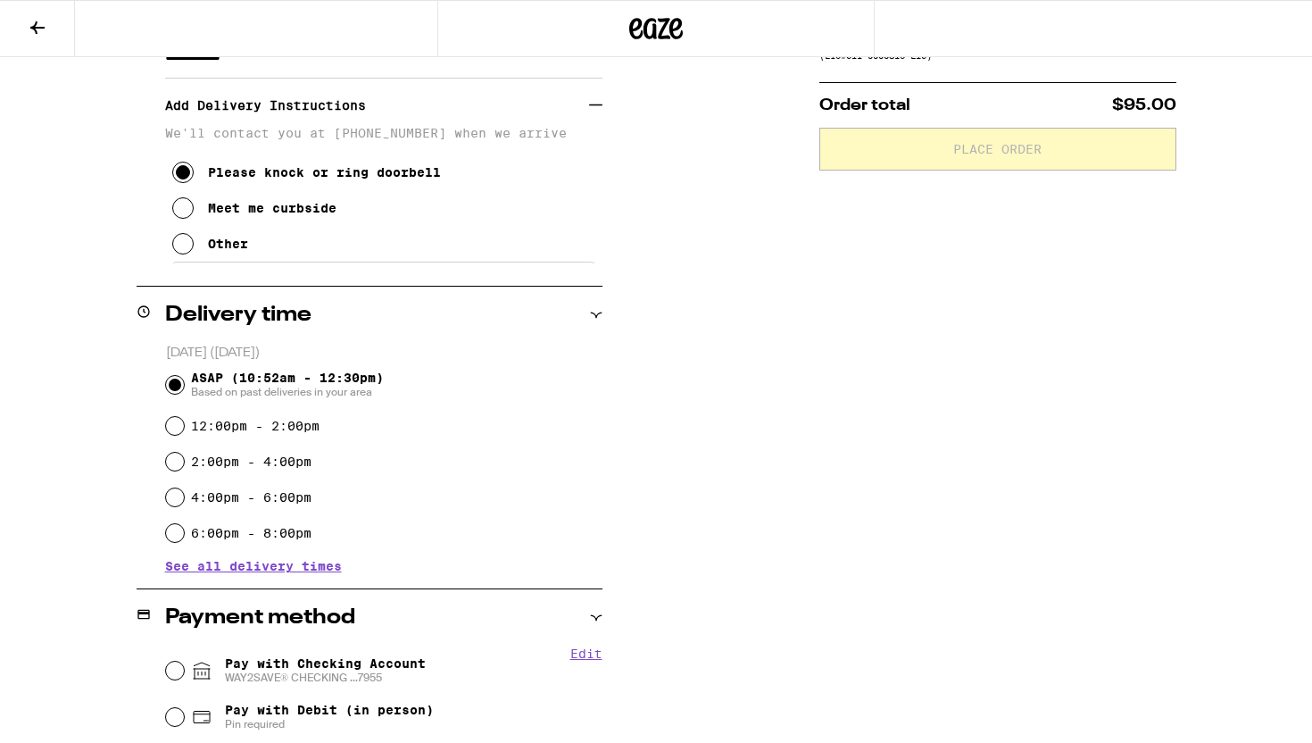
scroll to position [365, 0]
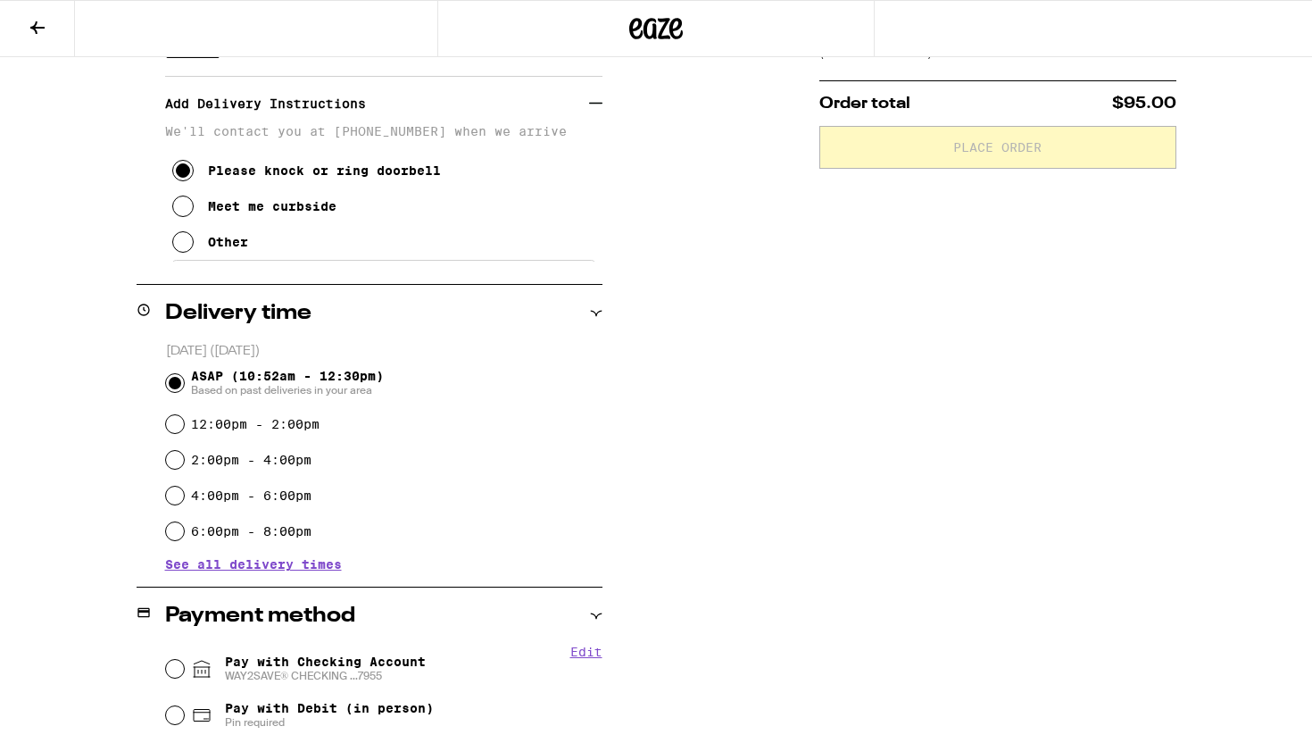
click at [196, 188] on button "Please knock or ring doorbell" at bounding box center [306, 171] width 269 height 36
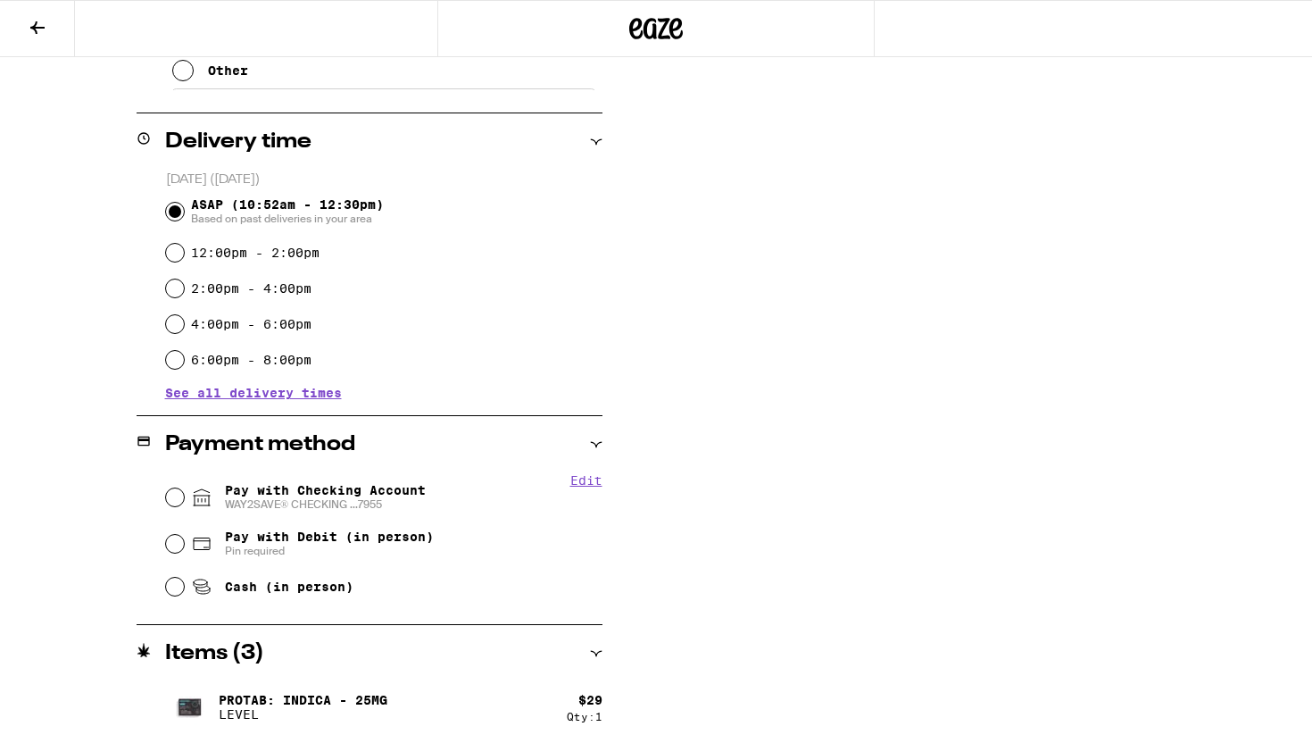
scroll to position [561, 0]
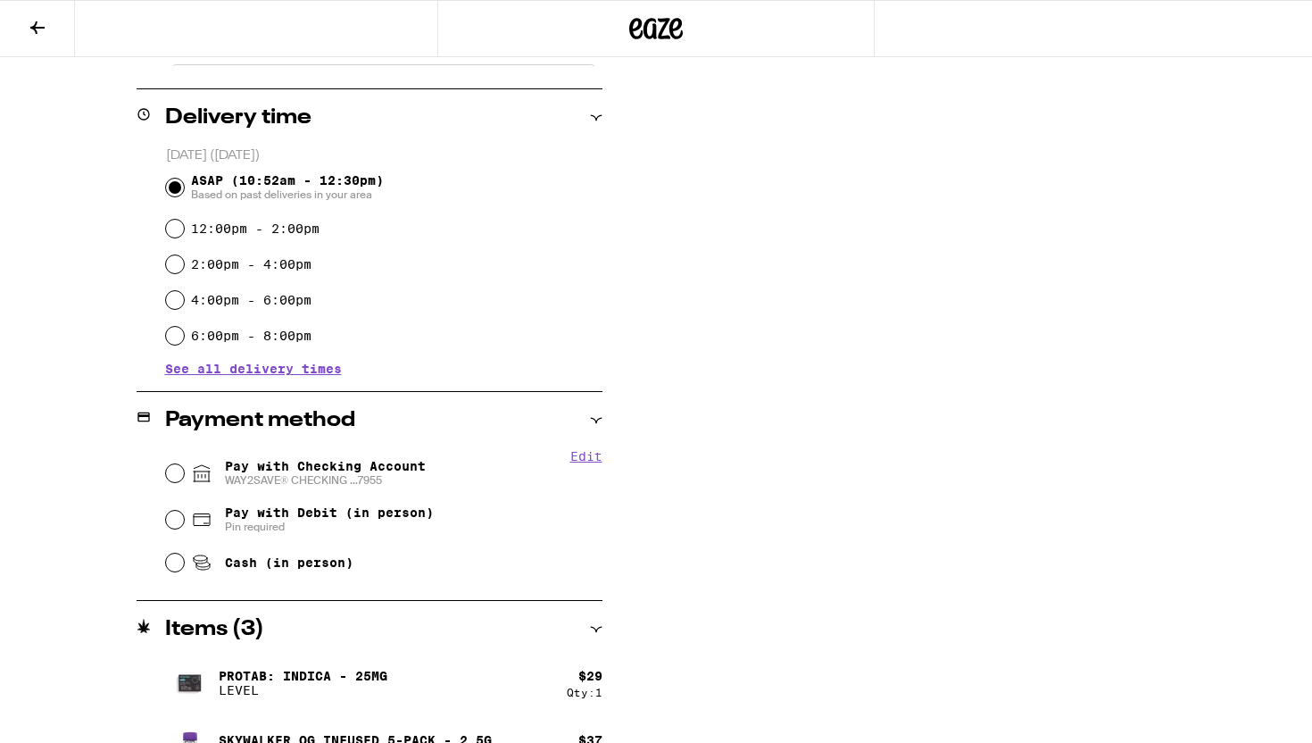
click at [365, 468] on span "Pay with Checking Account WAY2SAVE® CHECKING ...7955" at bounding box center [325, 473] width 201 height 29
click at [184, 468] on input "Pay with Checking Account WAY2SAVE® CHECKING ...7955" at bounding box center [175, 473] width 18 height 18
radio input "true"
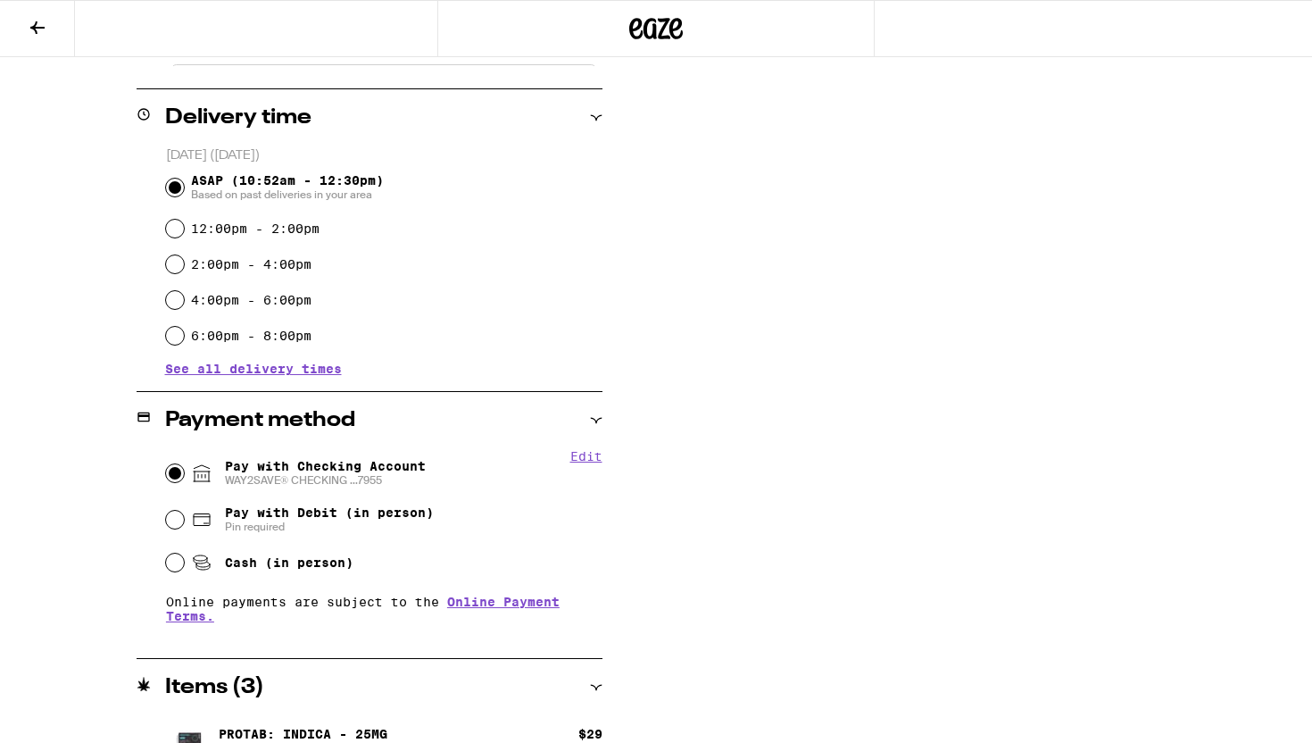
click at [292, 562] on span "Cash (in person)" at bounding box center [289, 562] width 129 height 14
click at [184, 562] on input "Cash (in person)" at bounding box center [175, 562] width 18 height 18
radio input "true"
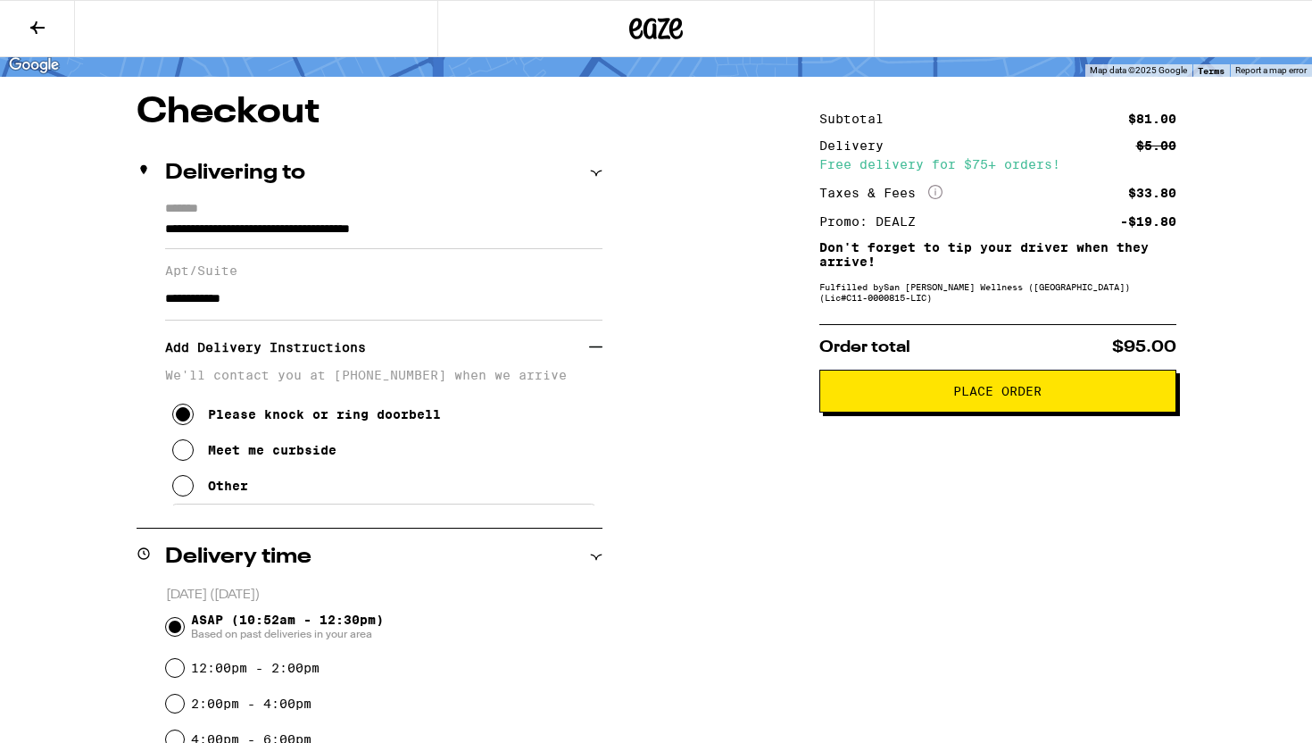
scroll to position [669, 0]
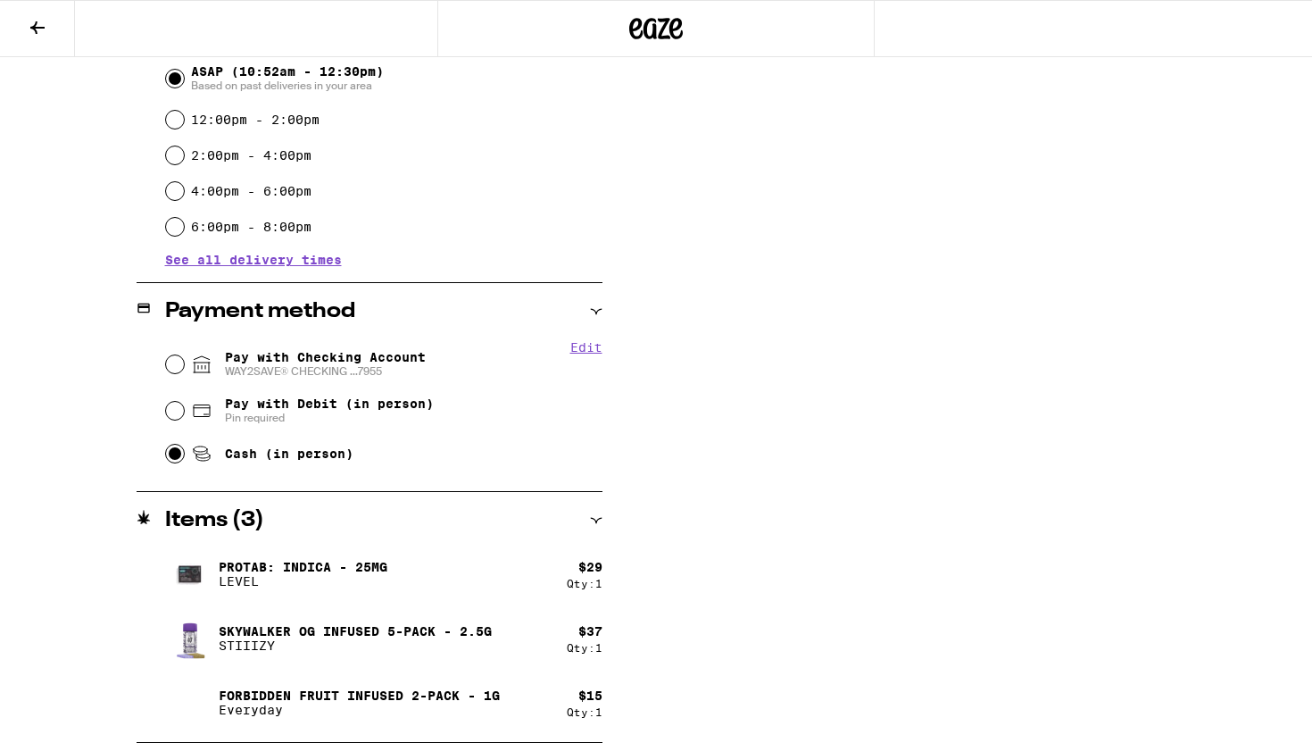
click at [280, 380] on div "Pay with Checking Account WAY2SAVE® CHECKING ...7955" at bounding box center [384, 364] width 436 height 46
click at [237, 365] on span "Pay with Checking Account WAY2SAVE® CHECKING ...7955" at bounding box center [325, 364] width 201 height 29
click at [184, 365] on input "Pay with Checking Account WAY2SAVE® CHECKING ...7955" at bounding box center [175, 364] width 18 height 18
radio input "true"
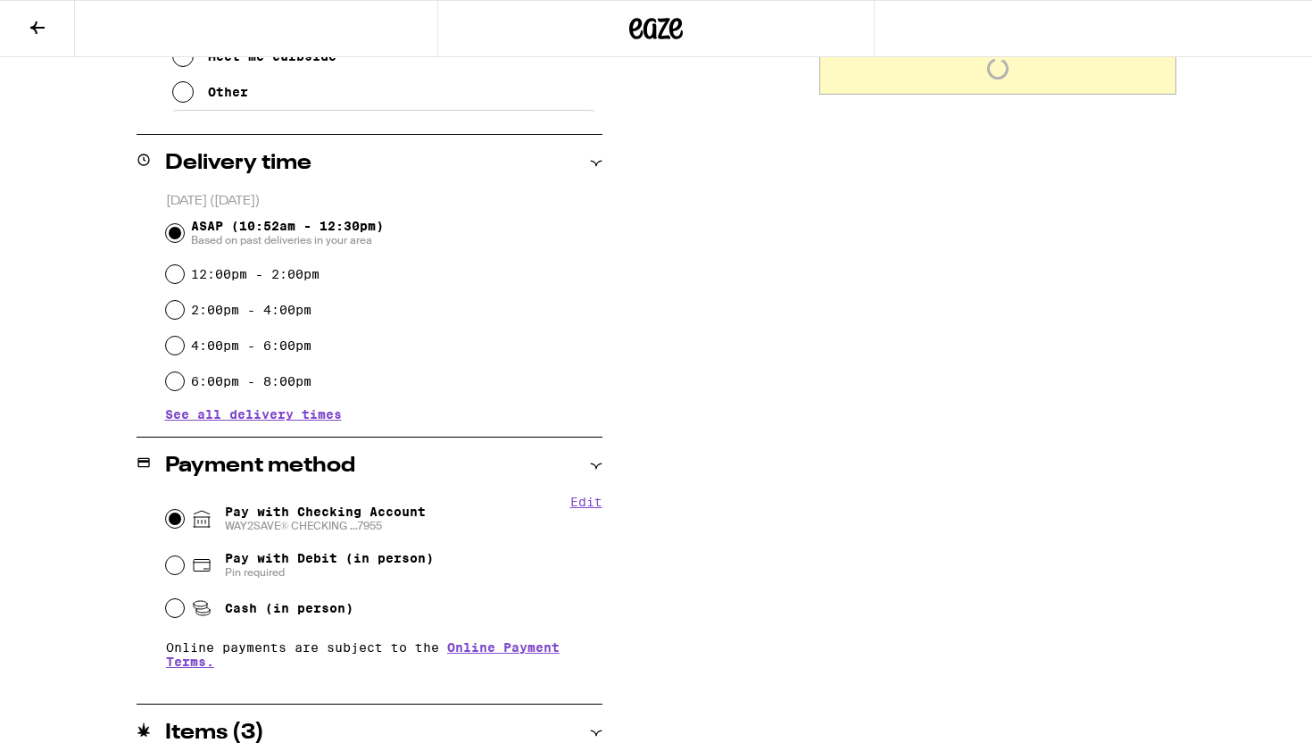
scroll to position [727, 0]
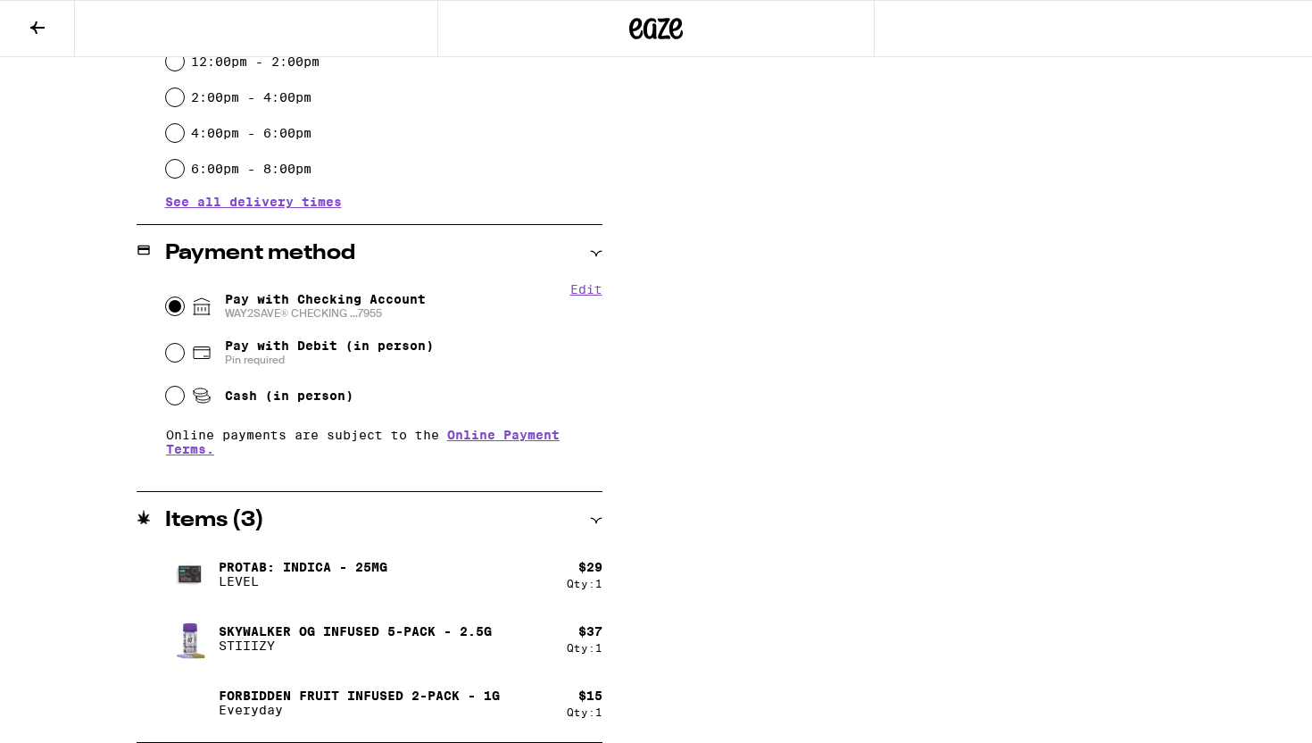
click at [261, 403] on span "Cash (in person)" at bounding box center [289, 395] width 129 height 14
click at [184, 403] on input "Cash (in person)" at bounding box center [175, 395] width 18 height 18
radio input "true"
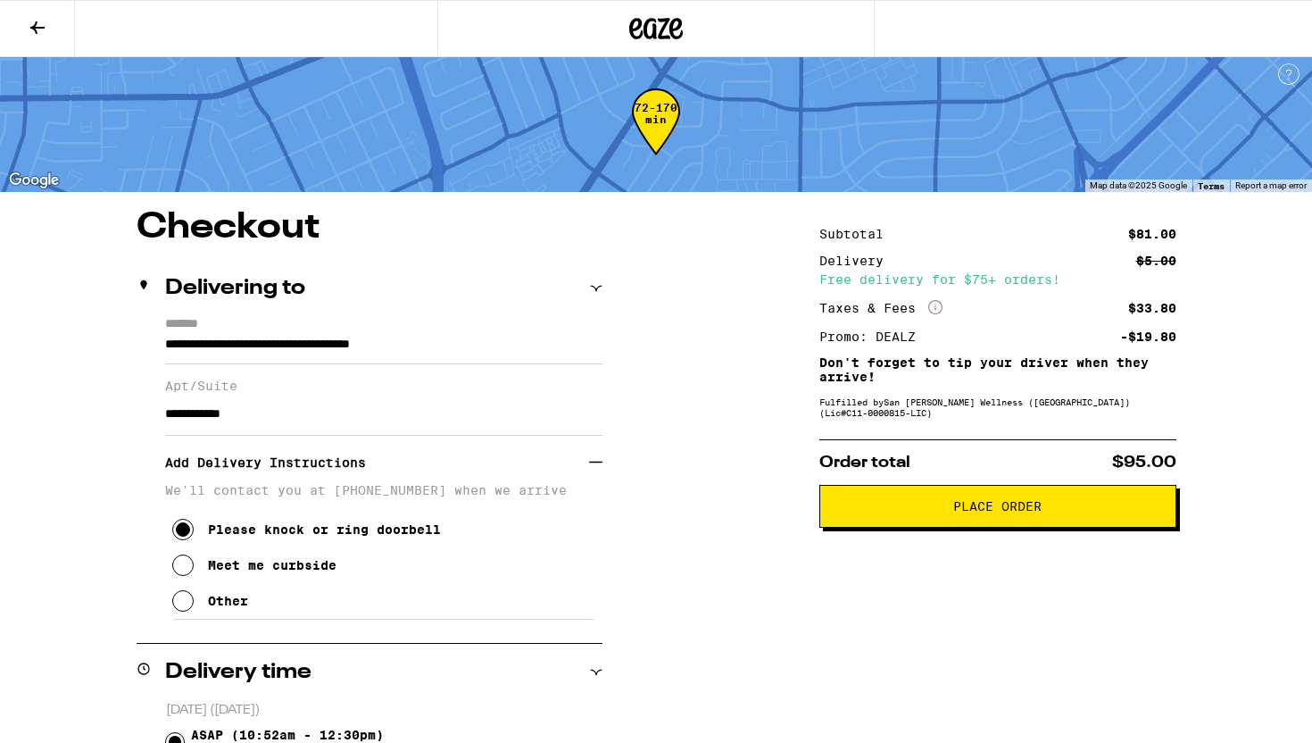
scroll to position [0, 0]
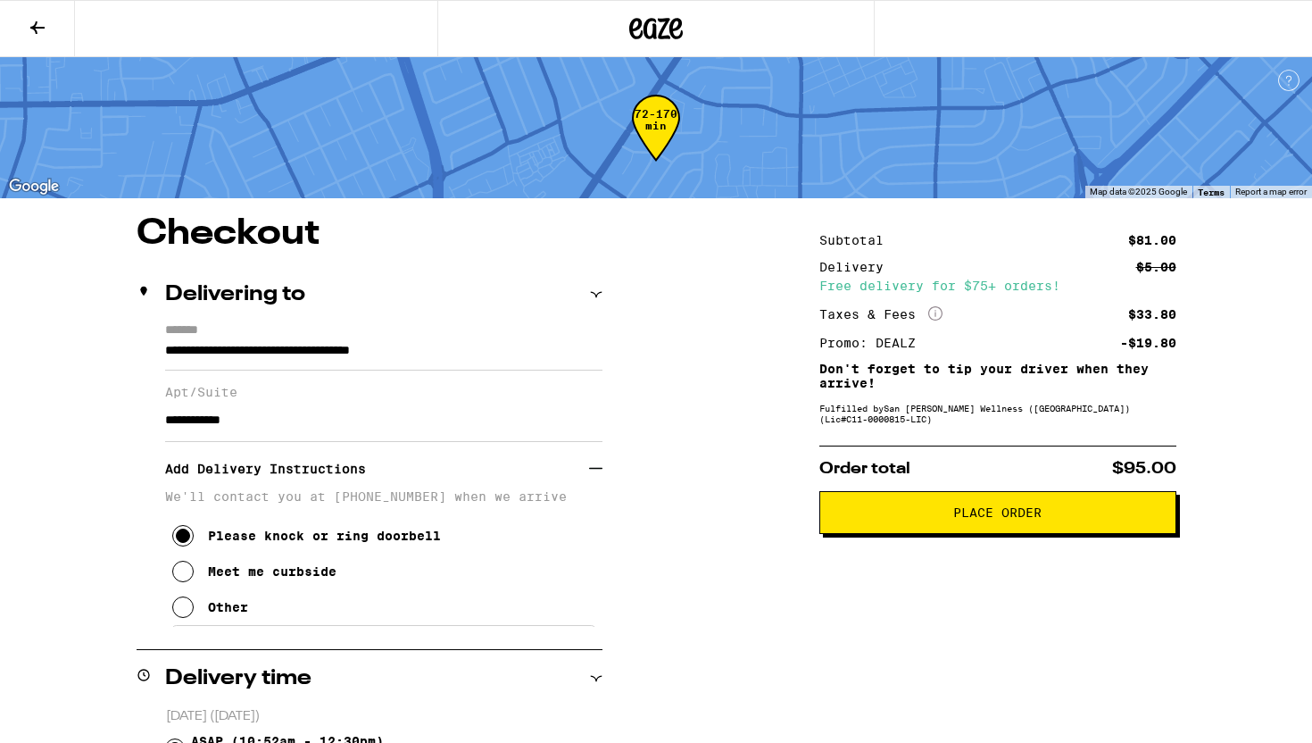
click at [1012, 529] on button "Place Order" at bounding box center [997, 512] width 357 height 43
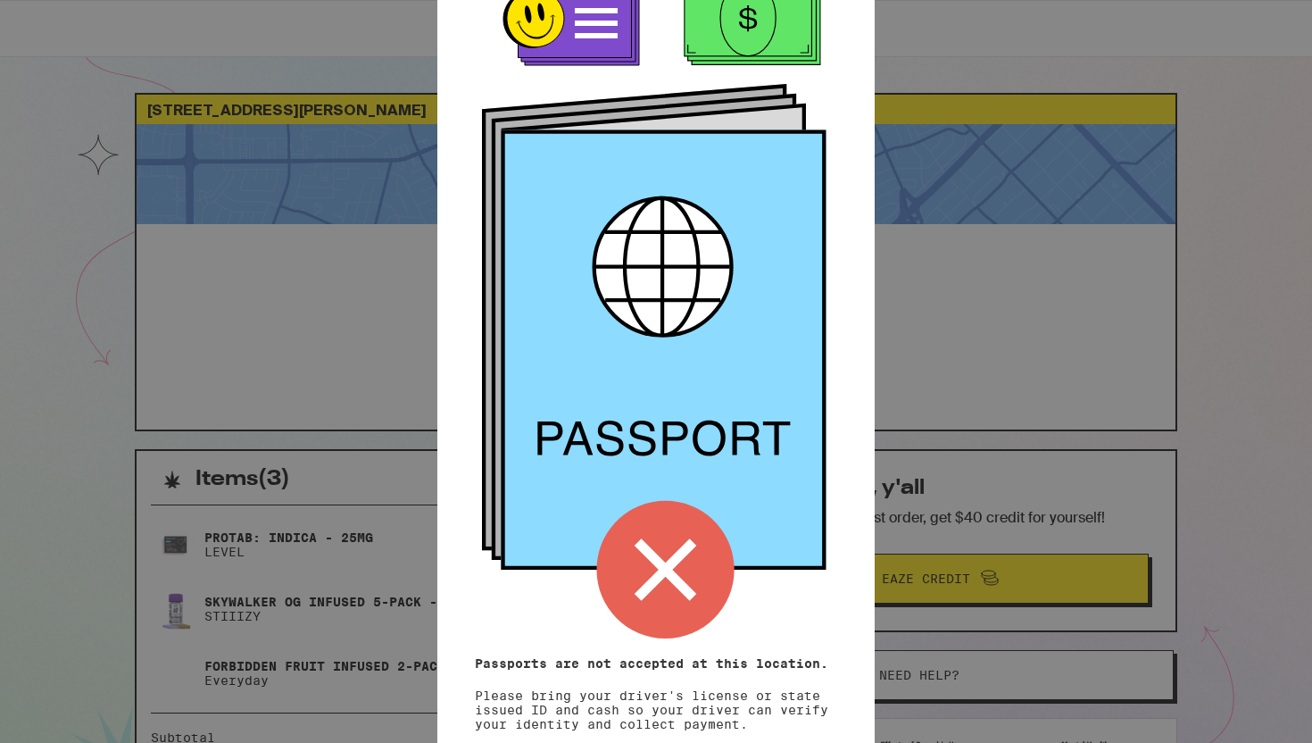
click at [1042, 349] on div "Remember! Bring your ID and cash Passports are not accepted at this location. P…" at bounding box center [656, 371] width 1312 height 743
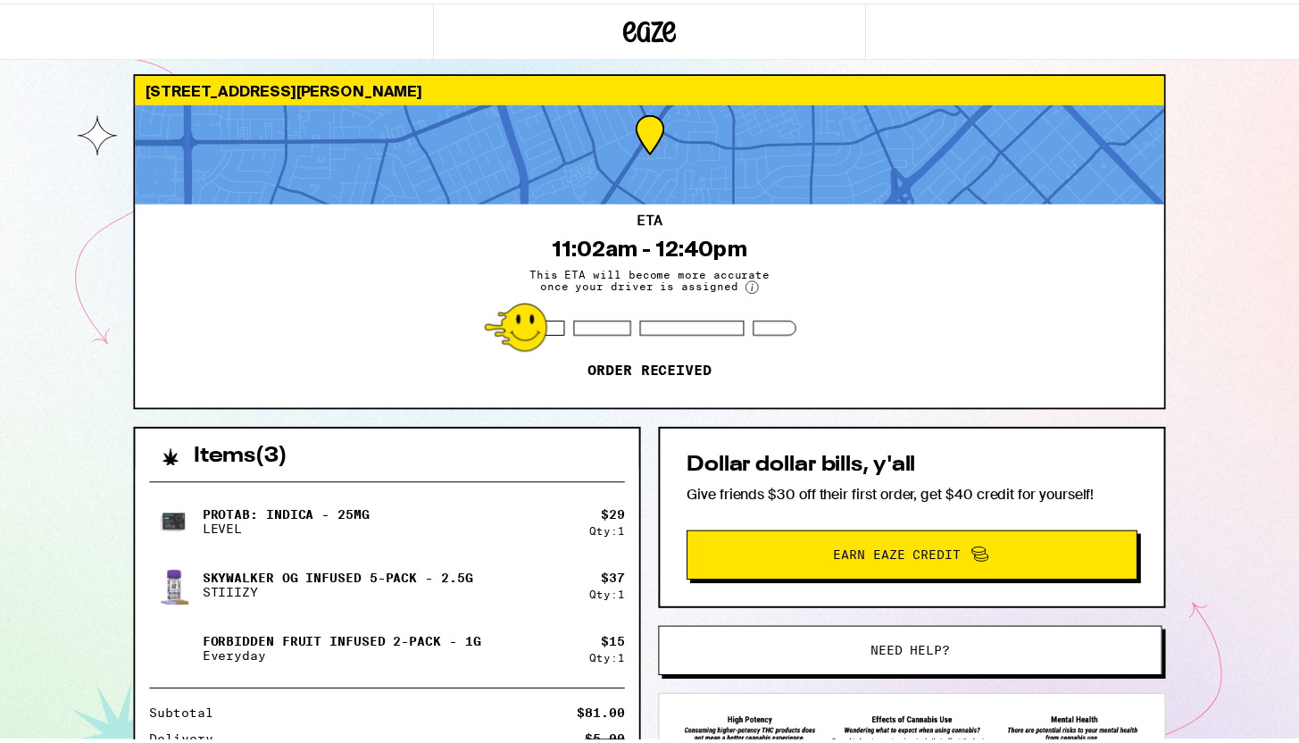
scroll to position [28, 0]
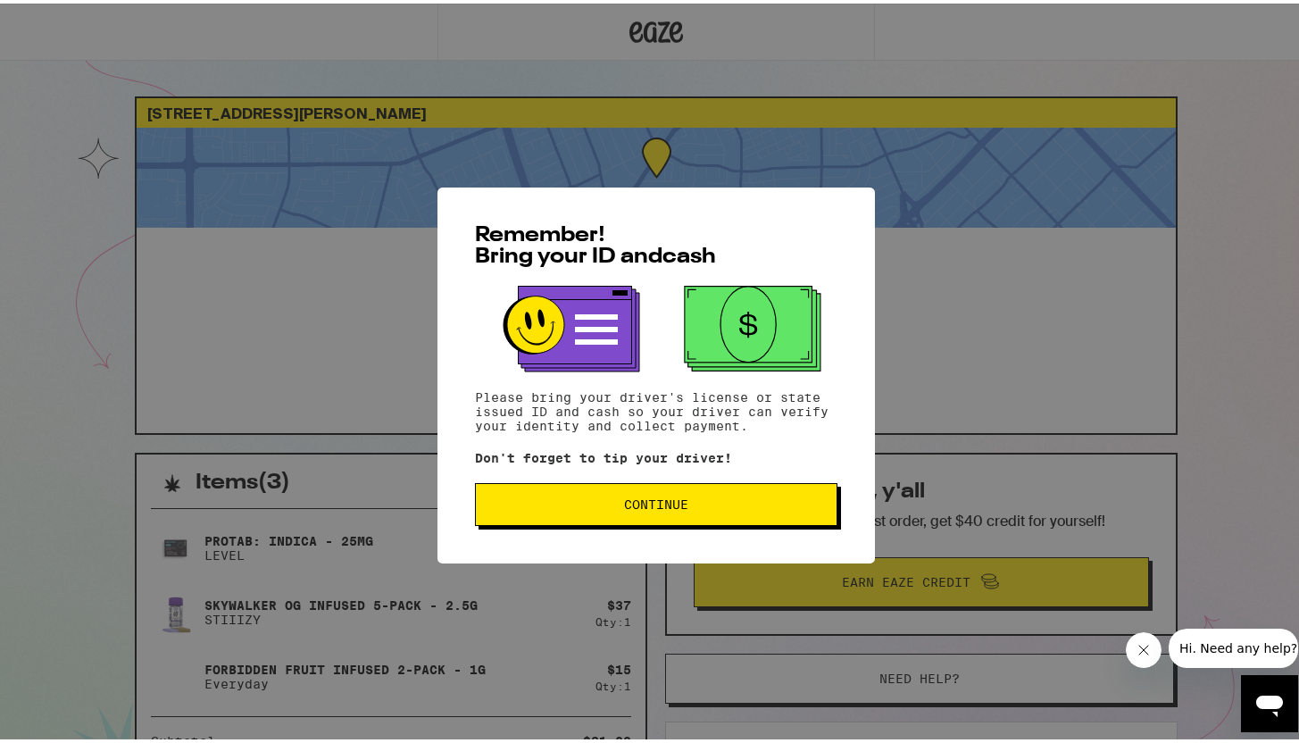
click at [596, 497] on button "Continue" at bounding box center [656, 500] width 362 height 43
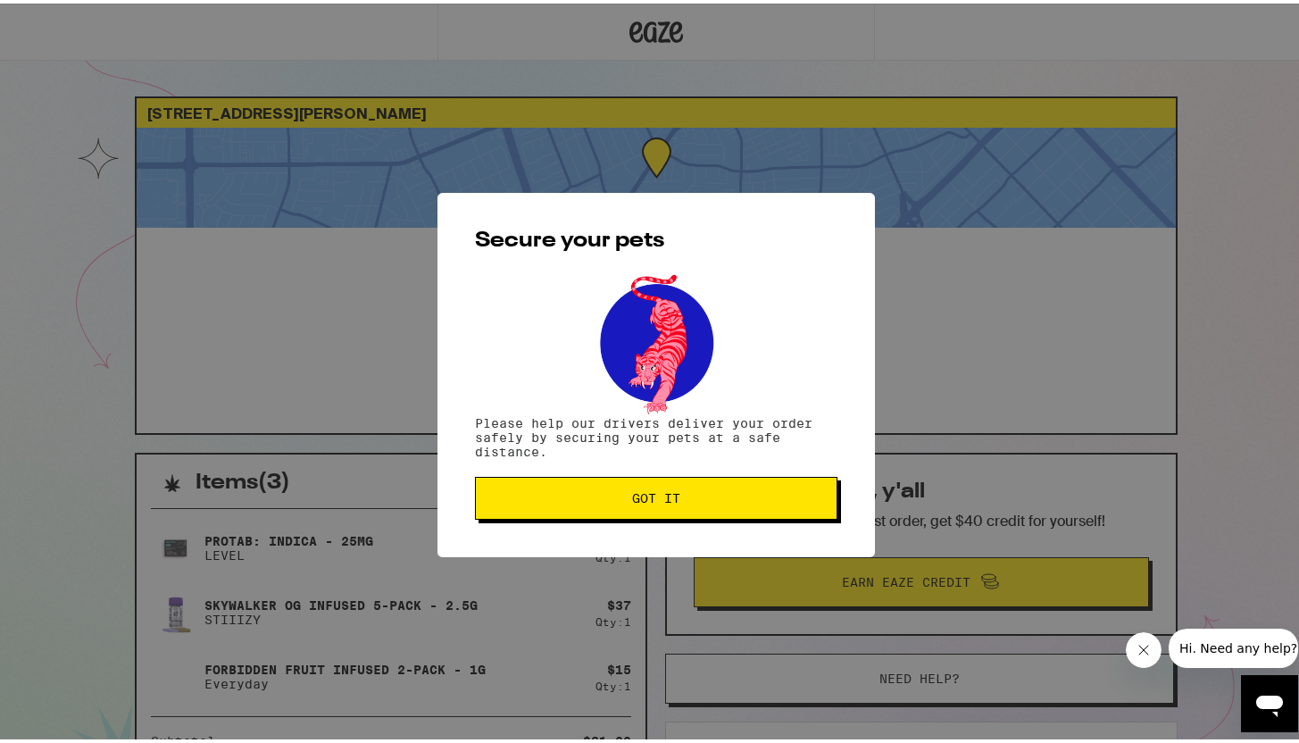
click at [596, 497] on span "Got it" at bounding box center [656, 494] width 332 height 12
